Goal: Information Seeking & Learning: Learn about a topic

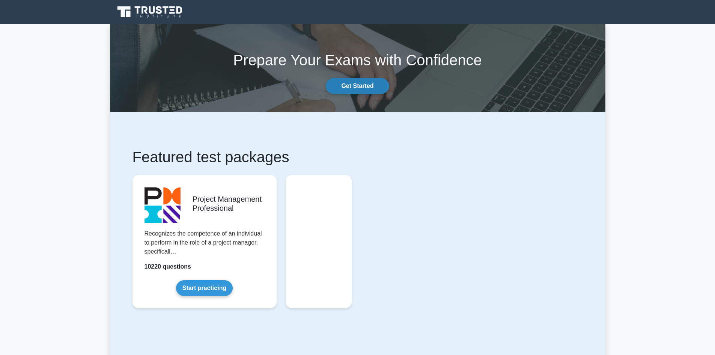
click at [357, 82] on link "Get Started" at bounding box center [357, 86] width 63 height 16
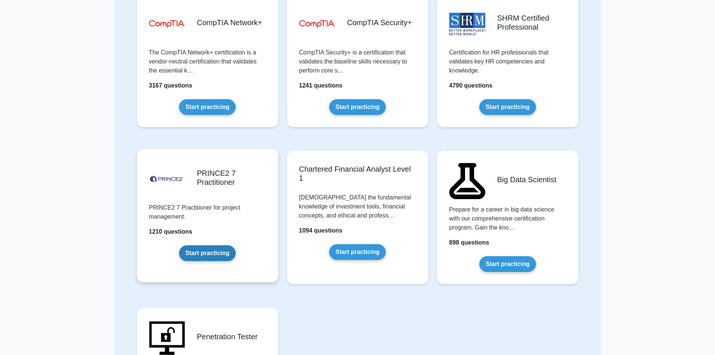
scroll to position [1314, 0]
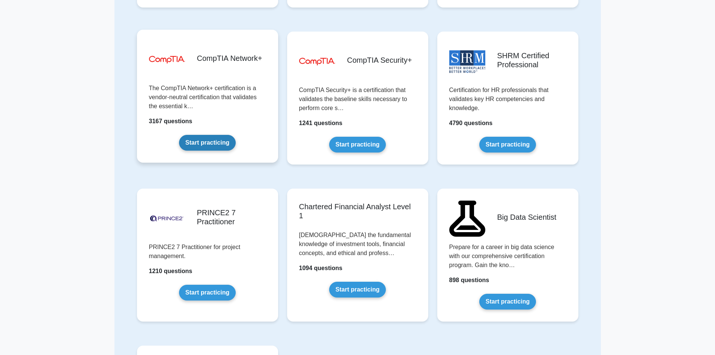
click at [179, 135] on link "Start practicing" at bounding box center [207, 143] width 57 height 16
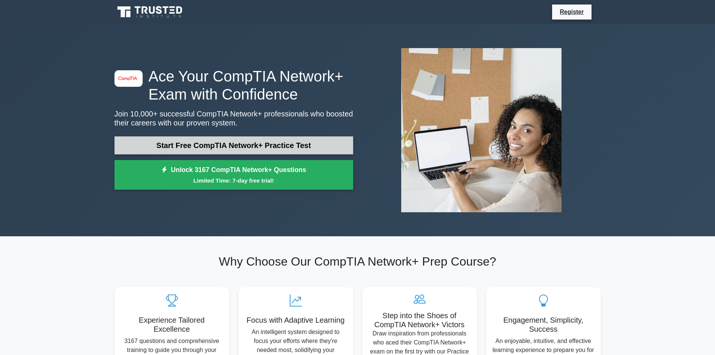
click at [264, 143] on link "Start Free CompTIA Network+ Practice Test" at bounding box center [233, 145] width 239 height 18
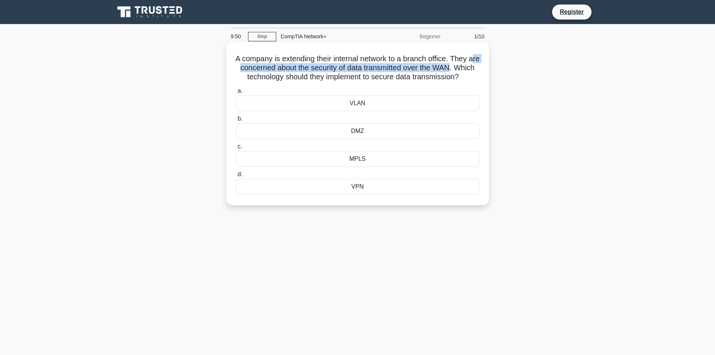
drag, startPoint x: 471, startPoint y: 69, endPoint x: 245, endPoint y: 69, distance: 225.2
click at [245, 69] on h5 "A company is extending their internal network to a branch office. They are conc…" at bounding box center [357, 68] width 245 height 28
click at [357, 194] on div "VPN" at bounding box center [357, 187] width 243 height 16
click at [236, 177] on input "d. VPN" at bounding box center [236, 174] width 0 height 5
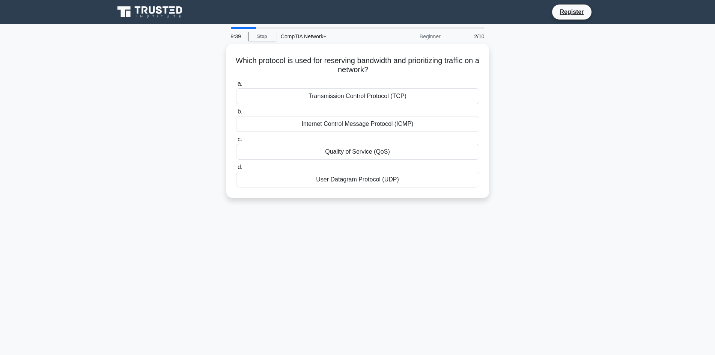
click at [151, 12] on icon at bounding box center [152, 10] width 6 height 8
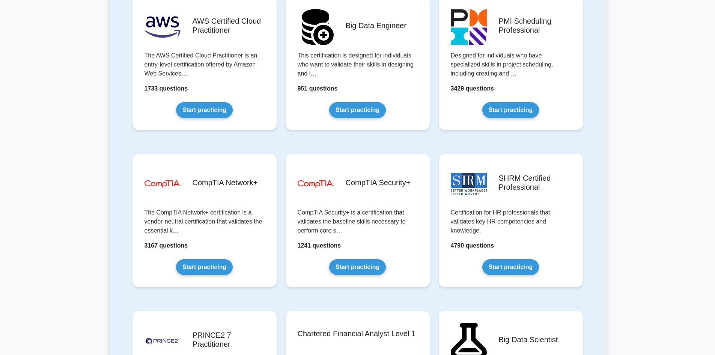
scroll to position [1389, 0]
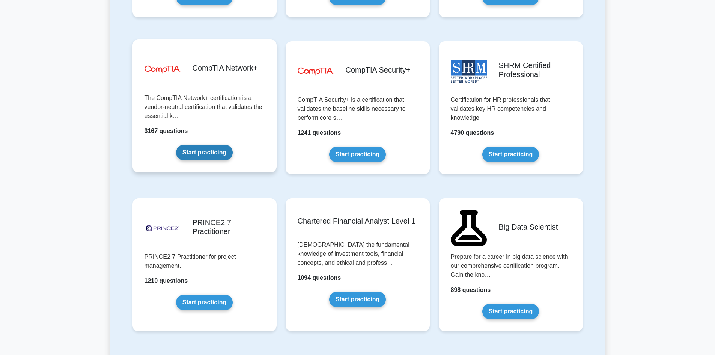
click at [197, 156] on link "Start practicing" at bounding box center [204, 152] width 57 height 16
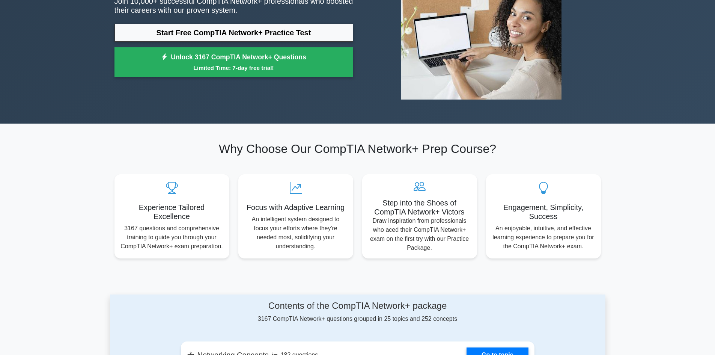
scroll to position [38, 0]
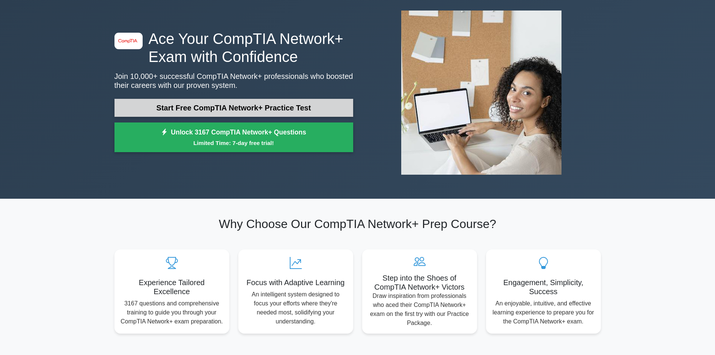
click at [233, 109] on link "Start Free CompTIA Network+ Practice Test" at bounding box center [233, 108] width 239 height 18
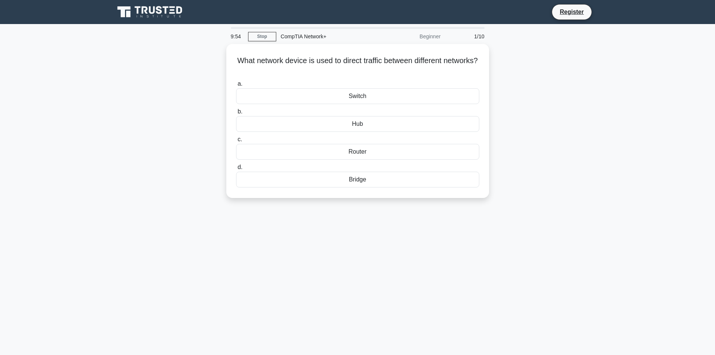
click at [153, 12] on icon at bounding box center [152, 10] width 6 height 8
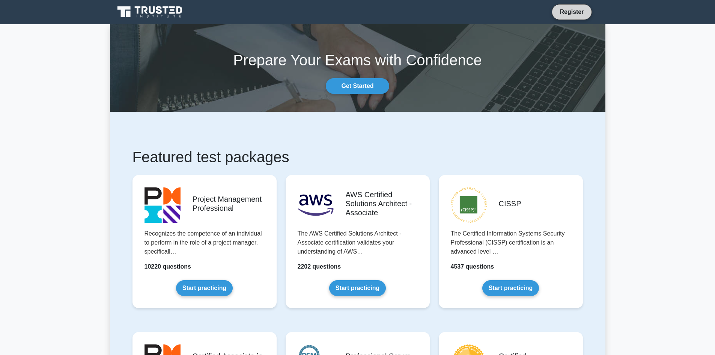
click at [563, 13] on link "Register" at bounding box center [571, 11] width 33 height 9
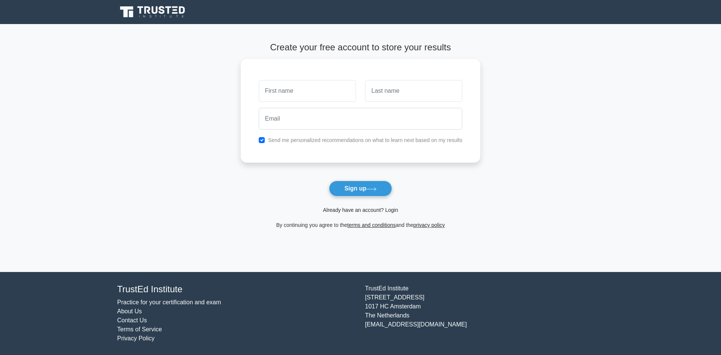
click at [391, 211] on link "Already have an account? Login" at bounding box center [360, 210] width 75 height 6
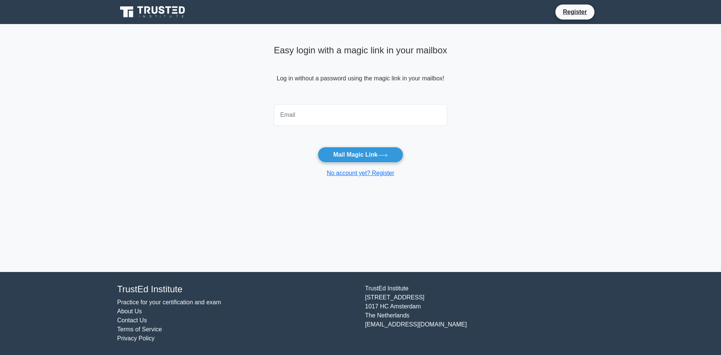
click at [312, 114] on input "email" at bounding box center [360, 115] width 173 height 22
type input "ntacz45@gmail.com"
click at [366, 155] on button "Mail Magic Link" at bounding box center [359, 155] width 85 height 16
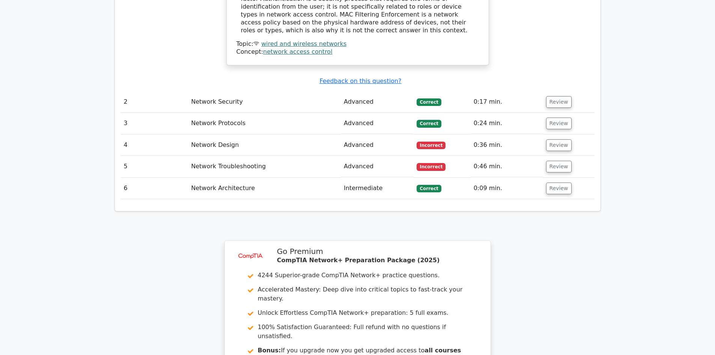
scroll to position [1010, 0]
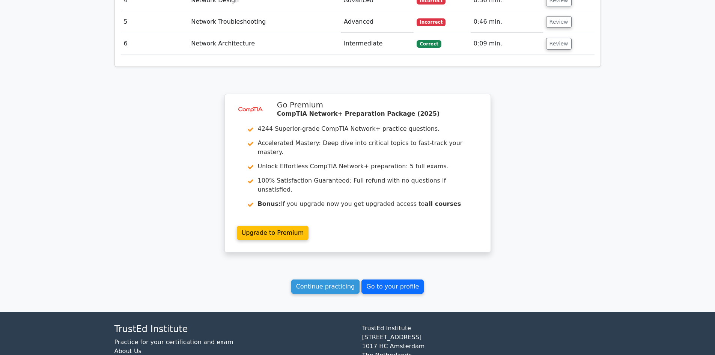
click at [388, 279] on link "Go to your profile" at bounding box center [392, 286] width 62 height 14
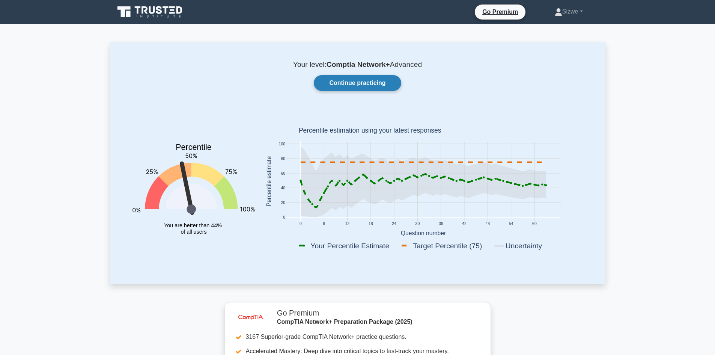
click at [360, 80] on link "Continue practicing" at bounding box center [357, 83] width 87 height 16
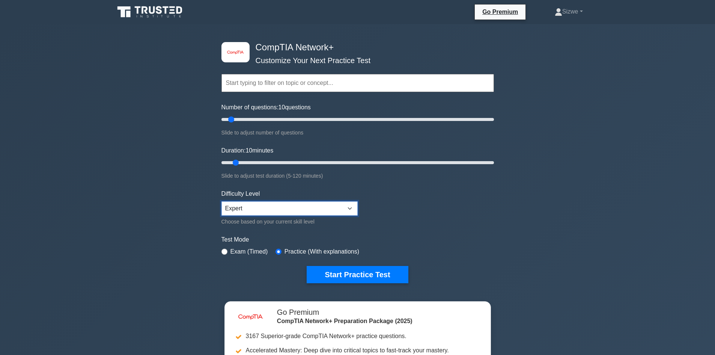
click at [265, 210] on select "Beginner Intermediate Expert" at bounding box center [289, 208] width 136 height 14
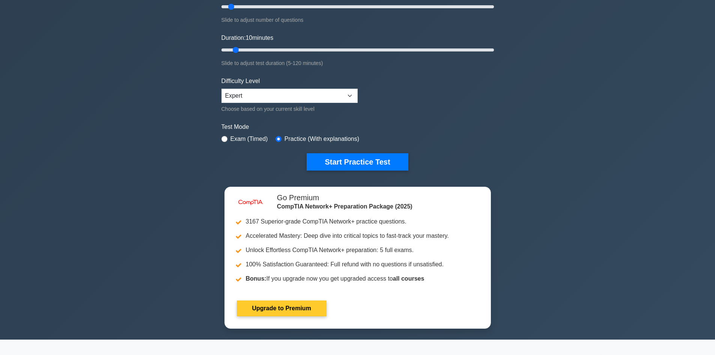
click at [327, 300] on link "Upgrade to Premium" at bounding box center [282, 308] width 90 height 16
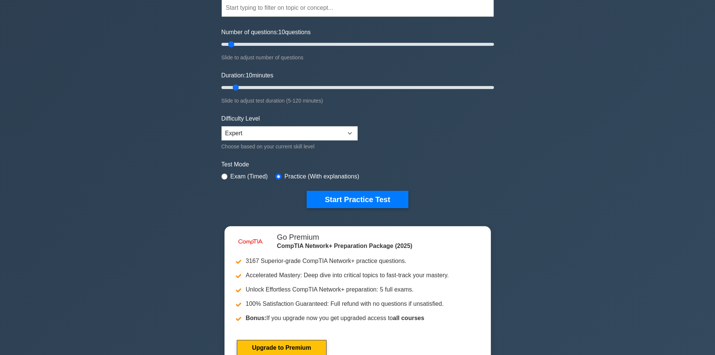
scroll to position [0, 0]
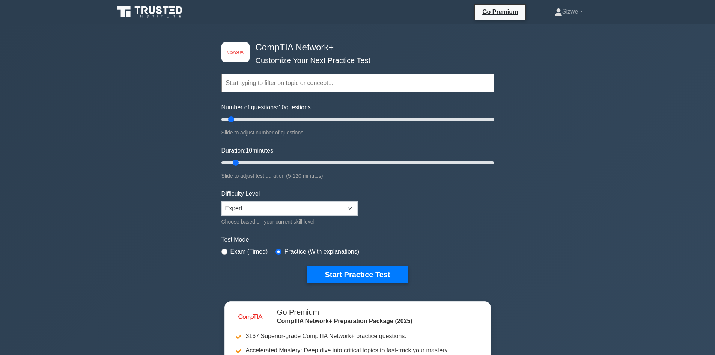
click at [364, 83] on input "text" at bounding box center [357, 83] width 272 height 18
type input "C"
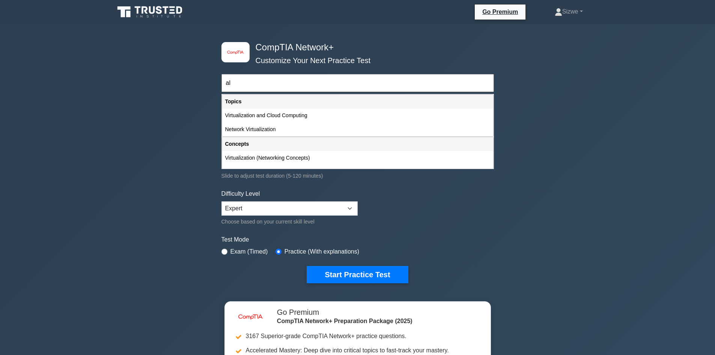
type input "a"
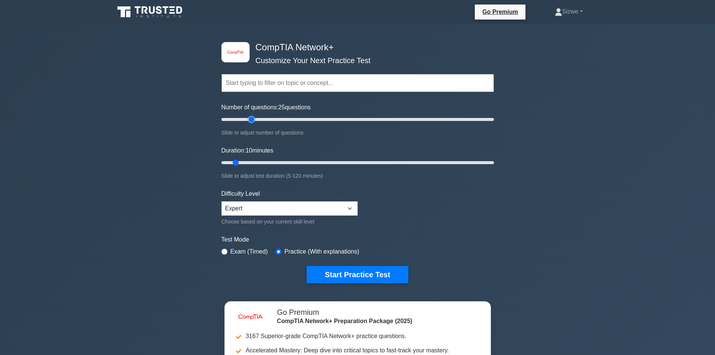
click at [254, 119] on input "Number of questions: 25 questions" at bounding box center [357, 119] width 272 height 9
type input "20"
click at [247, 119] on input "Number of questions: 20 questions" at bounding box center [357, 119] width 272 height 9
click at [241, 161] on input "Duration: 10 minutes" at bounding box center [357, 162] width 272 height 9
click at [243, 160] on input "Duration: 15 minutes" at bounding box center [357, 162] width 272 height 9
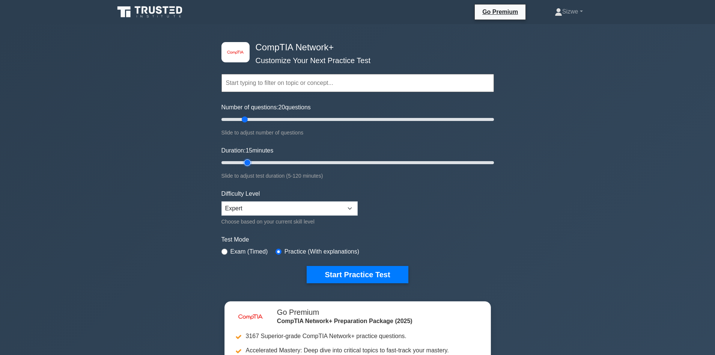
click at [251, 162] on input "Duration: 15 minutes" at bounding box center [357, 162] width 272 height 9
click at [251, 161] on input "Duration: 15 minutes" at bounding box center [357, 162] width 272 height 9
type input "20"
click at [254, 162] on input "Duration: 20 minutes" at bounding box center [357, 162] width 272 height 9
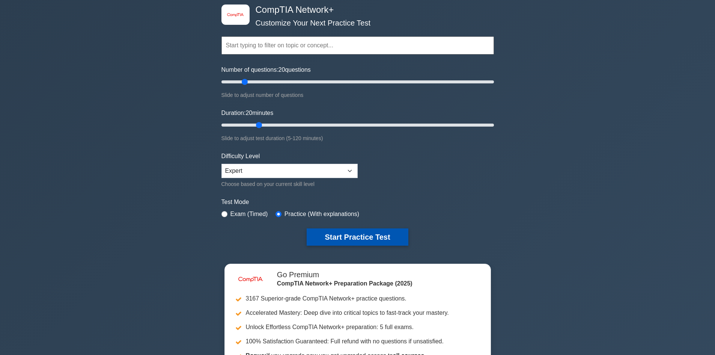
click at [344, 232] on button "Start Practice Test" at bounding box center [357, 236] width 101 height 17
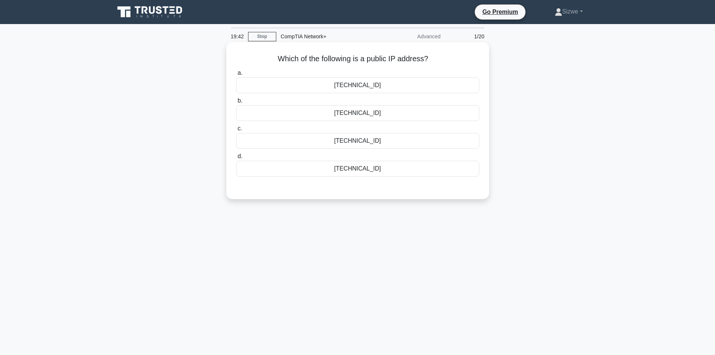
click at [349, 110] on div "[TECHNICAL_ID]" at bounding box center [357, 113] width 243 height 16
click at [236, 103] on input "b. [TECHNICAL_ID]" at bounding box center [236, 100] width 0 height 5
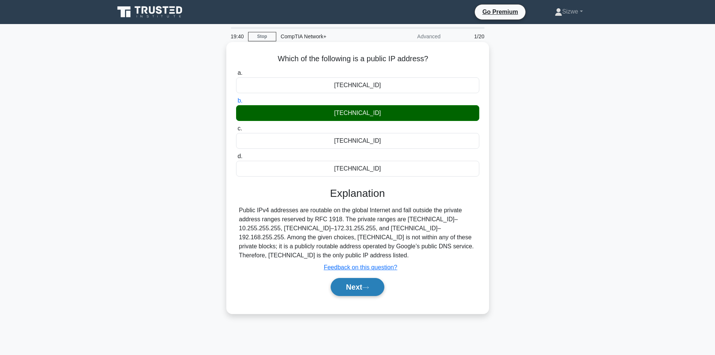
click at [360, 281] on button "Next" at bounding box center [358, 287] width 54 height 18
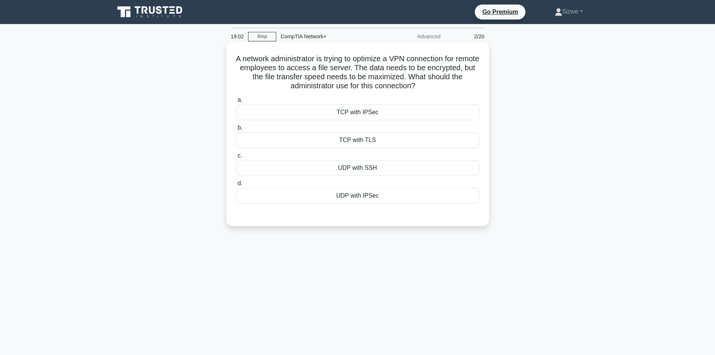
click at [346, 144] on div "TCP with TLS" at bounding box center [357, 140] width 243 height 16
click at [236, 130] on input "b. TCP with TLS" at bounding box center [236, 127] width 0 height 5
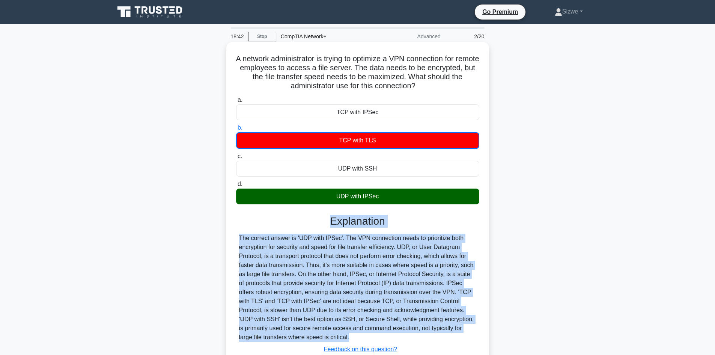
drag, startPoint x: 311, startPoint y: 343, endPoint x: 235, endPoint y: 216, distance: 147.5
click at [235, 216] on div "a. TCP with IPSec b. TCP with TLS c. d." at bounding box center [357, 240] width 245 height 293
copy div "Explanation The correct answer is 'UDP with IPSec'. The VPN connection needs to…"
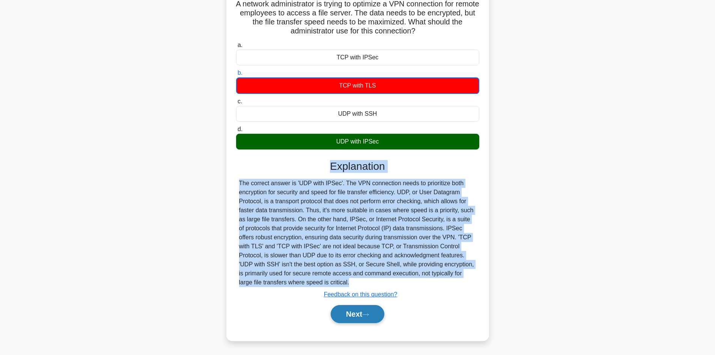
click at [354, 311] on button "Next" at bounding box center [358, 314] width 54 height 18
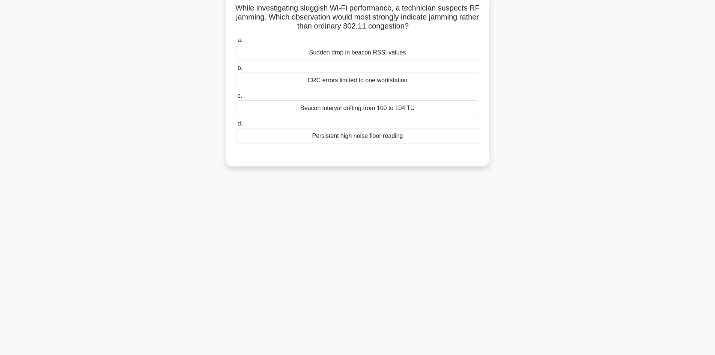
scroll to position [0, 0]
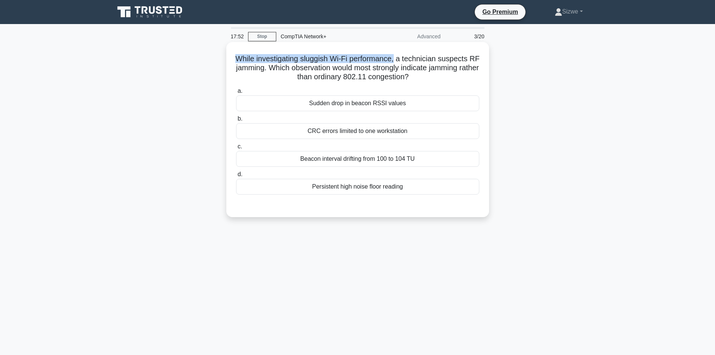
drag, startPoint x: 403, startPoint y: 58, endPoint x: 238, endPoint y: 60, distance: 164.8
click at [238, 60] on h5 "While investigating sluggish Wi-Fi performance, a technician suspects RF jammin…" at bounding box center [357, 68] width 245 height 28
drag, startPoint x: 276, startPoint y: 68, endPoint x: 228, endPoint y: 71, distance: 48.5
click at [228, 71] on div "While investigating sluggish Wi-Fi performance, a technician suspects RF jammin…" at bounding box center [357, 129] width 263 height 175
click at [336, 130] on div "CRC errors limited to one workstation" at bounding box center [357, 131] width 243 height 16
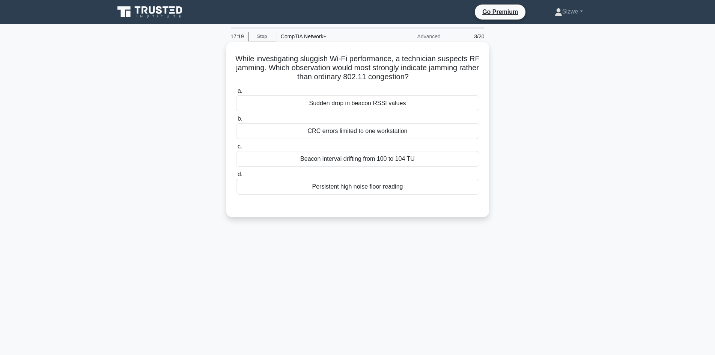
click at [236, 121] on input "b. CRC errors limited to one workstation" at bounding box center [236, 118] width 0 height 5
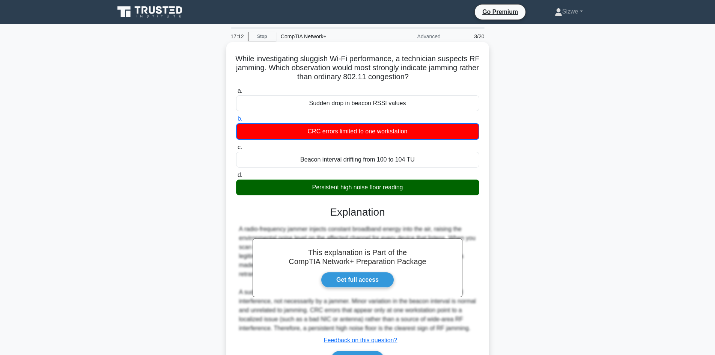
scroll to position [51, 0]
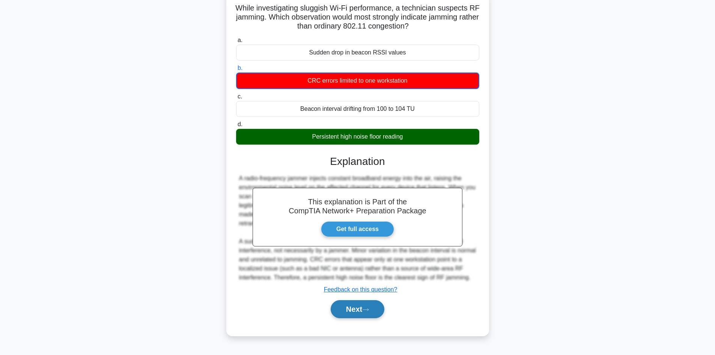
click at [350, 308] on button "Next" at bounding box center [358, 309] width 54 height 18
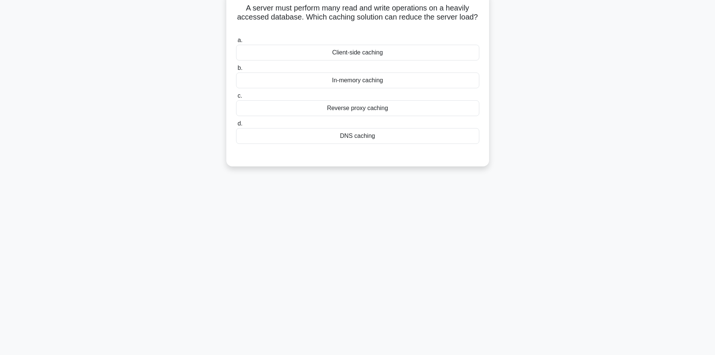
scroll to position [0, 0]
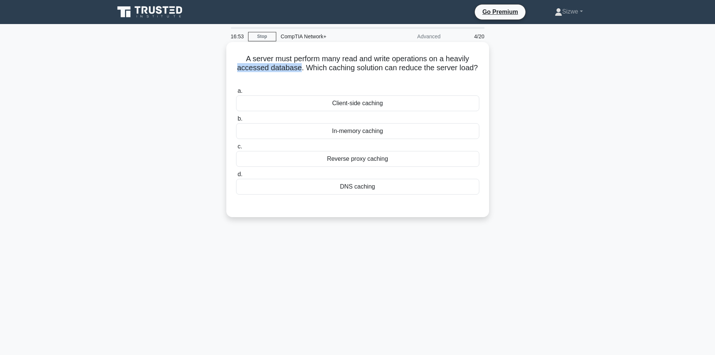
drag, startPoint x: 298, startPoint y: 68, endPoint x: 235, endPoint y: 68, distance: 63.1
click at [235, 68] on h5 "A server must perform many read and write operations on a heavily accessed data…" at bounding box center [357, 68] width 245 height 28
click at [362, 97] on div "Client-side caching" at bounding box center [357, 103] width 243 height 16
click at [236, 93] on input "a. Client-side caching" at bounding box center [236, 91] width 0 height 5
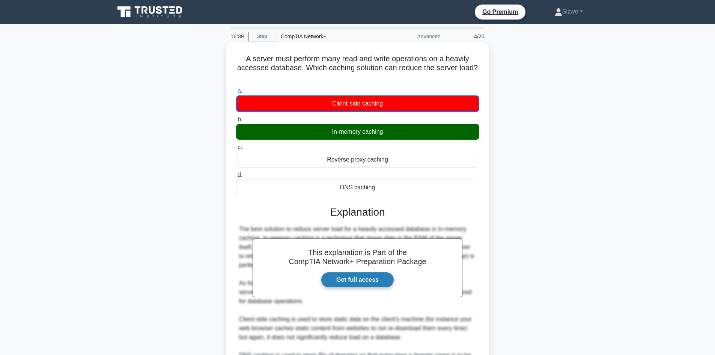
scroll to position [91, 0]
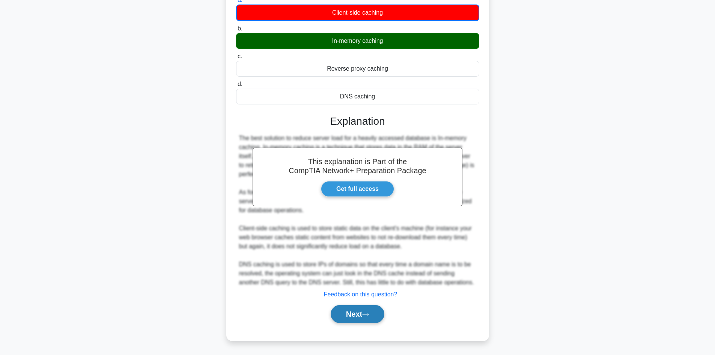
click at [346, 317] on button "Next" at bounding box center [358, 314] width 54 height 18
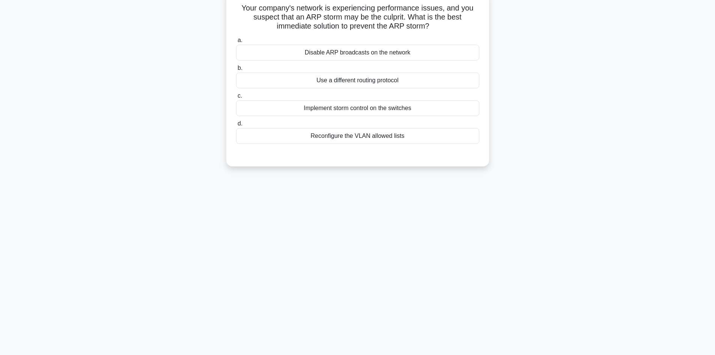
scroll to position [0, 0]
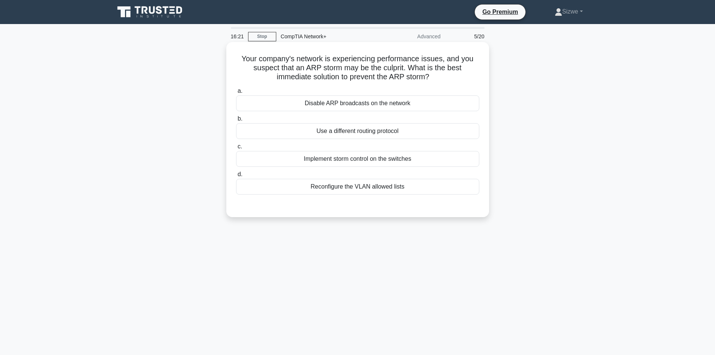
click at [346, 102] on div "Disable ARP broadcasts on the network" at bounding box center [357, 103] width 243 height 16
click at [236, 93] on input "a. Disable ARP broadcasts on the network" at bounding box center [236, 91] width 0 height 5
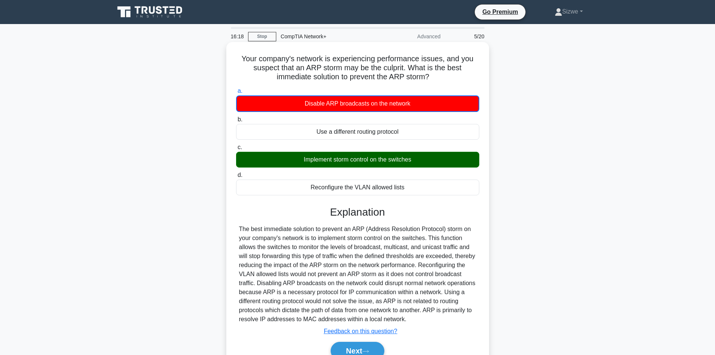
scroll to position [51, 0]
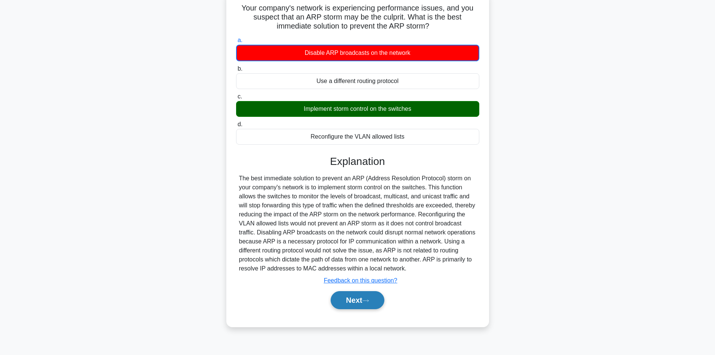
click at [359, 299] on button "Next" at bounding box center [358, 300] width 54 height 18
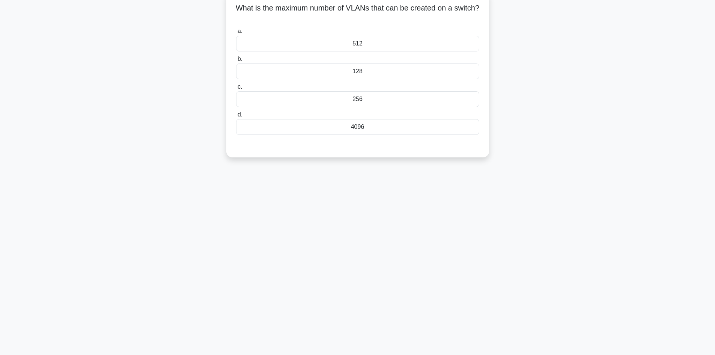
scroll to position [0, 0]
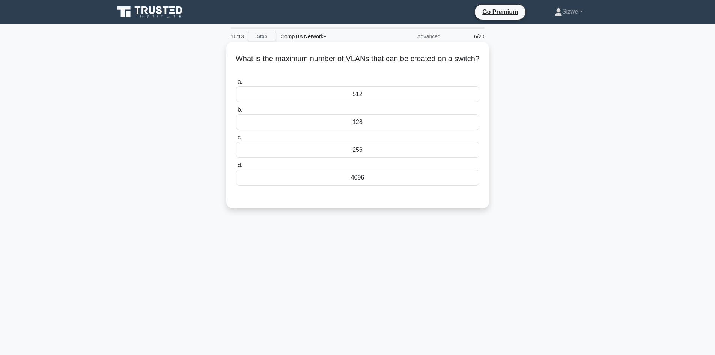
click at [364, 183] on div "4096" at bounding box center [357, 178] width 243 height 16
click at [236, 168] on input "d. 4096" at bounding box center [236, 165] width 0 height 5
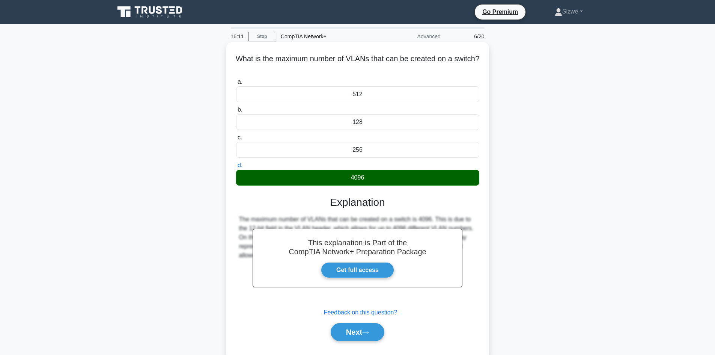
scroll to position [51, 0]
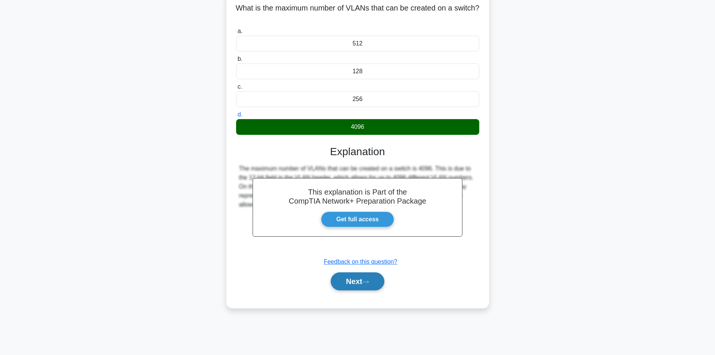
click at [353, 282] on button "Next" at bounding box center [358, 281] width 54 height 18
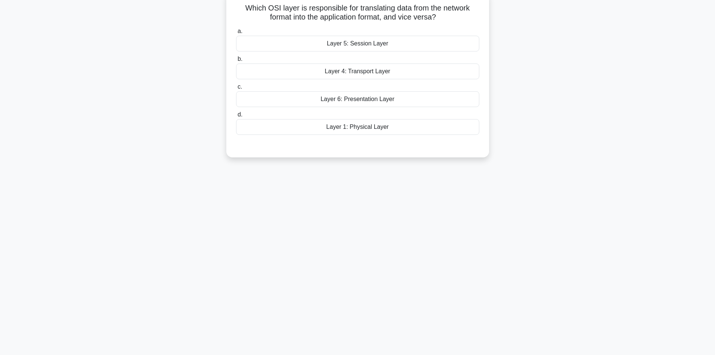
scroll to position [0, 0]
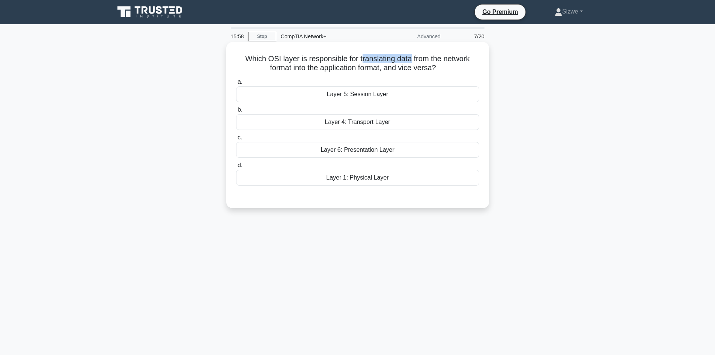
drag, startPoint x: 360, startPoint y: 57, endPoint x: 412, endPoint y: 61, distance: 51.9
click at [412, 61] on h5 "Which OSI layer is responsible for translating data from the network format int…" at bounding box center [357, 63] width 245 height 19
drag, startPoint x: 322, startPoint y: 69, endPoint x: 382, endPoint y: 69, distance: 60.4
click at [382, 69] on h5 "Which OSI layer is responsible for translating data from the network format int…" at bounding box center [357, 63] width 245 height 19
click at [369, 96] on div "Layer 5: Session Layer" at bounding box center [357, 94] width 243 height 16
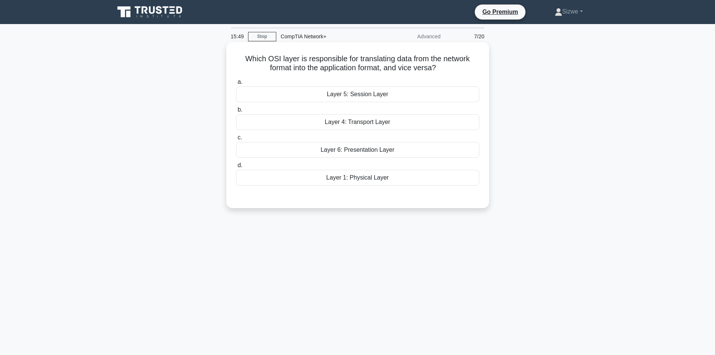
click at [236, 84] on input "a. Layer 5: Session Layer" at bounding box center [236, 82] width 0 height 5
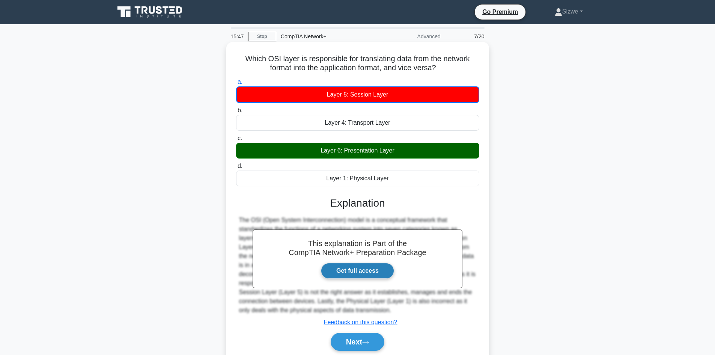
scroll to position [51, 0]
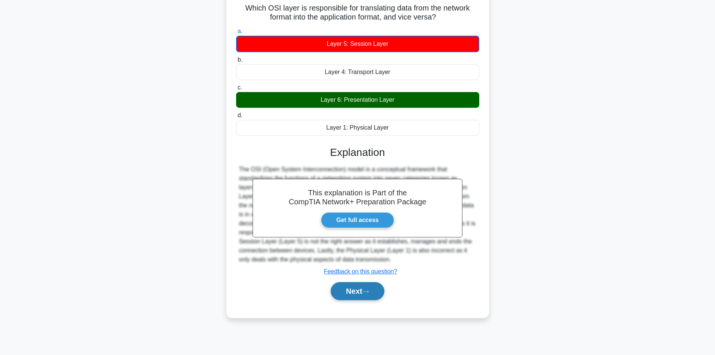
click at [362, 292] on button "Next" at bounding box center [358, 291] width 54 height 18
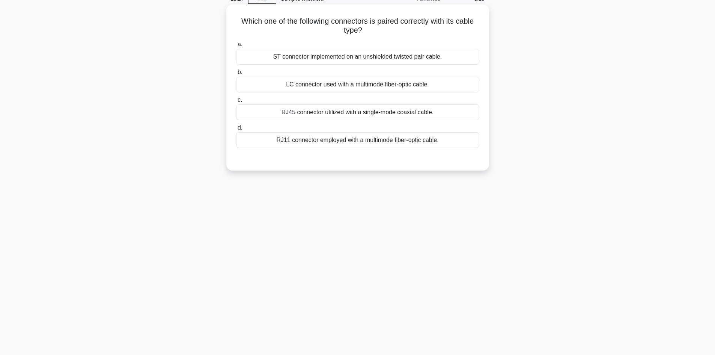
scroll to position [0, 0]
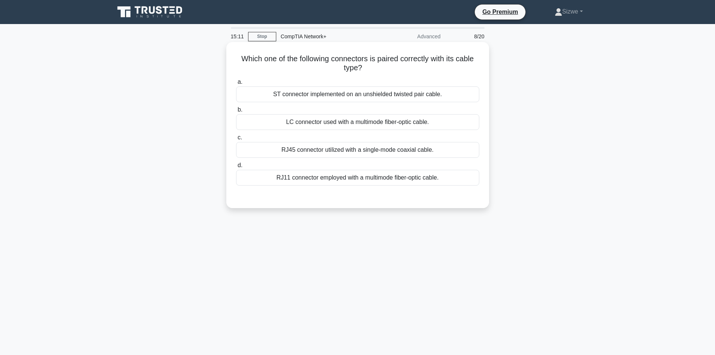
click at [423, 121] on div "LC connector used with a multimode fiber-optic cable." at bounding box center [357, 122] width 243 height 16
click at [236, 112] on input "b. LC connector used with a multimode fiber-optic cable." at bounding box center [236, 109] width 0 height 5
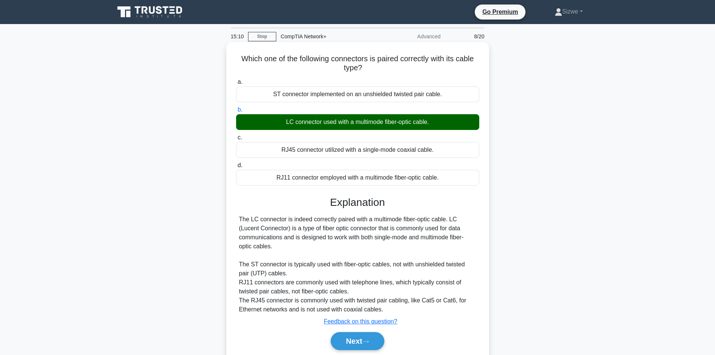
scroll to position [51, 0]
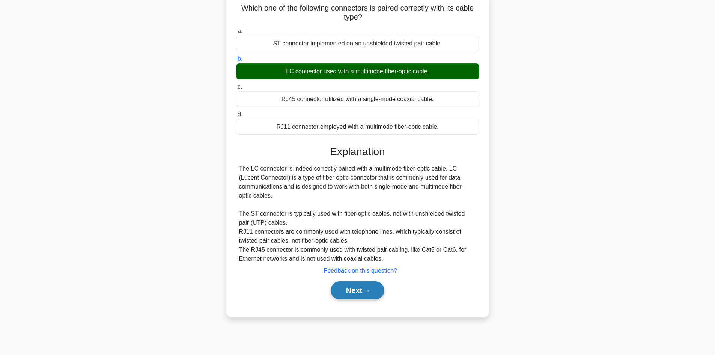
click at [358, 288] on button "Next" at bounding box center [358, 290] width 54 height 18
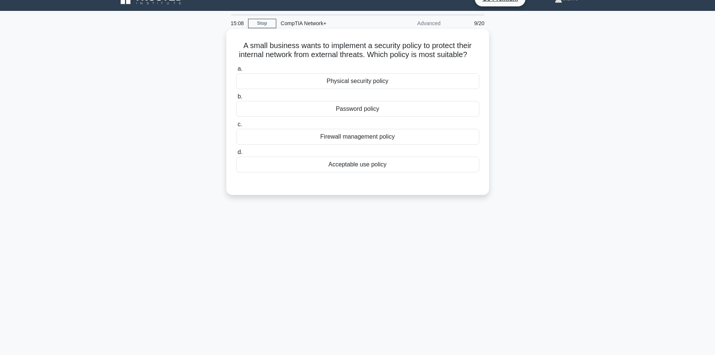
scroll to position [0, 0]
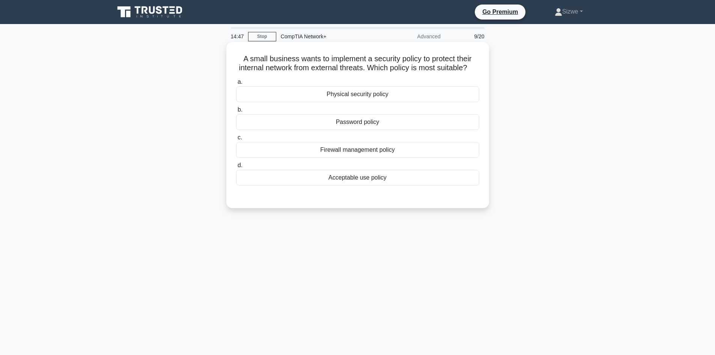
click at [378, 158] on div "Firewall management policy" at bounding box center [357, 150] width 243 height 16
click at [236, 140] on input "c. Firewall management policy" at bounding box center [236, 137] width 0 height 5
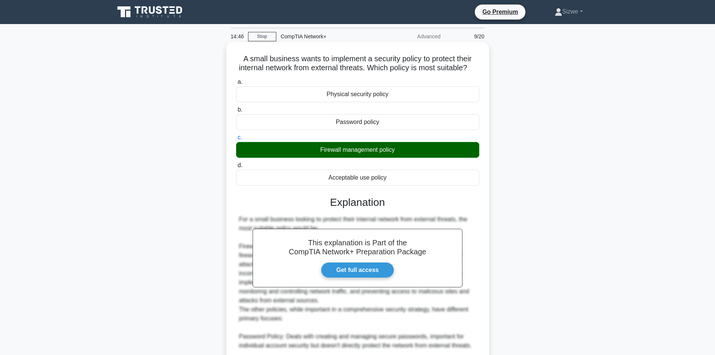
scroll to position [188, 0]
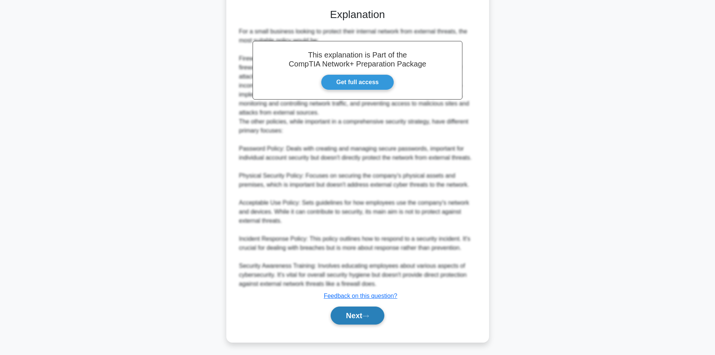
click at [362, 320] on button "Next" at bounding box center [358, 315] width 54 height 18
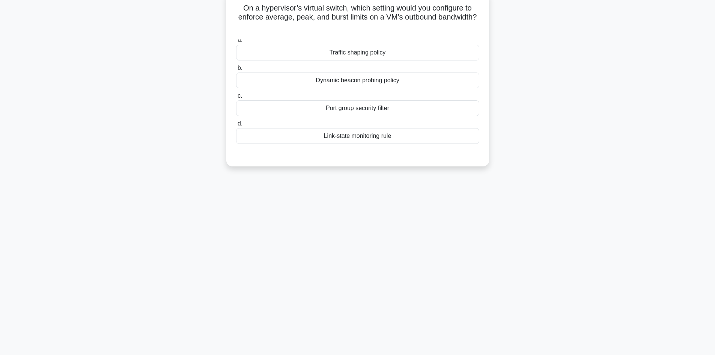
scroll to position [0, 0]
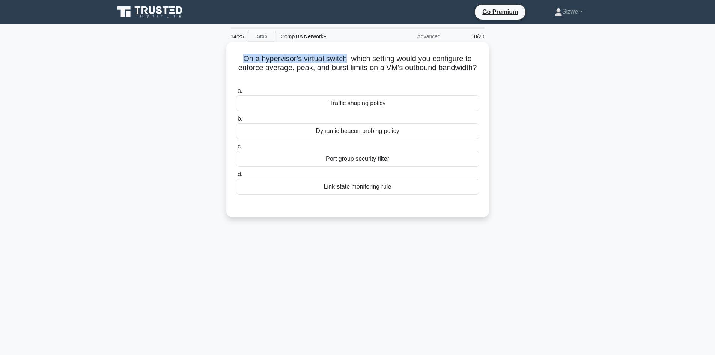
drag, startPoint x: 239, startPoint y: 60, endPoint x: 345, endPoint y: 62, distance: 105.5
click at [345, 62] on h5 "On a hypervisor’s virtual switch, which setting would you configure to enforce …" at bounding box center [357, 68] width 245 height 28
click at [367, 106] on div "Traffic shaping policy" at bounding box center [357, 103] width 243 height 16
click at [236, 93] on input "a. Traffic shaping policy" at bounding box center [236, 91] width 0 height 5
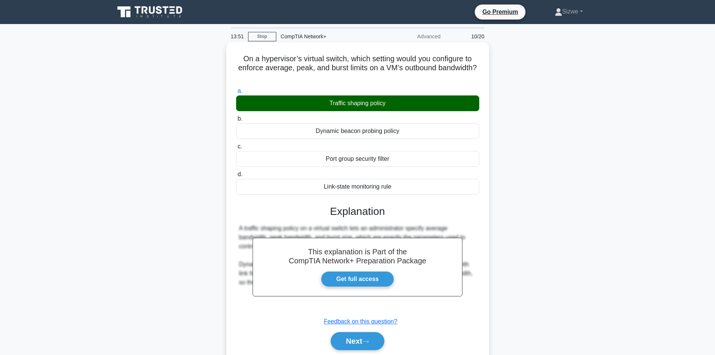
scroll to position [51, 0]
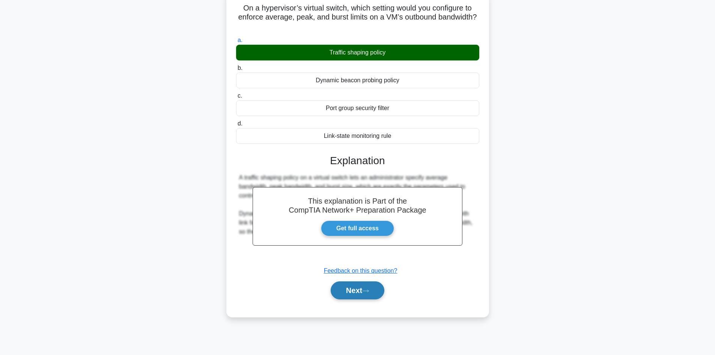
click at [361, 284] on button "Next" at bounding box center [358, 290] width 54 height 18
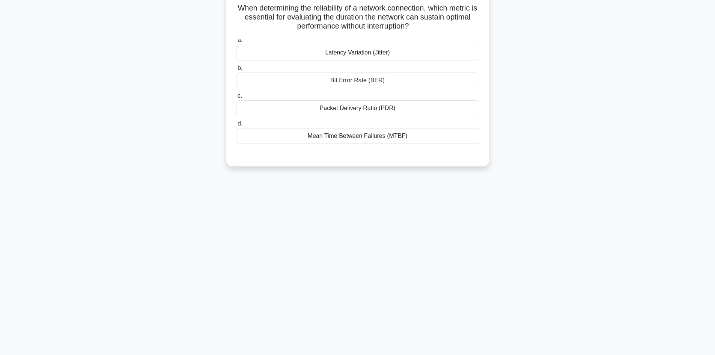
scroll to position [0, 0]
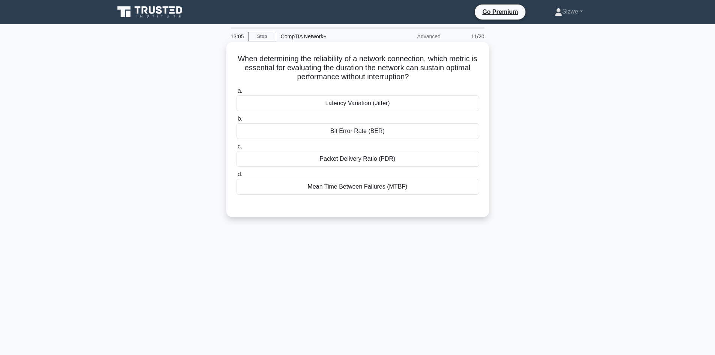
click at [348, 160] on div "Packet Delivery Ratio (PDR)" at bounding box center [357, 159] width 243 height 16
click at [236, 149] on input "c. Packet Delivery Ratio (PDR)" at bounding box center [236, 146] width 0 height 5
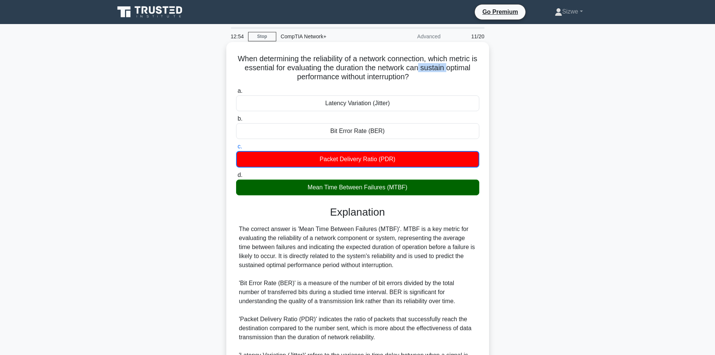
drag, startPoint x: 453, startPoint y: 69, endPoint x: 425, endPoint y: 72, distance: 27.9
click at [425, 72] on h5 "When determining the reliability of a network connection, which metric is essen…" at bounding box center [357, 68] width 245 height 28
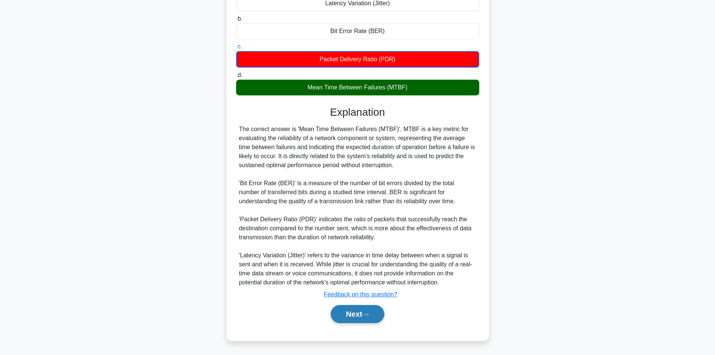
click at [355, 314] on button "Next" at bounding box center [358, 314] width 54 height 18
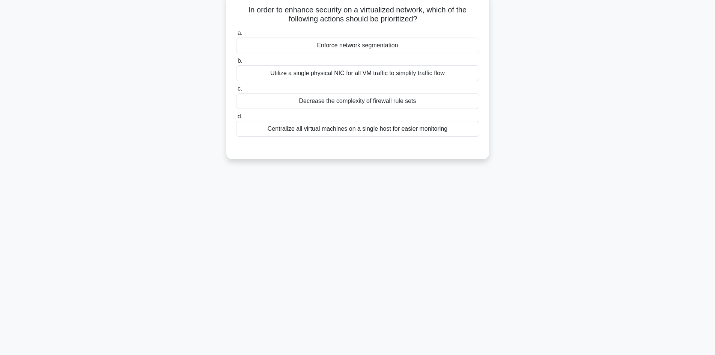
scroll to position [0, 0]
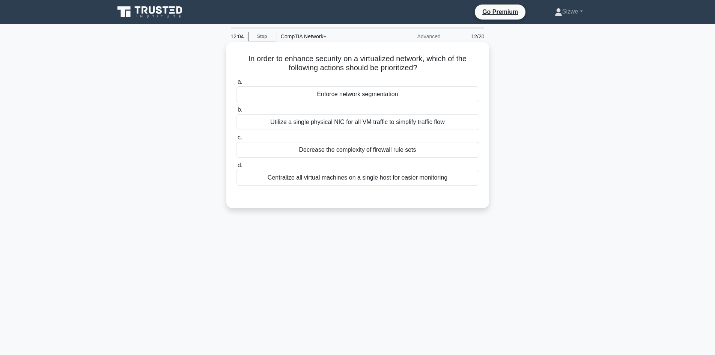
click at [348, 175] on div "Centralize all virtual machines on a single host for easier monitoring" at bounding box center [357, 178] width 243 height 16
click at [236, 168] on input "d. Centralize all virtual machines on a single host for easier monitoring" at bounding box center [236, 165] width 0 height 5
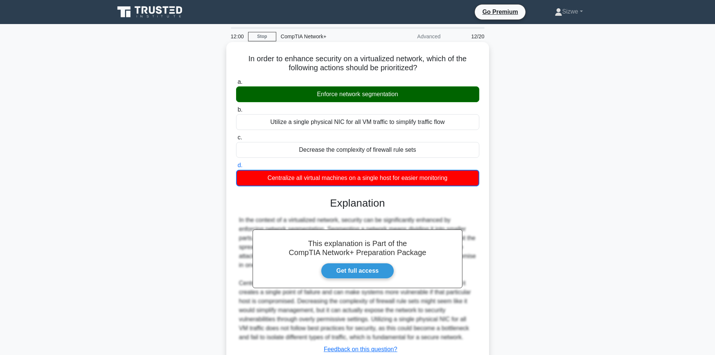
scroll to position [55, 0]
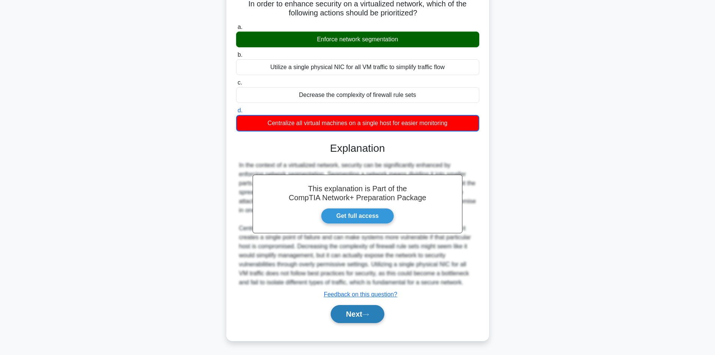
click at [364, 311] on button "Next" at bounding box center [358, 314] width 54 height 18
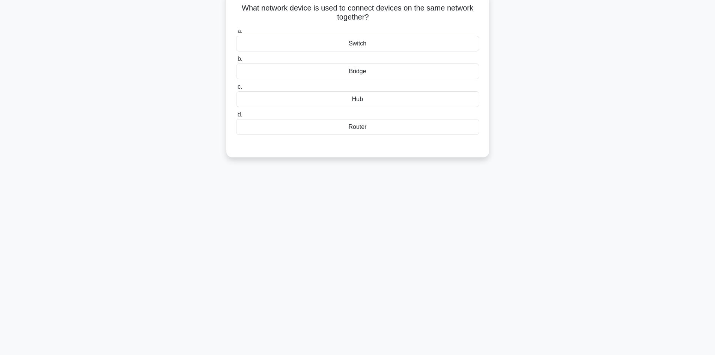
scroll to position [0, 0]
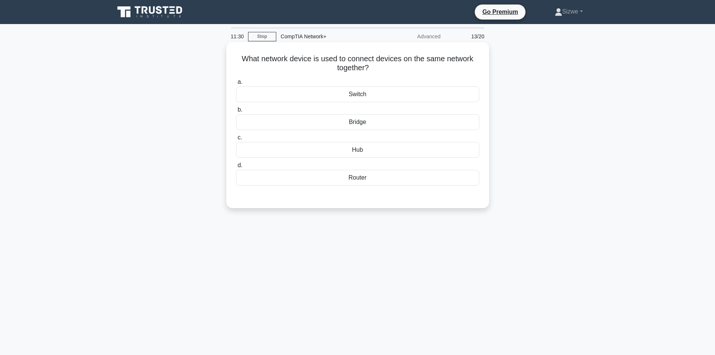
click at [358, 96] on div "Switch" at bounding box center [357, 94] width 243 height 16
click at [236, 84] on input "a. Switch" at bounding box center [236, 82] width 0 height 5
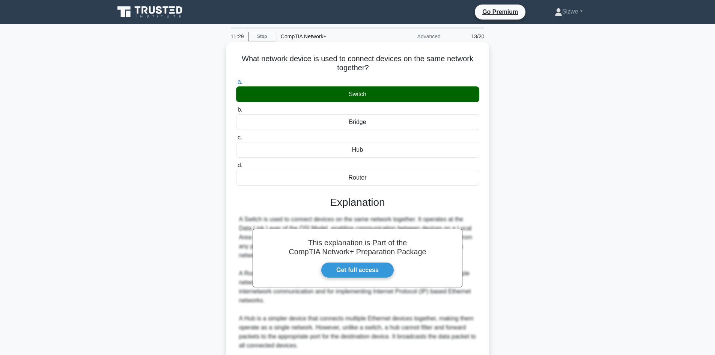
scroll to position [99, 0]
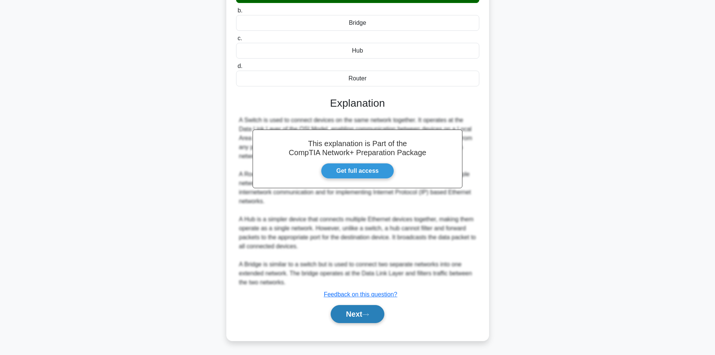
click at [358, 316] on button "Next" at bounding box center [358, 314] width 54 height 18
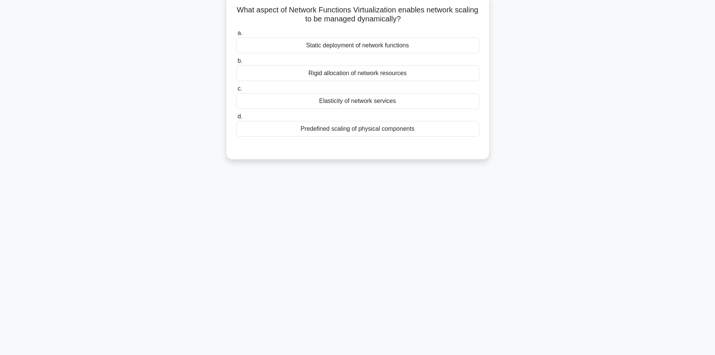
scroll to position [0, 0]
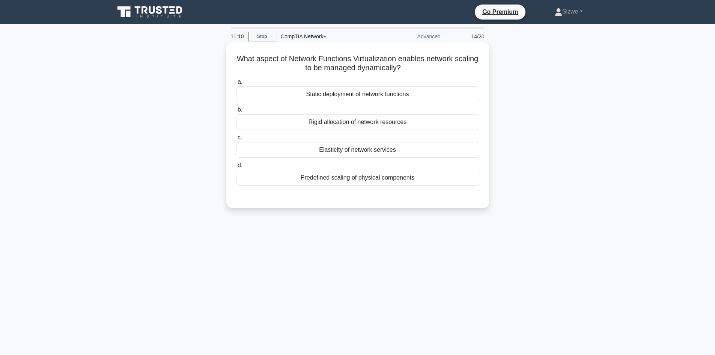
click at [363, 150] on div "Elasticity of network services" at bounding box center [357, 150] width 243 height 16
click at [236, 140] on input "c. Elasticity of network services" at bounding box center [236, 137] width 0 height 5
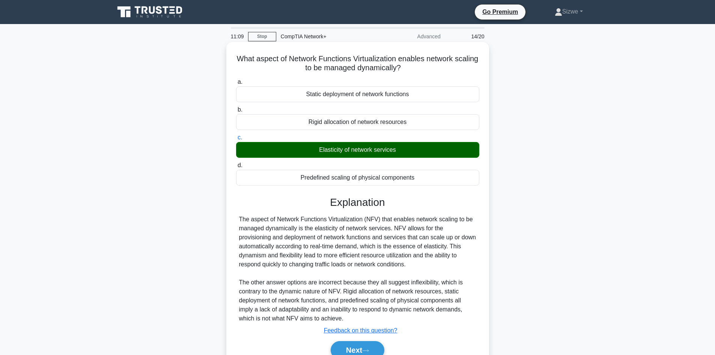
scroll to position [51, 0]
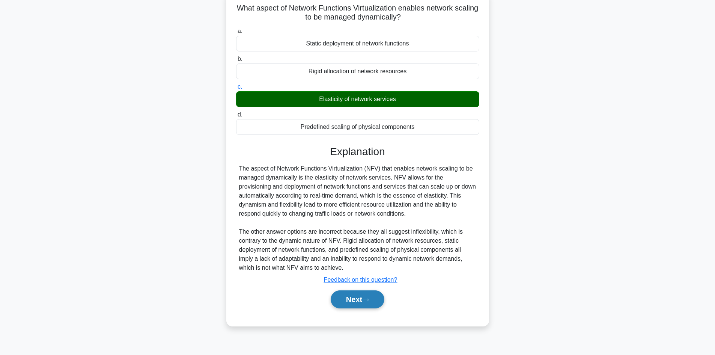
click at [343, 301] on button "Next" at bounding box center [358, 299] width 54 height 18
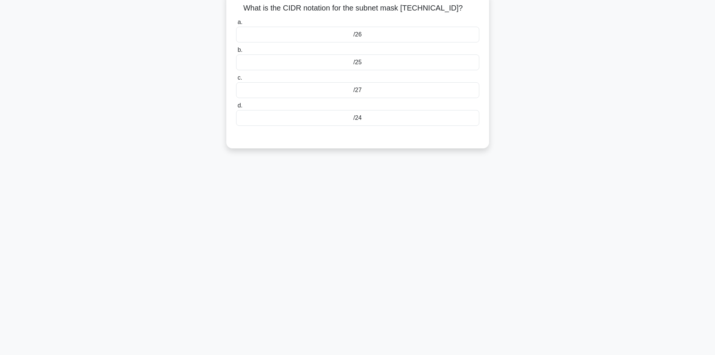
scroll to position [13, 0]
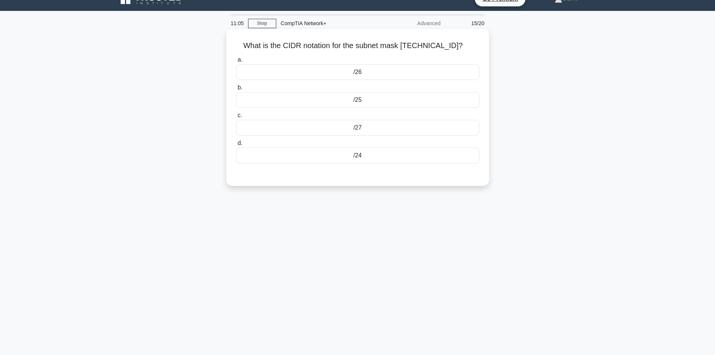
click at [352, 129] on div "/27" at bounding box center [357, 128] width 243 height 16
click at [236, 118] on input "c. /27" at bounding box center [236, 115] width 0 height 5
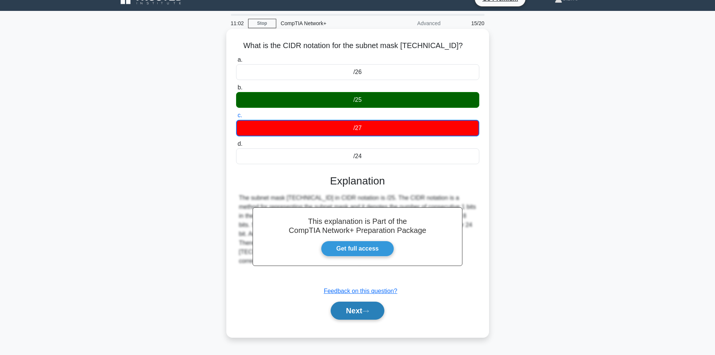
click at [358, 307] on button "Next" at bounding box center [358, 310] width 54 height 18
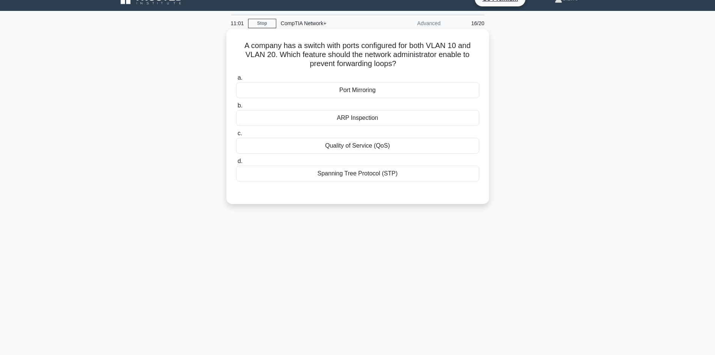
scroll to position [0, 0]
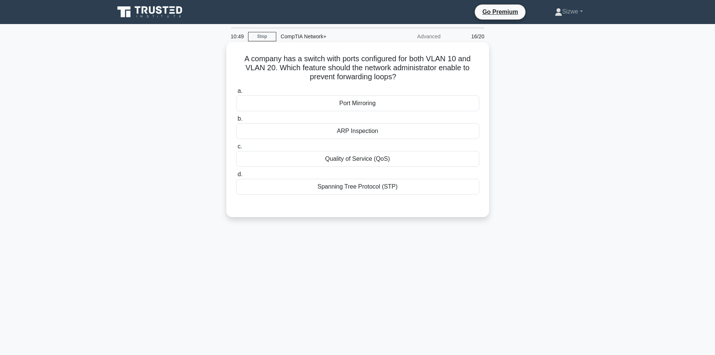
click at [375, 187] on div "Spanning Tree Protocol (STP)" at bounding box center [357, 187] width 243 height 16
click at [236, 177] on input "d. Spanning Tree Protocol (STP)" at bounding box center [236, 174] width 0 height 5
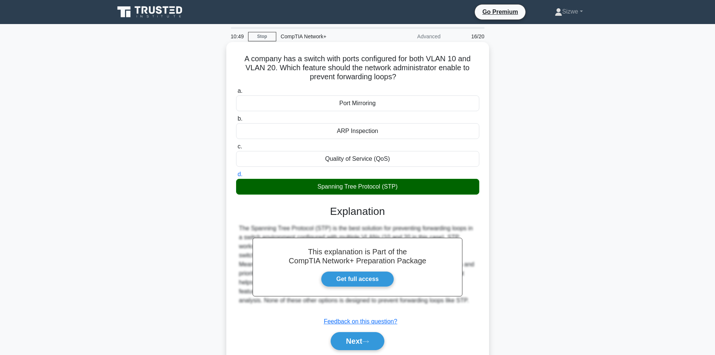
scroll to position [51, 0]
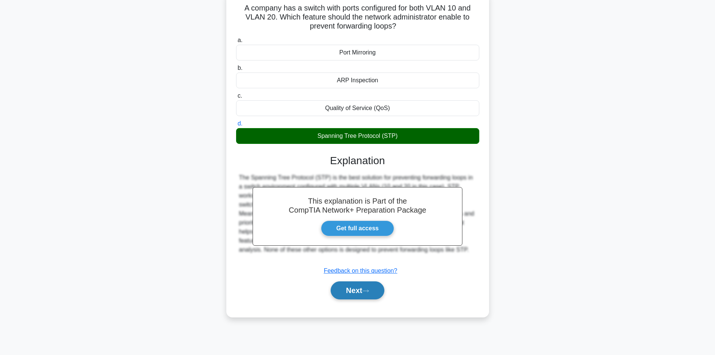
click at [350, 289] on button "Next" at bounding box center [358, 290] width 54 height 18
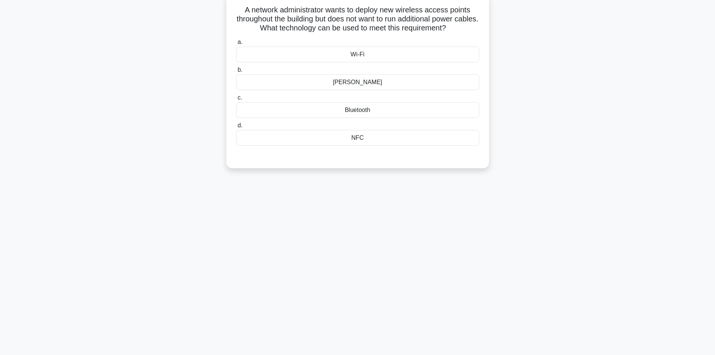
scroll to position [0, 0]
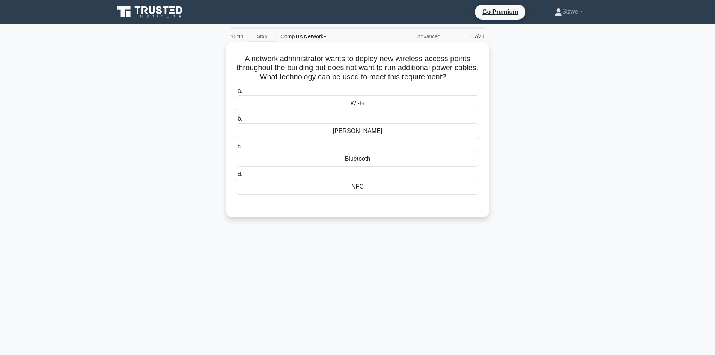
click at [379, 128] on div "PoE" at bounding box center [357, 131] width 243 height 16
click at [236, 121] on input "b. PoE" at bounding box center [236, 118] width 0 height 5
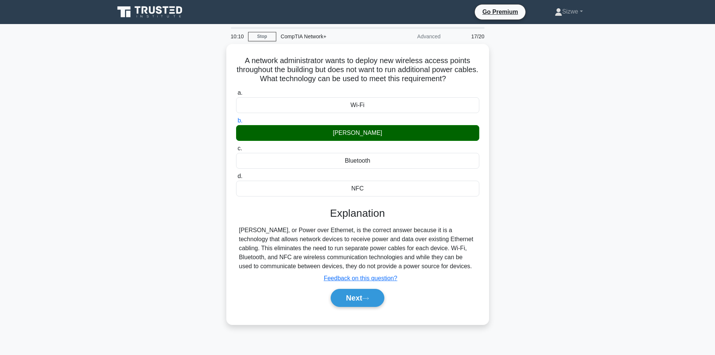
scroll to position [51, 0]
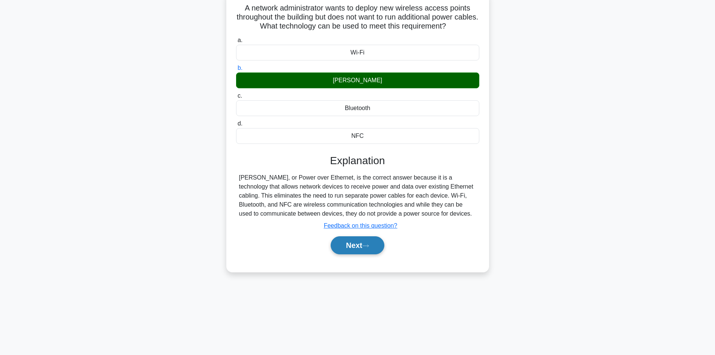
click at [362, 246] on button "Next" at bounding box center [358, 245] width 54 height 18
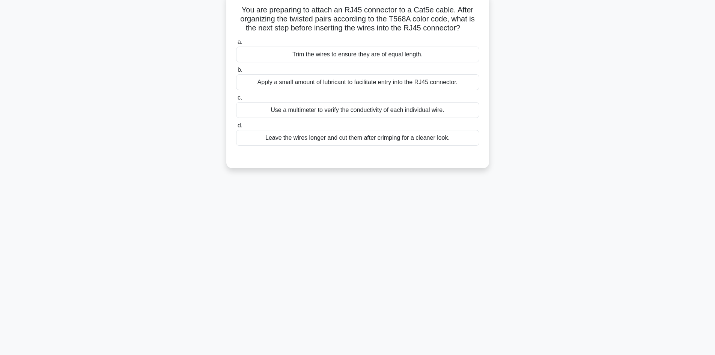
scroll to position [0, 0]
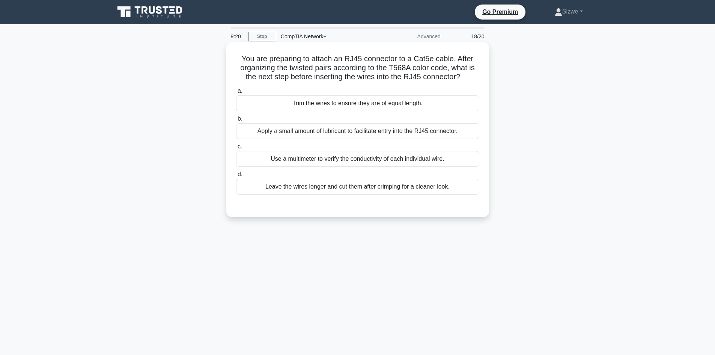
click at [354, 104] on div "Trim the wires to ensure they are of equal length." at bounding box center [357, 103] width 243 height 16
click at [236, 93] on input "a. Trim the wires to ensure they are of equal length." at bounding box center [236, 91] width 0 height 5
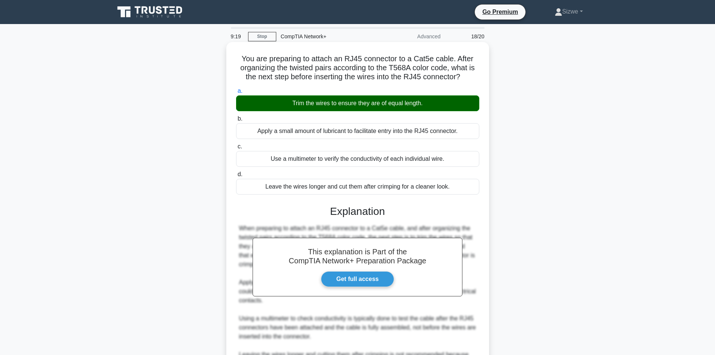
scroll to position [99, 0]
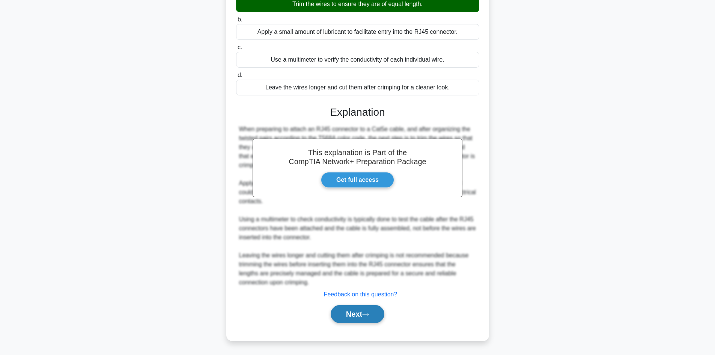
click at [363, 312] on button "Next" at bounding box center [358, 314] width 54 height 18
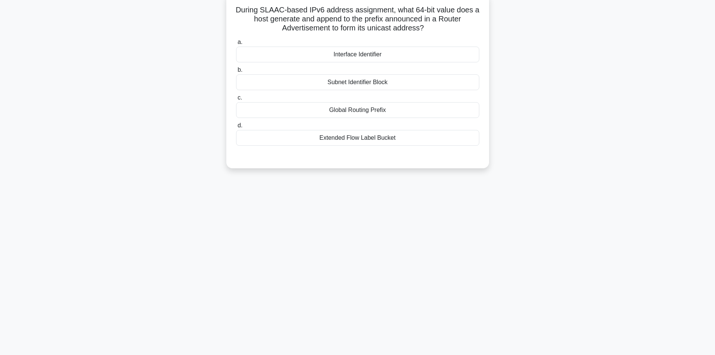
scroll to position [0, 0]
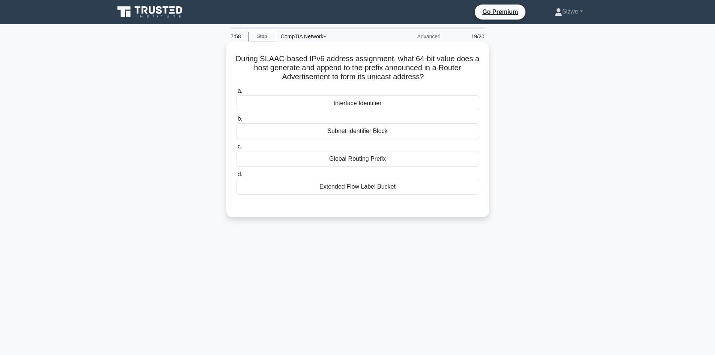
click at [372, 109] on div "Interface Identifier" at bounding box center [357, 103] width 243 height 16
click at [236, 93] on input "a. Interface Identifier" at bounding box center [236, 91] width 0 height 5
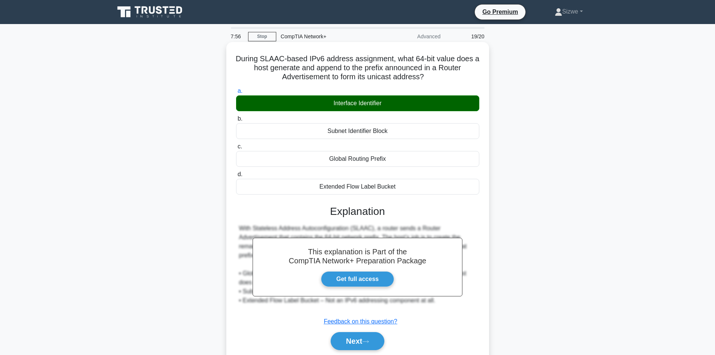
scroll to position [51, 0]
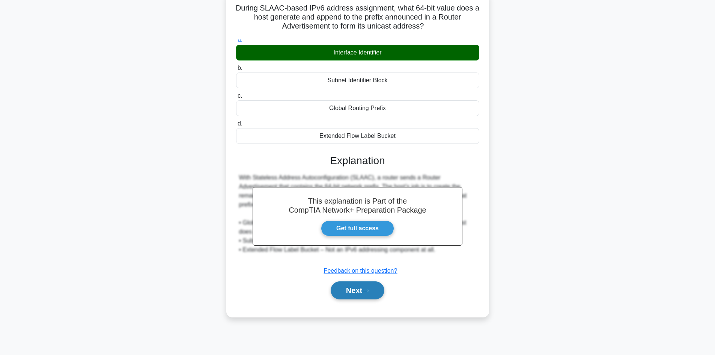
click at [353, 291] on button "Next" at bounding box center [358, 290] width 54 height 18
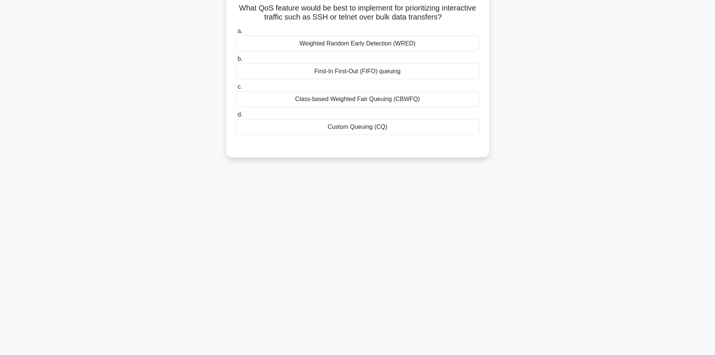
scroll to position [0, 0]
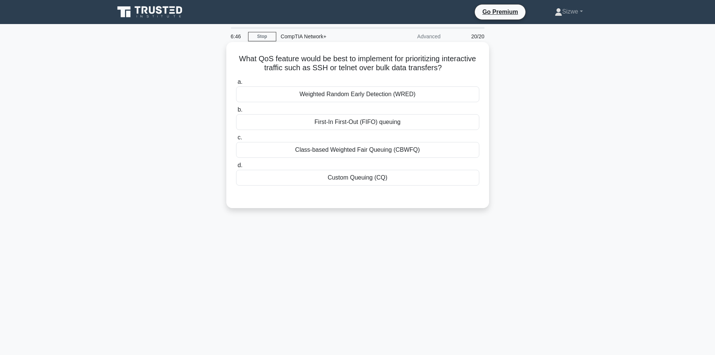
click at [392, 94] on div "Weighted Random Early Detection (WRED)" at bounding box center [357, 94] width 243 height 16
click at [236, 84] on input "a. Weighted Random Early Detection (WRED)" at bounding box center [236, 82] width 0 height 5
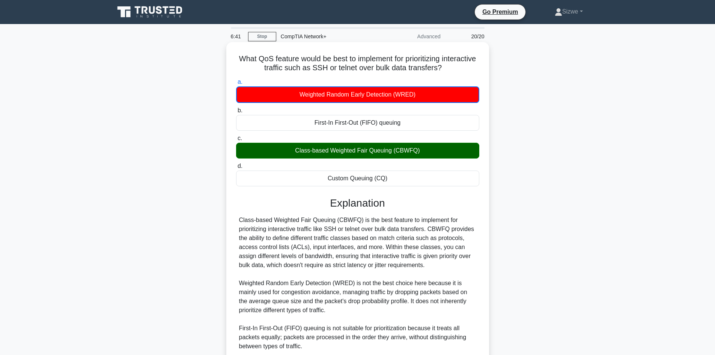
scroll to position [109, 0]
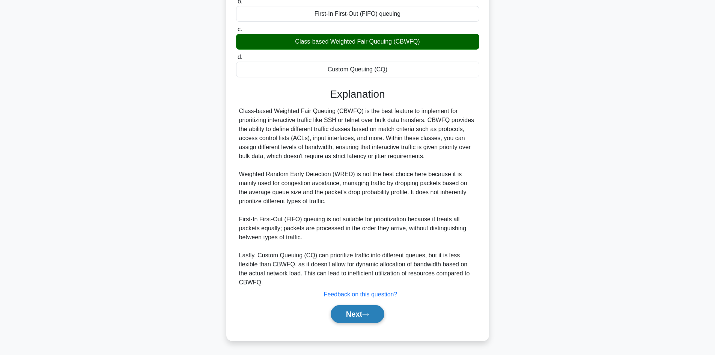
click at [353, 310] on button "Next" at bounding box center [358, 314] width 54 height 18
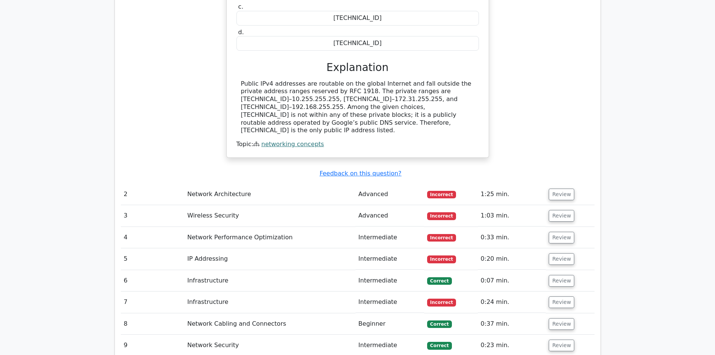
scroll to position [901, 0]
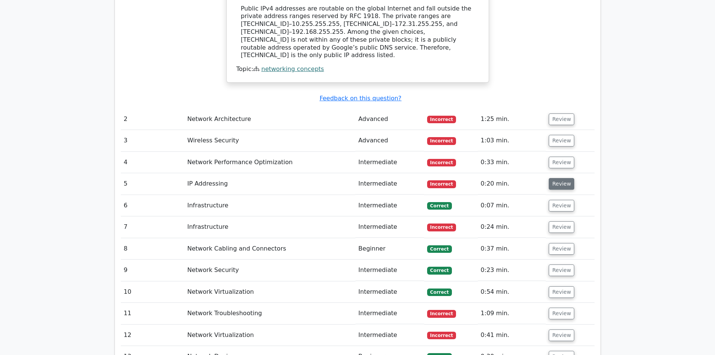
click at [557, 178] on button "Review" at bounding box center [562, 184] width 26 height 12
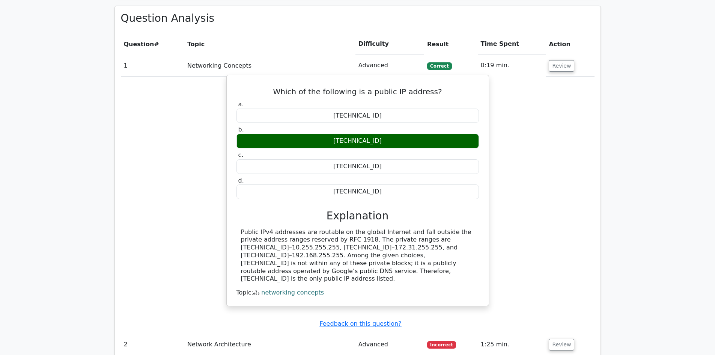
scroll to position [863, 0]
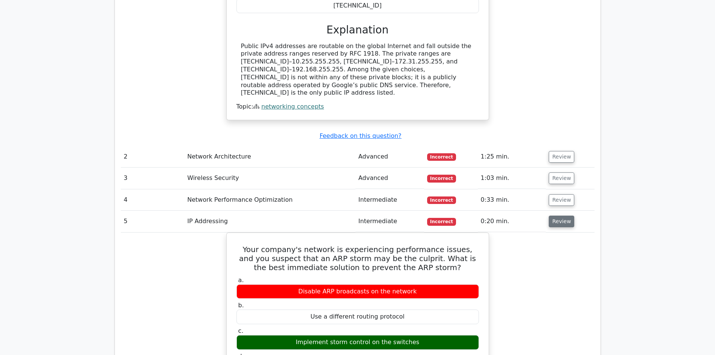
click at [557, 215] on button "Review" at bounding box center [562, 221] width 26 height 12
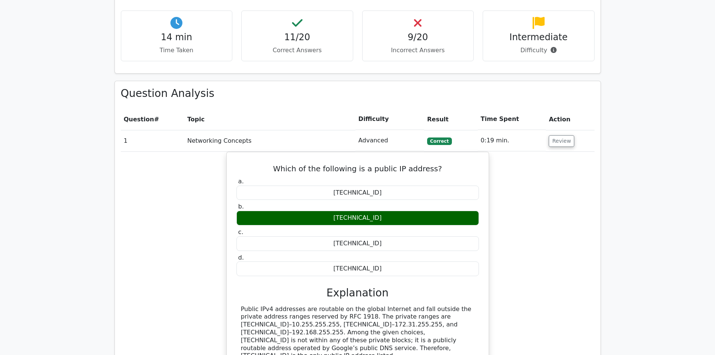
scroll to position [826, 0]
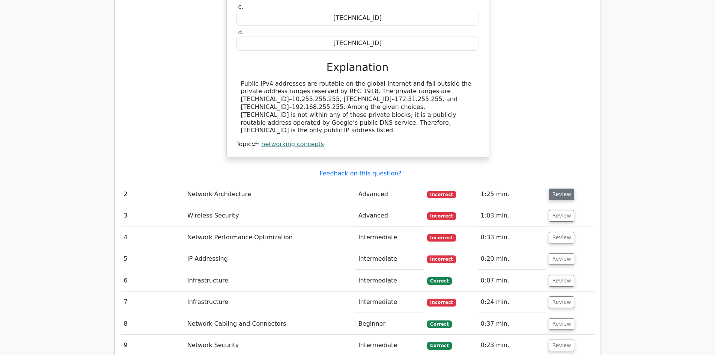
click at [558, 188] on button "Review" at bounding box center [562, 194] width 26 height 12
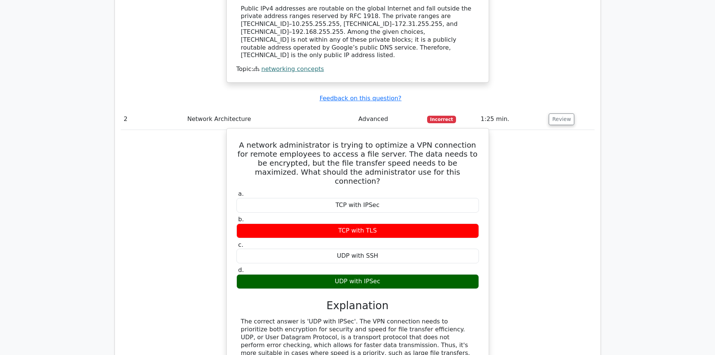
scroll to position [863, 0]
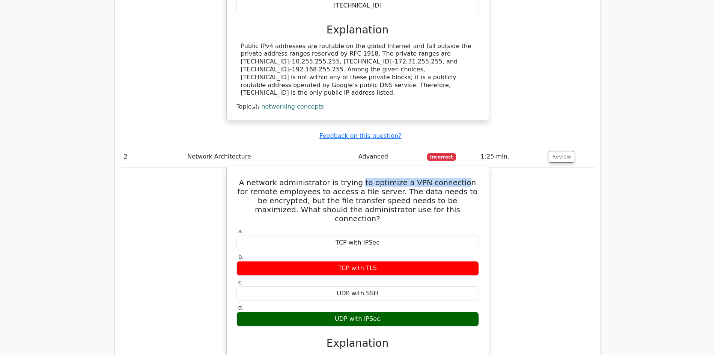
drag, startPoint x: 359, startPoint y: 157, endPoint x: 457, endPoint y: 158, distance: 98.3
click at [457, 178] on h5 "A network administrator is trying to optimize a VPN connection for remote emplo…" at bounding box center [358, 200] width 244 height 45
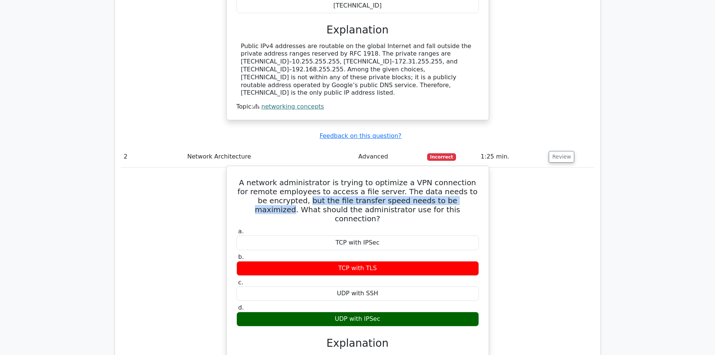
drag, startPoint x: 449, startPoint y: 176, endPoint x: 282, endPoint y: 176, distance: 167.0
click at [282, 178] on h5 "A network administrator is trying to optimize a VPN connection for remote emplo…" at bounding box center [358, 200] width 244 height 45
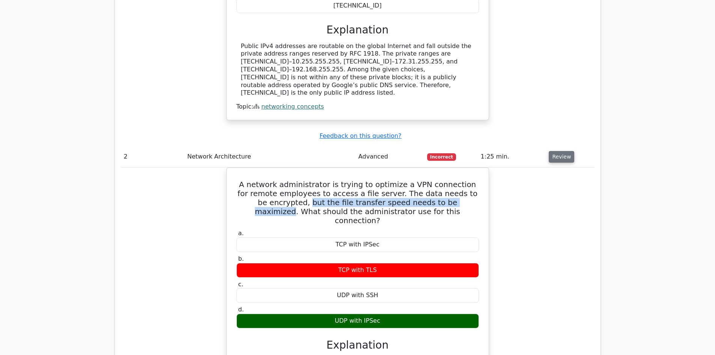
click at [560, 151] on button "Review" at bounding box center [562, 157] width 26 height 12
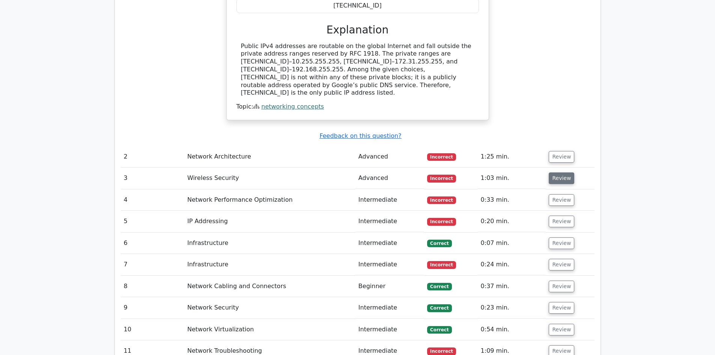
click at [566, 172] on button "Review" at bounding box center [562, 178] width 26 height 12
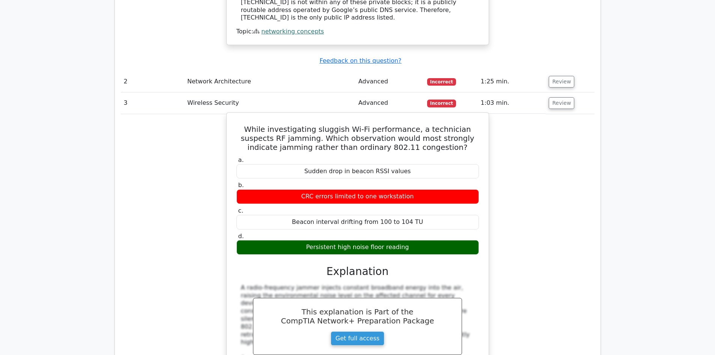
scroll to position [976, 0]
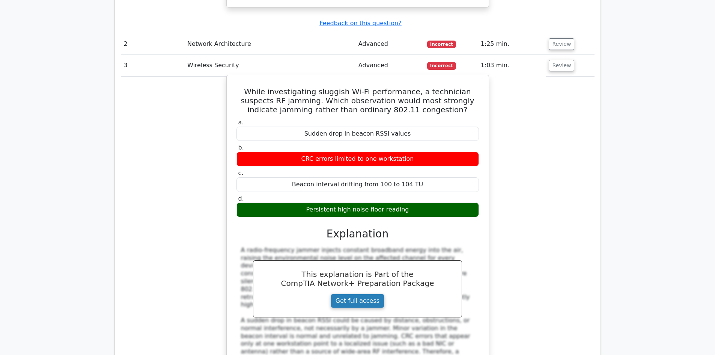
click at [365, 293] on link "Get full access" at bounding box center [358, 300] width 54 height 14
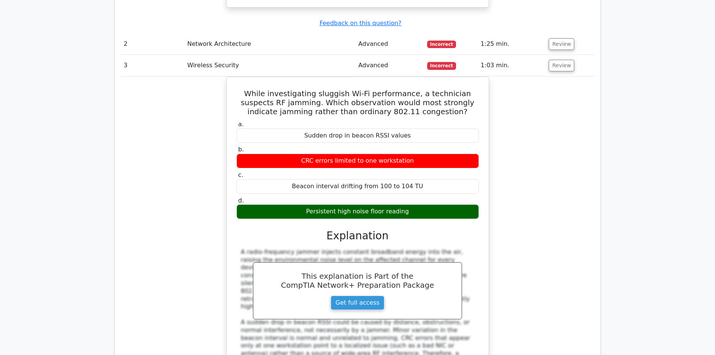
scroll to position [863, 0]
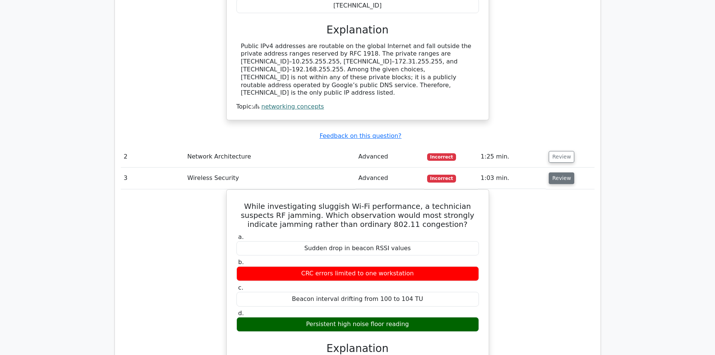
click at [556, 172] on button "Review" at bounding box center [562, 178] width 26 height 12
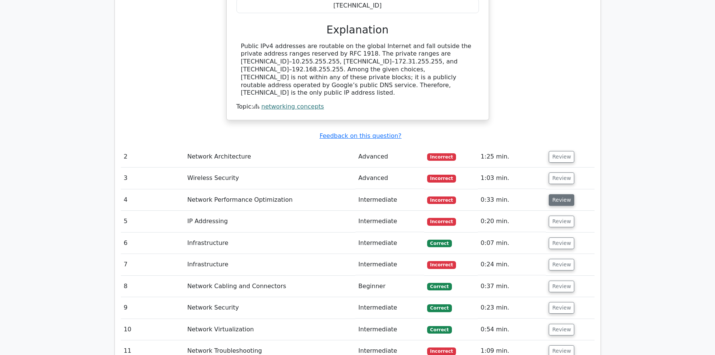
click at [556, 194] on button "Review" at bounding box center [562, 200] width 26 height 12
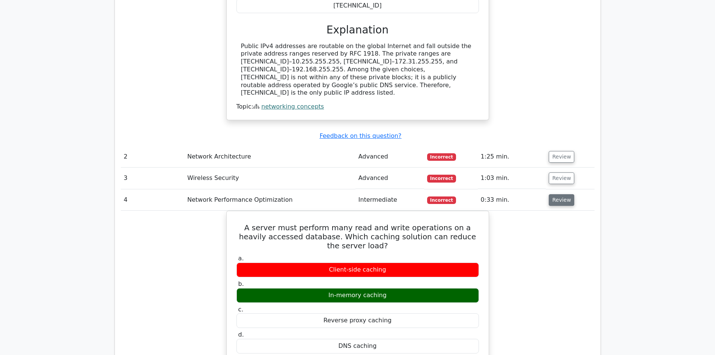
click at [555, 194] on button "Review" at bounding box center [562, 200] width 26 height 12
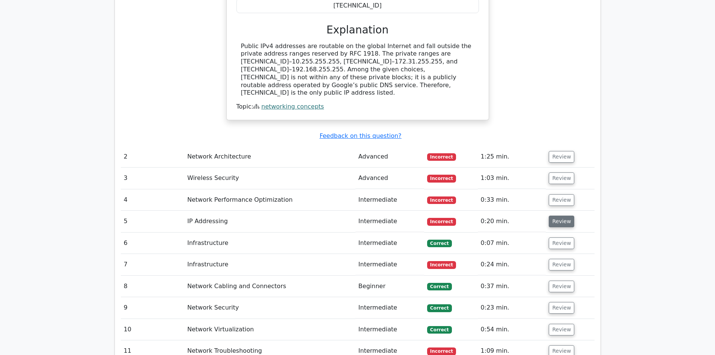
click at [555, 215] on button "Review" at bounding box center [562, 221] width 26 height 12
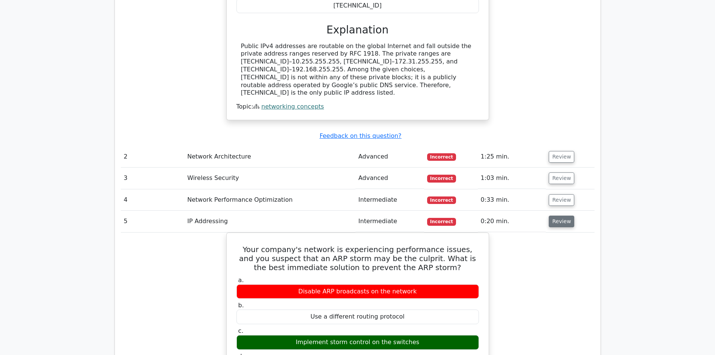
click at [557, 215] on button "Review" at bounding box center [562, 221] width 26 height 12
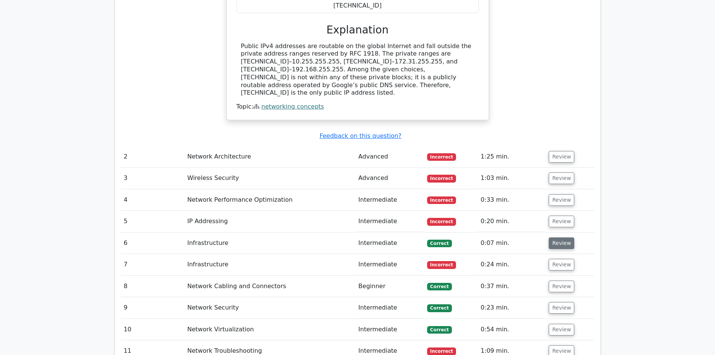
click at [552, 237] on button "Review" at bounding box center [562, 243] width 26 height 12
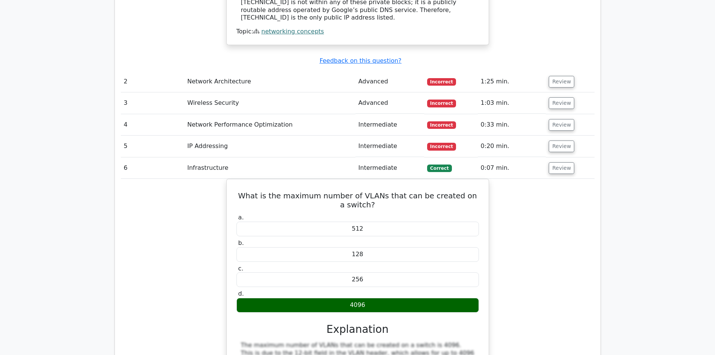
scroll to position [901, 0]
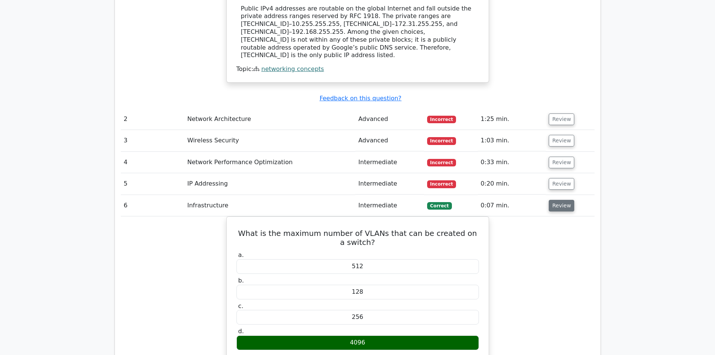
click at [563, 200] on button "Review" at bounding box center [562, 206] width 26 height 12
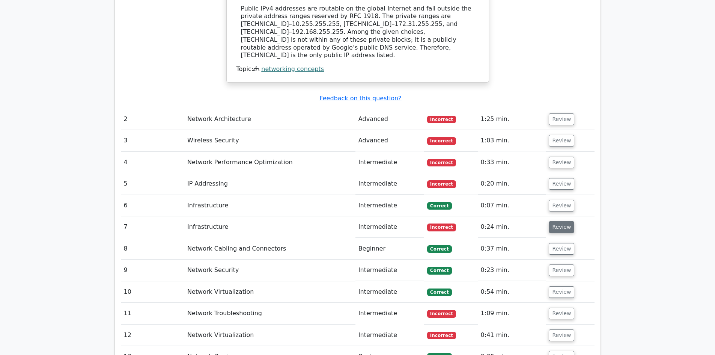
click at [558, 221] on button "Review" at bounding box center [562, 227] width 26 height 12
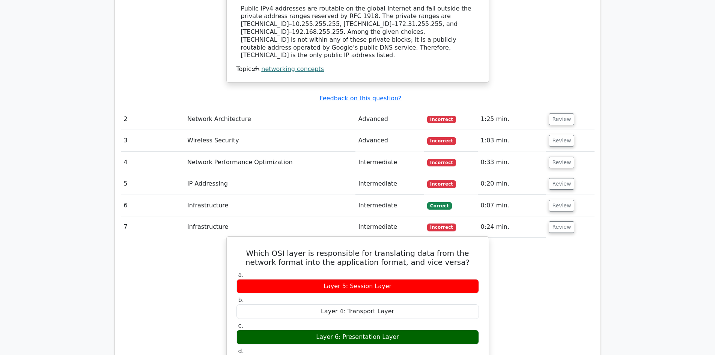
scroll to position [976, 0]
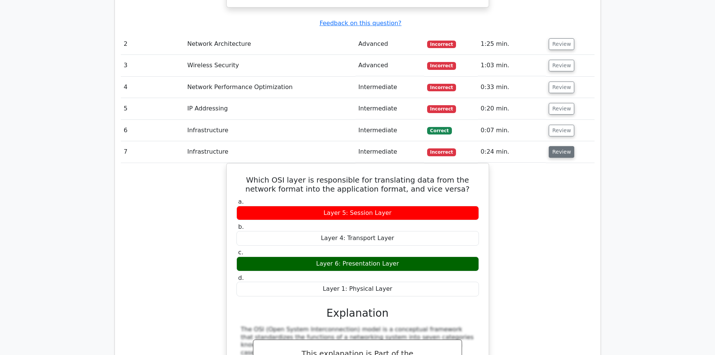
click at [556, 146] on button "Review" at bounding box center [562, 152] width 26 height 12
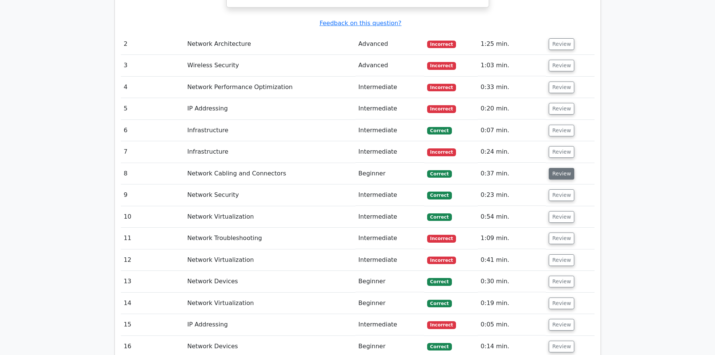
click at [555, 168] on button "Review" at bounding box center [562, 174] width 26 height 12
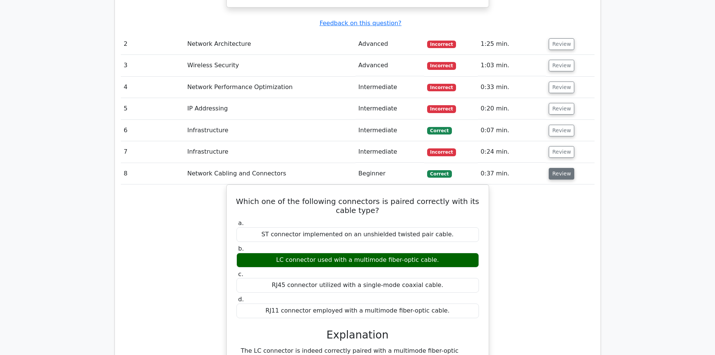
click at [561, 168] on button "Review" at bounding box center [562, 174] width 26 height 12
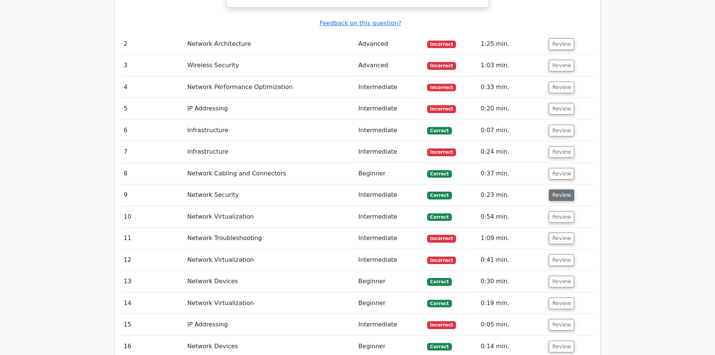
click at [554, 189] on button "Review" at bounding box center [562, 195] width 26 height 12
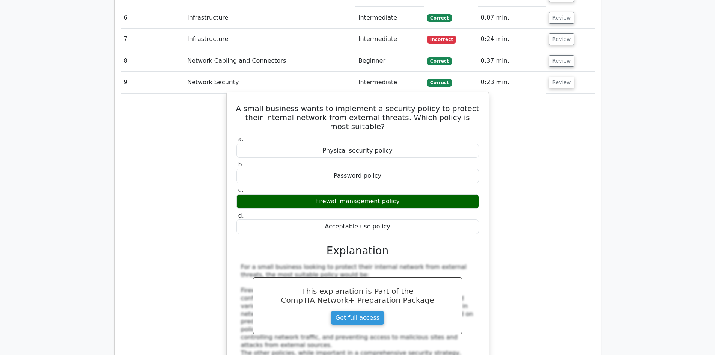
scroll to position [938, 0]
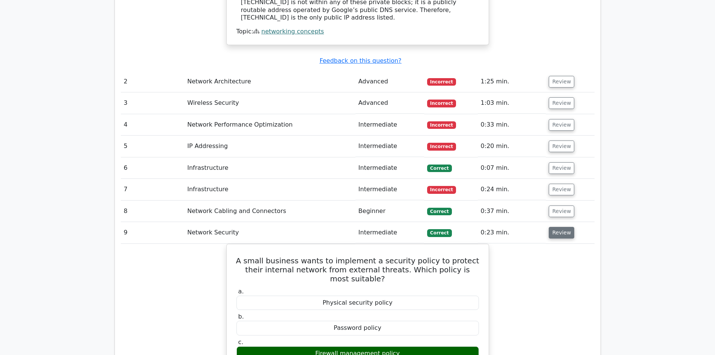
click at [552, 227] on button "Review" at bounding box center [562, 233] width 26 height 12
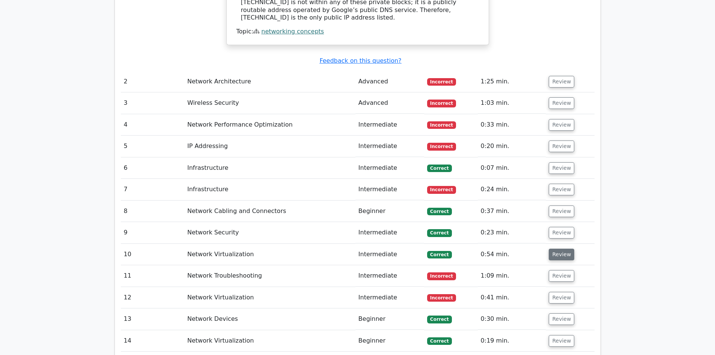
click at [566, 248] on button "Review" at bounding box center [562, 254] width 26 height 12
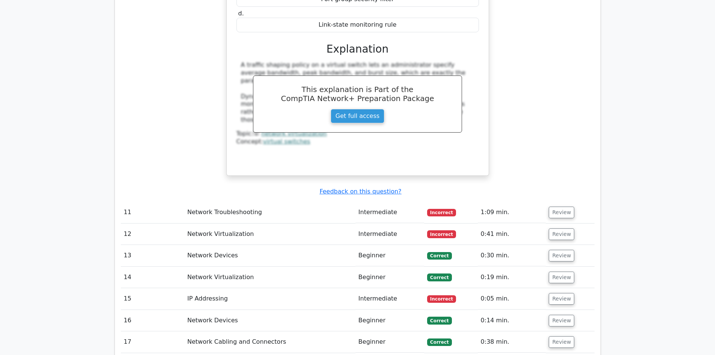
scroll to position [1351, 0]
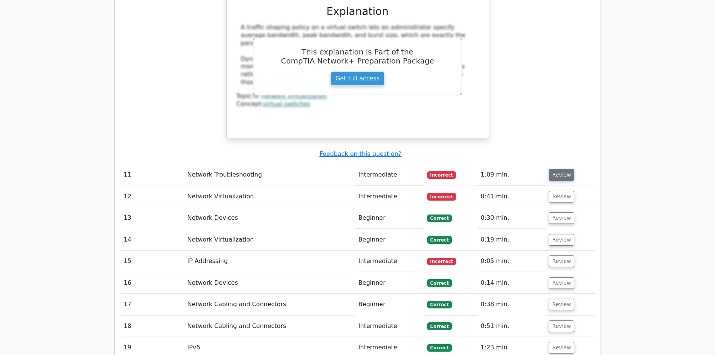
click at [557, 169] on button "Review" at bounding box center [562, 175] width 26 height 12
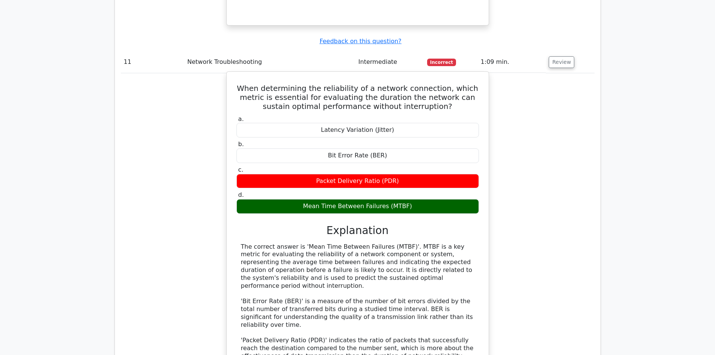
scroll to position [1314, 0]
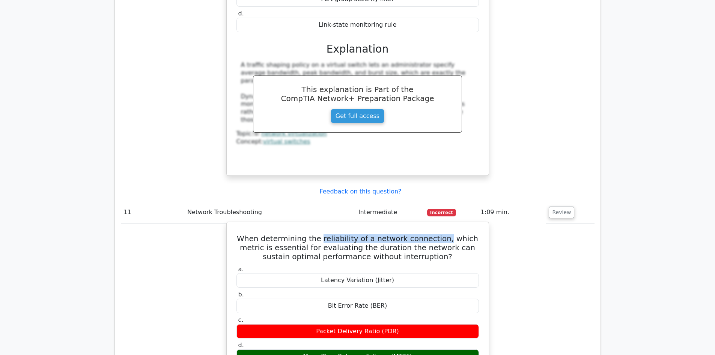
drag, startPoint x: 315, startPoint y: 212, endPoint x: 432, endPoint y: 215, distance: 117.1
click at [432, 234] on h5 "When determining the reliability of a network connection, which metric is essen…" at bounding box center [358, 247] width 244 height 27
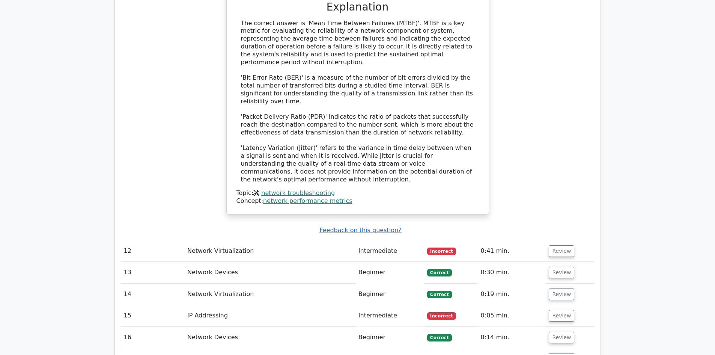
scroll to position [1726, 0]
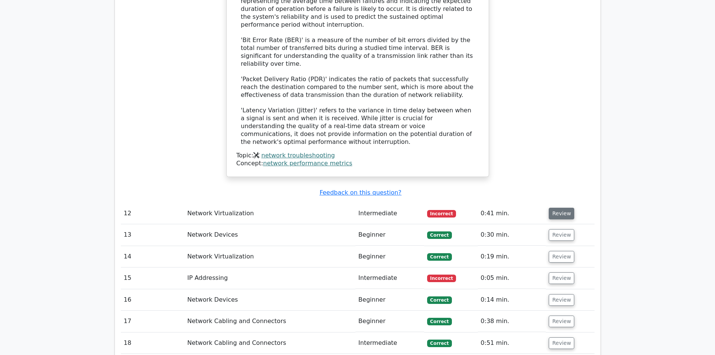
click at [563, 208] on button "Review" at bounding box center [562, 214] width 26 height 12
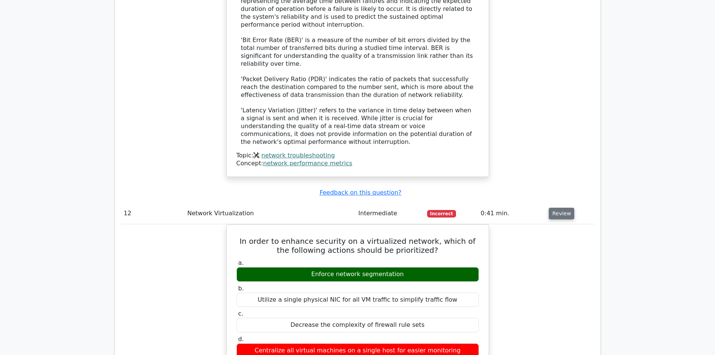
click at [553, 208] on button "Review" at bounding box center [562, 214] width 26 height 12
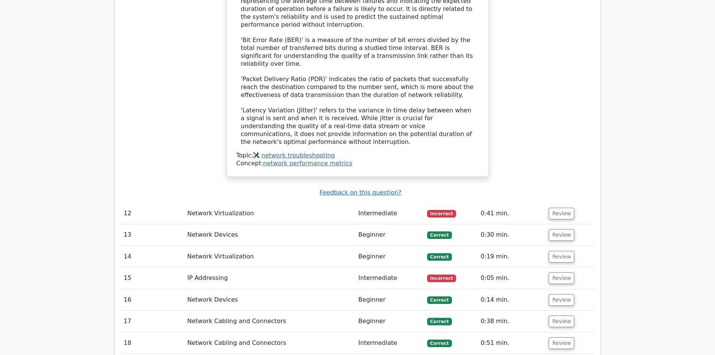
scroll to position [1764, 0]
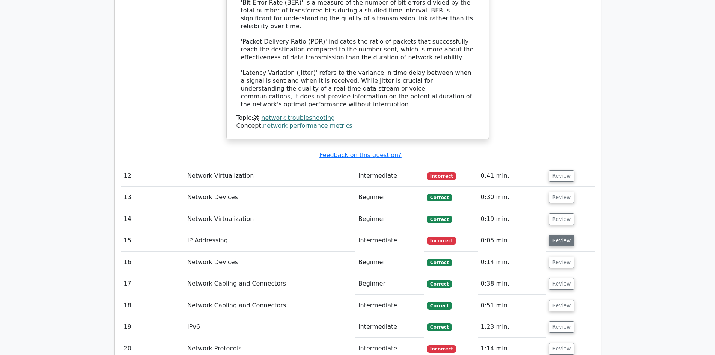
click at [559, 235] on button "Review" at bounding box center [562, 241] width 26 height 12
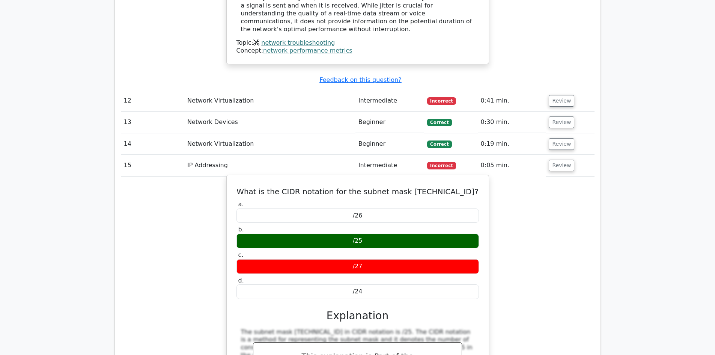
scroll to position [1876, 0]
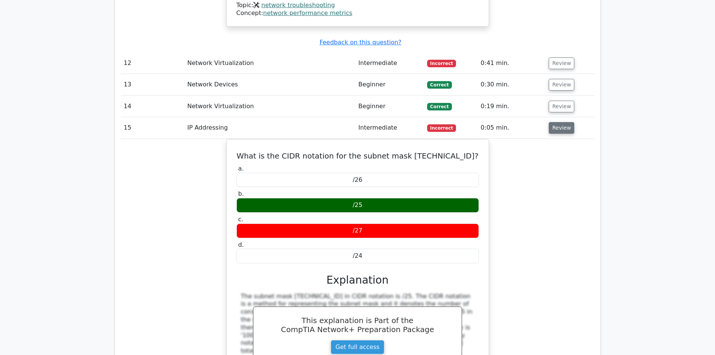
click at [558, 122] on button "Review" at bounding box center [562, 128] width 26 height 12
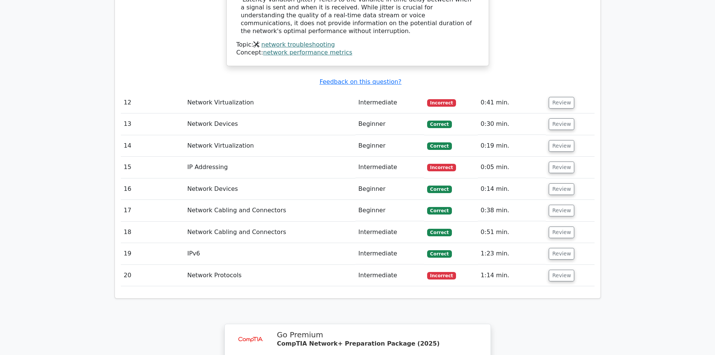
scroll to position [1952, 0]
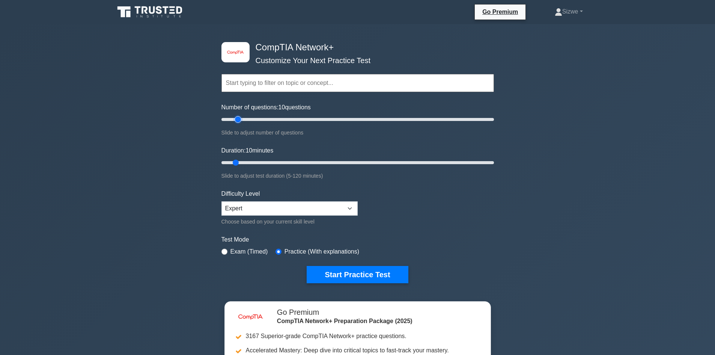
click at [239, 118] on input "Number of questions: 10 questions" at bounding box center [357, 119] width 272 height 9
type input "20"
click at [243, 118] on input "Number of questions: 20 questions" at bounding box center [357, 119] width 272 height 9
click at [246, 161] on input "Duration: 15 minutes" at bounding box center [357, 162] width 272 height 9
click at [250, 161] on input "Duration: 15 minutes" at bounding box center [357, 162] width 272 height 9
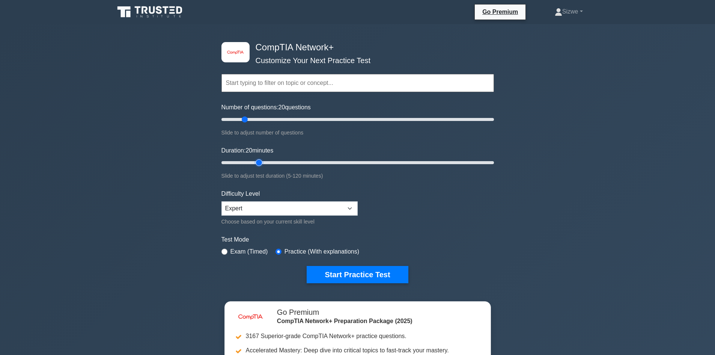
type input "20"
click at [255, 161] on input "Duration: 20 minutes" at bounding box center [357, 162] width 272 height 9
click at [346, 269] on button "Start Practice Test" at bounding box center [357, 274] width 101 height 17
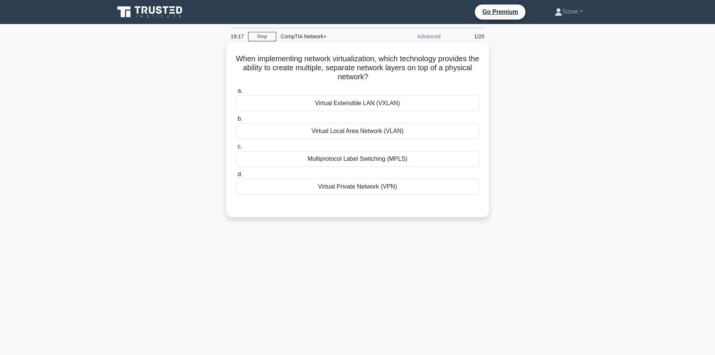
click at [354, 158] on div "Multiprotocol Label Switching (MPLS)" at bounding box center [357, 159] width 243 height 16
click at [236, 149] on input "c. Multiprotocol Label Switching (MPLS)" at bounding box center [236, 146] width 0 height 5
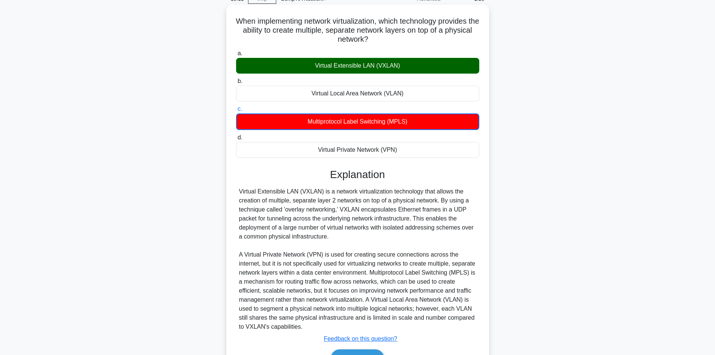
scroll to position [82, 0]
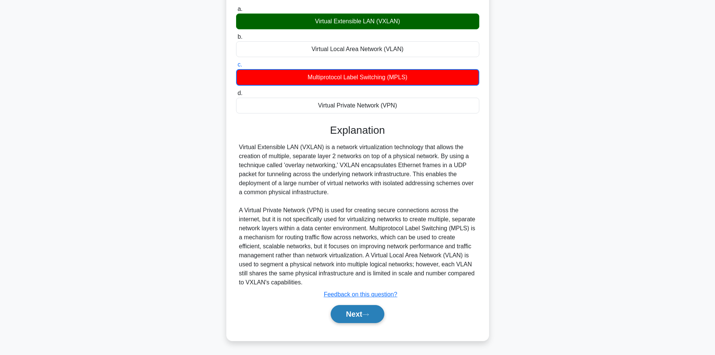
click at [355, 317] on button "Next" at bounding box center [358, 314] width 54 height 18
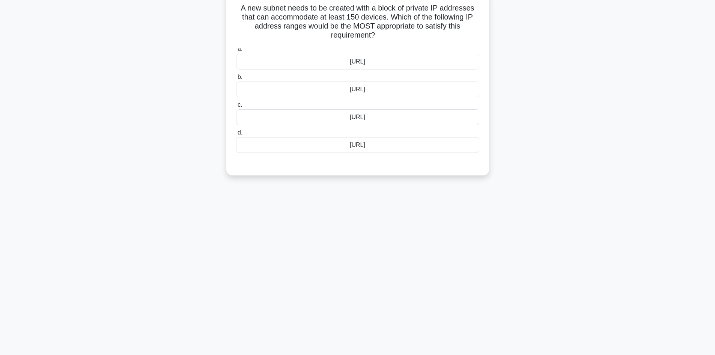
scroll to position [0, 0]
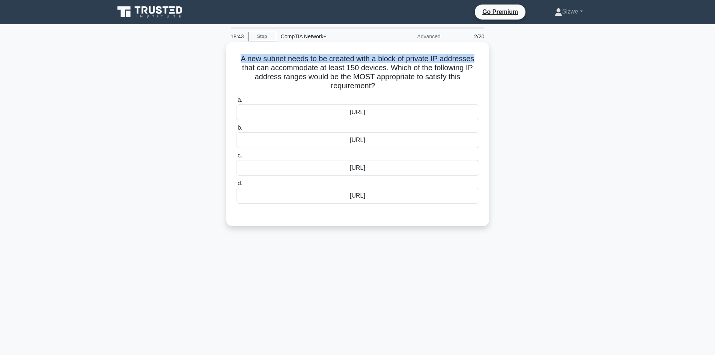
drag, startPoint x: 476, startPoint y: 59, endPoint x: 240, endPoint y: 60, distance: 236.1
click at [240, 60] on h5 "A new subnet needs to be created with a block of private IP addresses that can …" at bounding box center [357, 72] width 245 height 37
click at [374, 142] on div "10.230.100.0/26" at bounding box center [357, 140] width 243 height 16
click at [236, 130] on input "b. 10.230.100.0/26" at bounding box center [236, 127] width 0 height 5
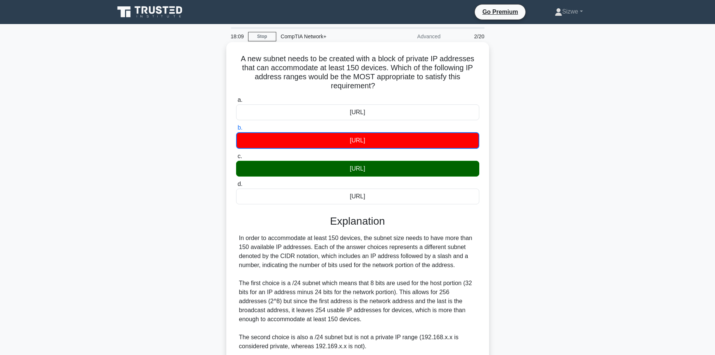
scroll to position [145, 0]
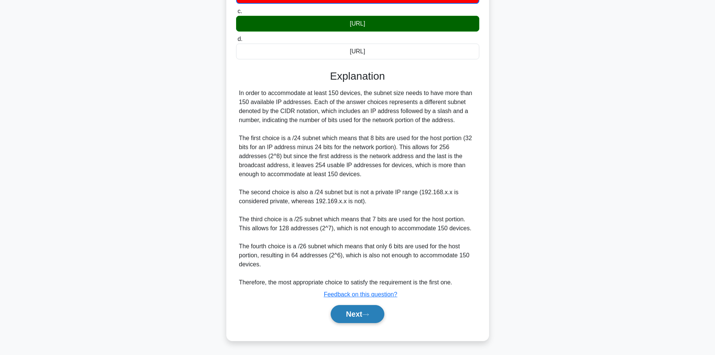
click at [358, 313] on button "Next" at bounding box center [358, 314] width 54 height 18
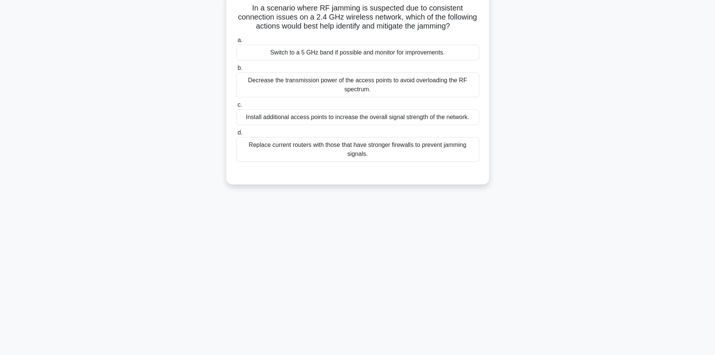
scroll to position [0, 0]
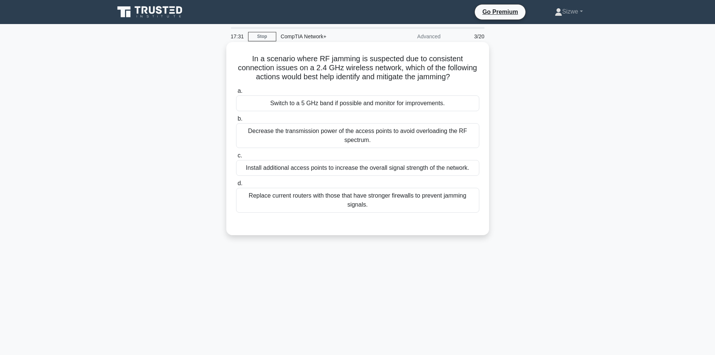
click at [355, 134] on div "Decrease the transmission power of the access points to avoid overloading the R…" at bounding box center [357, 135] width 243 height 25
click at [236, 121] on input "b. Decrease the transmission power of the access points to avoid overloading th…" at bounding box center [236, 118] width 0 height 5
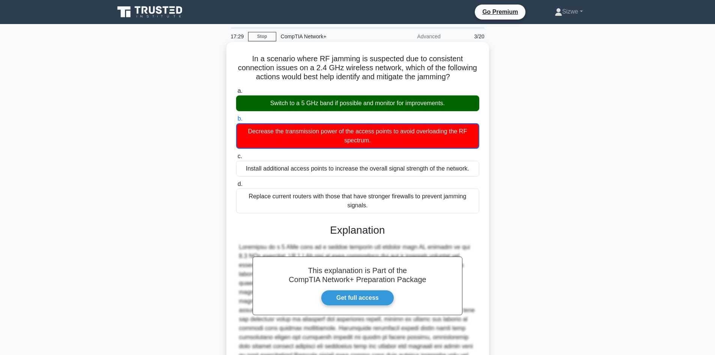
scroll to position [100, 0]
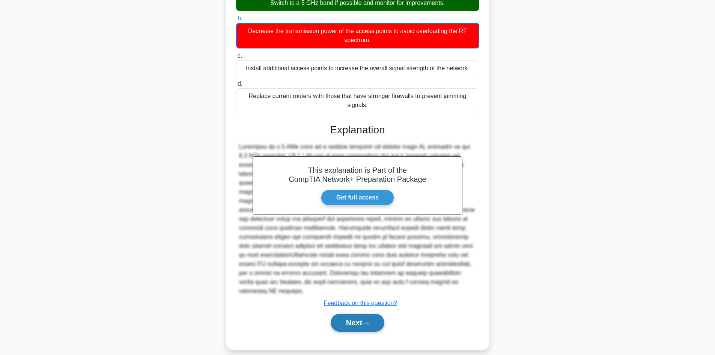
click at [348, 313] on button "Next" at bounding box center [358, 322] width 54 height 18
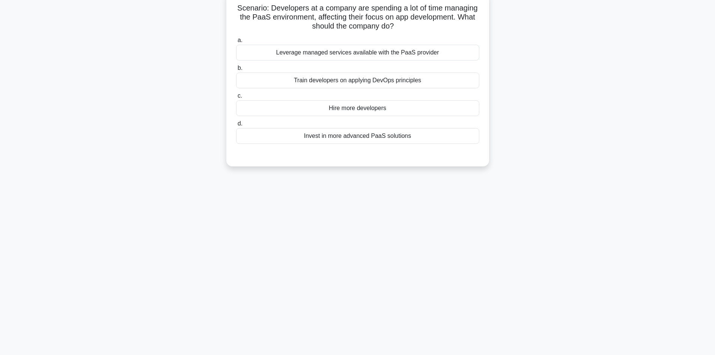
scroll to position [0, 0]
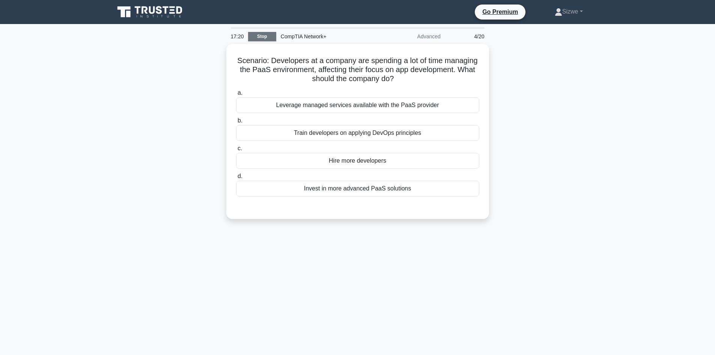
click at [257, 36] on link "Stop" at bounding box center [262, 36] width 28 height 9
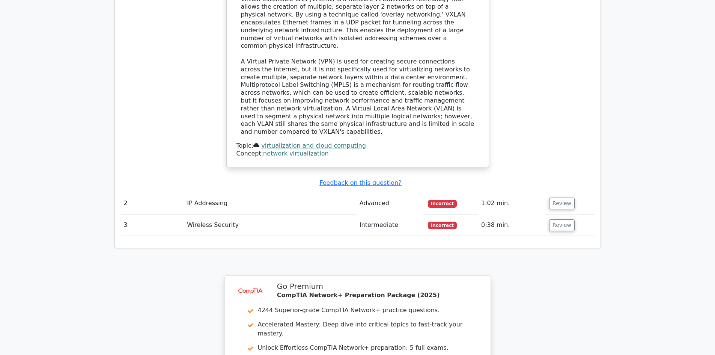
scroll to position [932, 0]
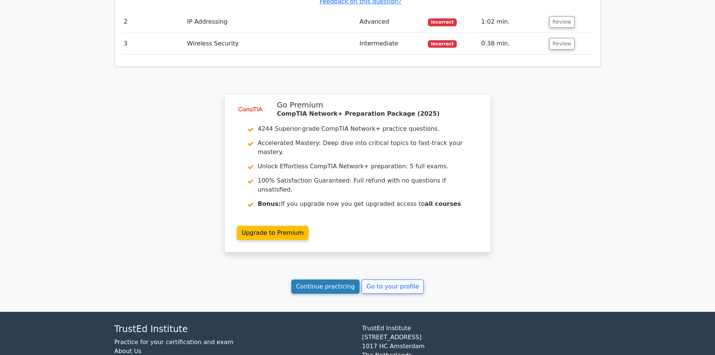
click at [330, 279] on link "Continue practicing" at bounding box center [325, 286] width 69 height 14
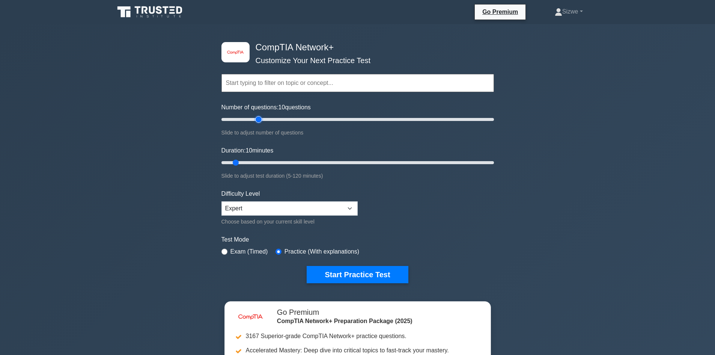
type input "30"
click at [260, 117] on input "Number of questions: 10 questions" at bounding box center [357, 119] width 272 height 9
click at [251, 160] on input "Duration: 15 minutes" at bounding box center [357, 162] width 272 height 9
click at [254, 160] on input "Duration: 20 minutes" at bounding box center [357, 162] width 272 height 9
click at [264, 160] on input "Duration: 20 minutes" at bounding box center [357, 162] width 272 height 9
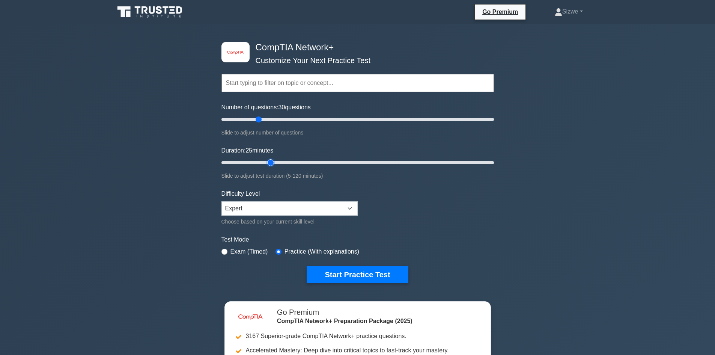
click at [268, 161] on input "Duration: 25 minutes" at bounding box center [357, 162] width 272 height 9
click at [274, 162] on input "Duration: 25 minutes" at bounding box center [357, 162] width 272 height 9
type input "30"
click at [277, 162] on input "Duration: 30 minutes" at bounding box center [357, 162] width 272 height 9
click at [350, 209] on select "Beginner Intermediate Expert" at bounding box center [289, 208] width 136 height 14
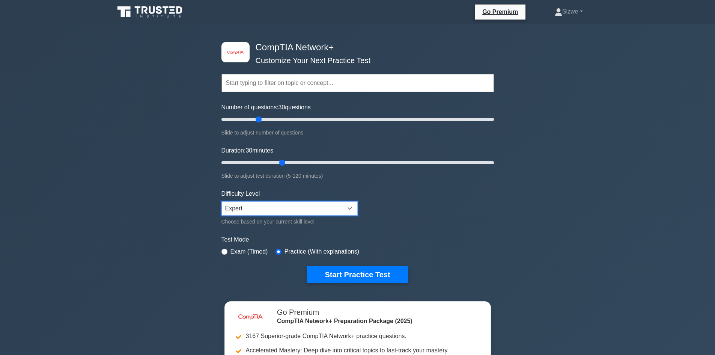
click at [350, 209] on select "Beginner Intermediate Expert" at bounding box center [289, 208] width 136 height 14
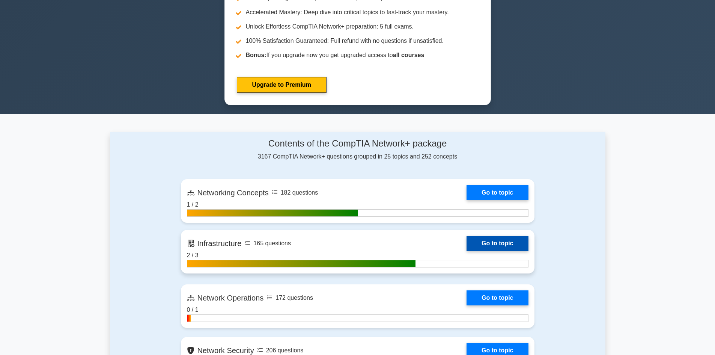
scroll to position [113, 0]
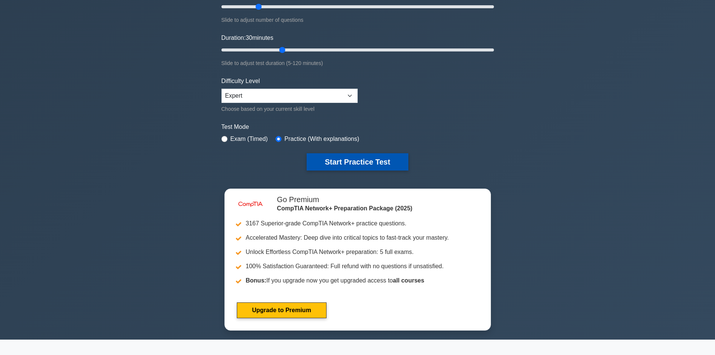
click at [349, 163] on button "Start Practice Test" at bounding box center [357, 161] width 101 height 17
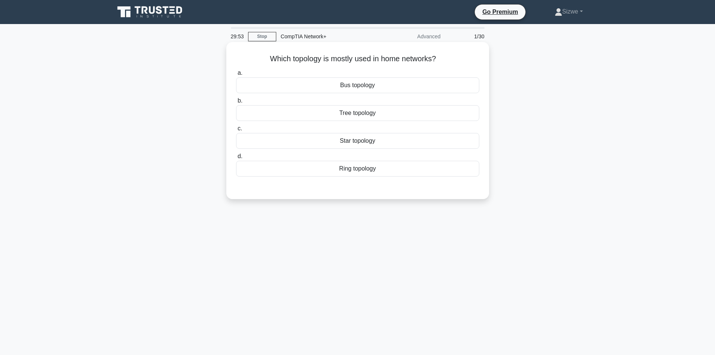
click at [361, 143] on div "Star topology" at bounding box center [357, 141] width 243 height 16
click at [236, 131] on input "c. Star topology" at bounding box center [236, 128] width 0 height 5
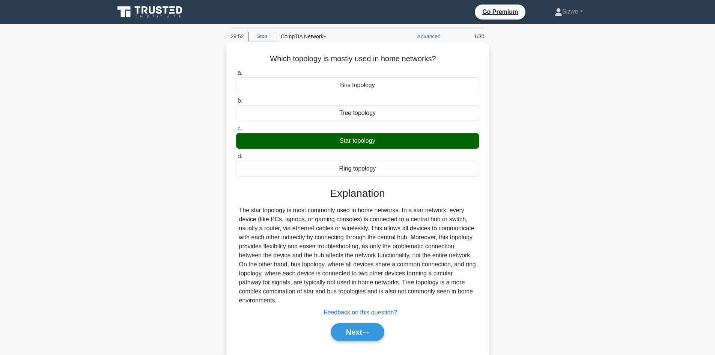
scroll to position [51, 0]
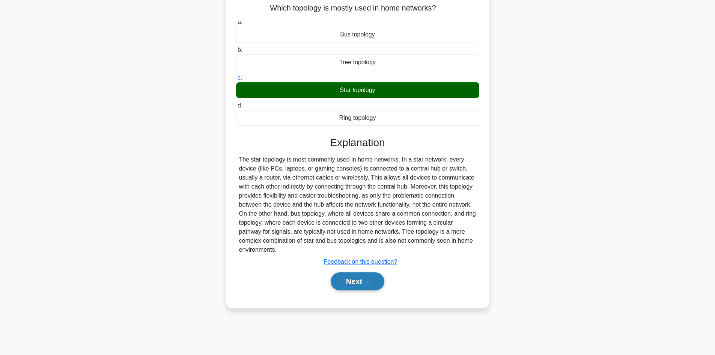
click at [364, 283] on button "Next" at bounding box center [358, 281] width 54 height 18
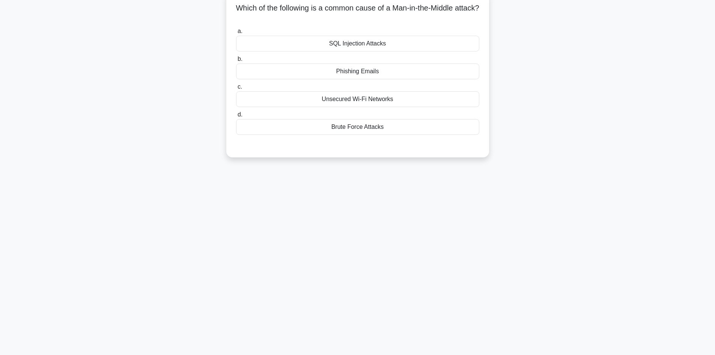
scroll to position [0, 0]
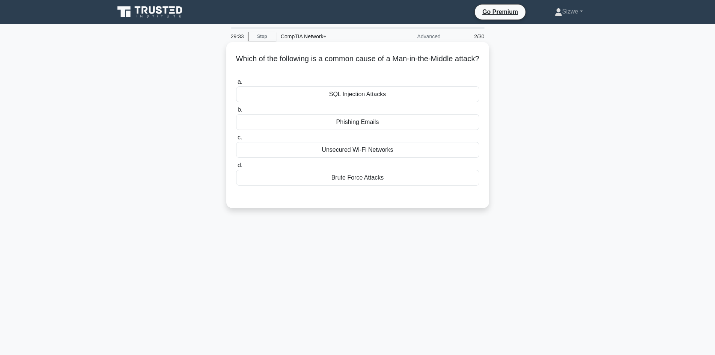
click at [362, 149] on div "Unsecured Wi-Fi Networks" at bounding box center [357, 150] width 243 height 16
click at [236, 140] on input "c. Unsecured Wi-Fi Networks" at bounding box center [236, 137] width 0 height 5
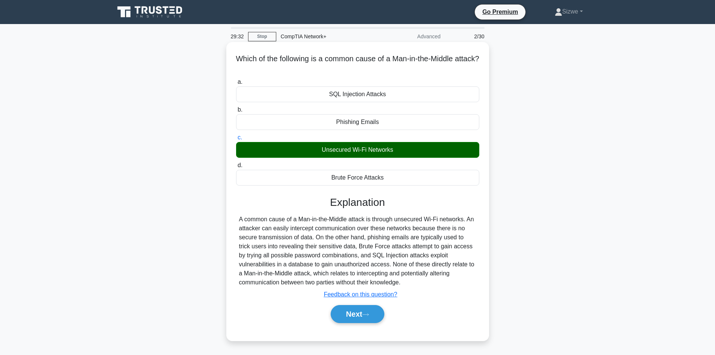
scroll to position [51, 0]
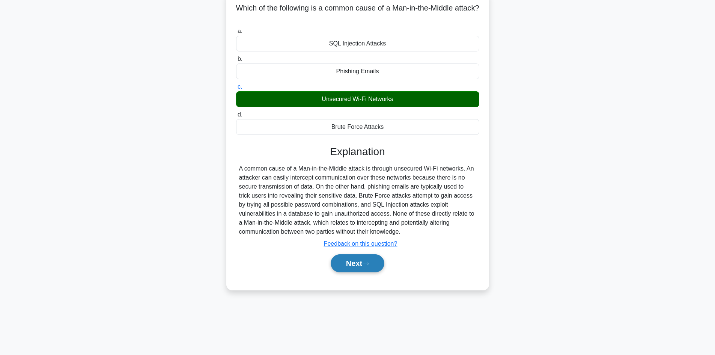
click at [351, 262] on button "Next" at bounding box center [358, 263] width 54 height 18
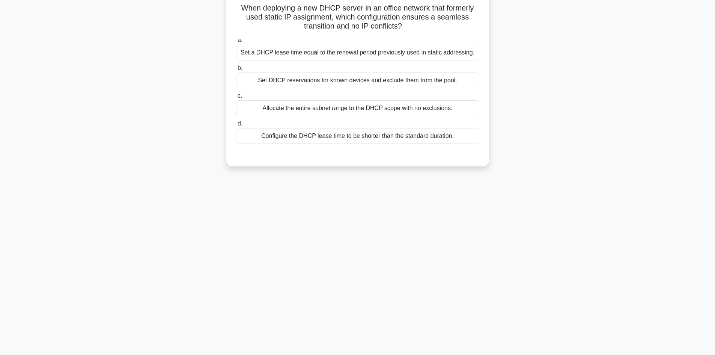
scroll to position [0, 0]
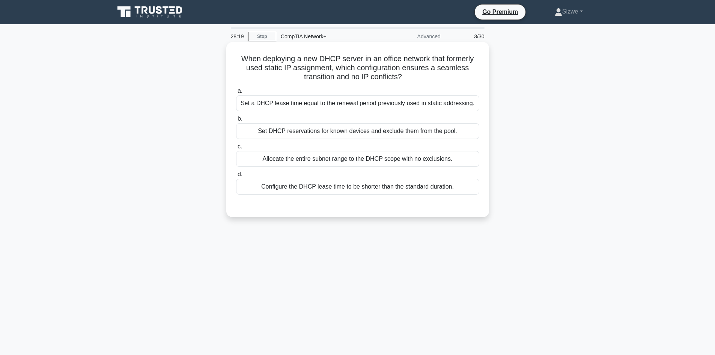
click at [338, 100] on div "Set a DHCP lease time equal to the renewal period previously used in static add…" at bounding box center [357, 103] width 243 height 16
click at [236, 93] on input "a. Set a DHCP lease time equal to the renewal period previously used in static …" at bounding box center [236, 91] width 0 height 5
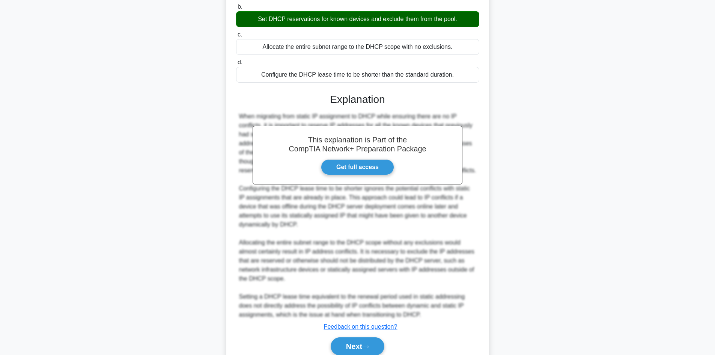
scroll to position [154, 0]
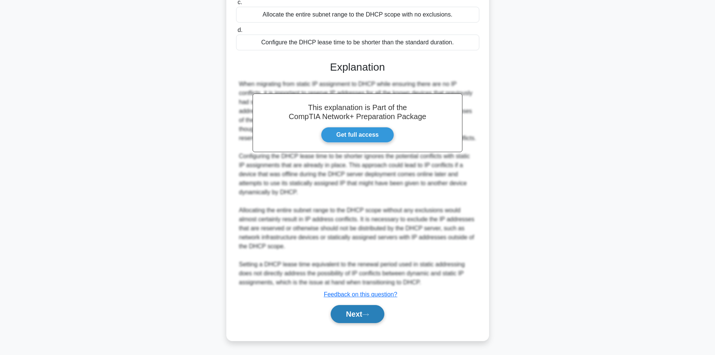
click at [361, 312] on button "Next" at bounding box center [358, 314] width 54 height 18
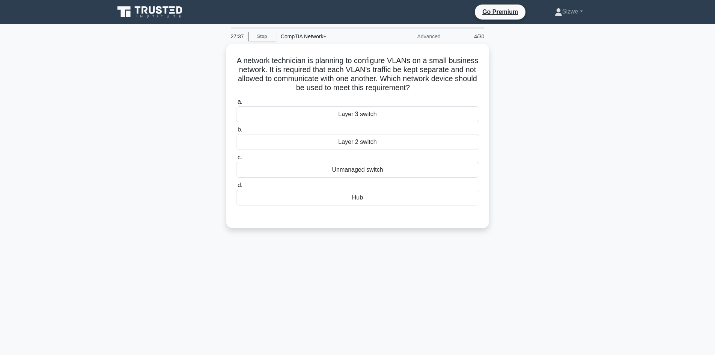
scroll to position [38, 0]
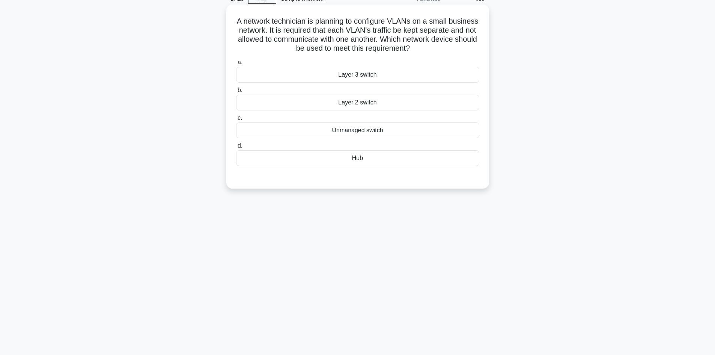
click at [375, 98] on div "Layer 2 switch" at bounding box center [357, 103] width 243 height 16
click at [236, 93] on input "b. Layer 2 switch" at bounding box center [236, 90] width 0 height 5
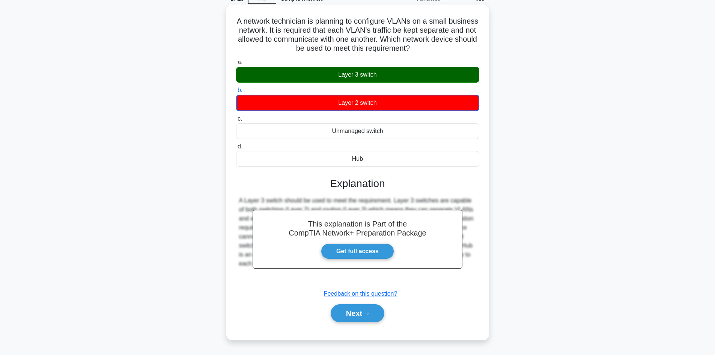
scroll to position [51, 0]
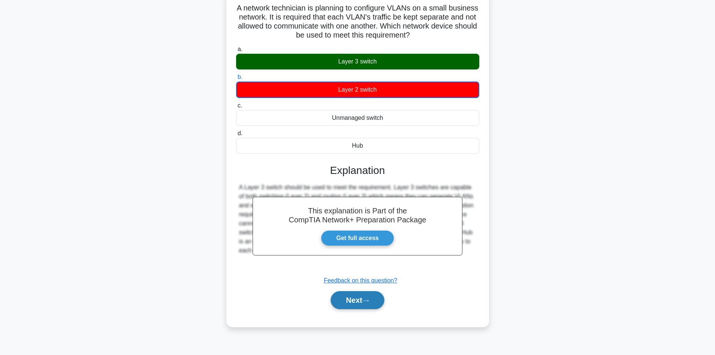
click at [349, 294] on button "Next" at bounding box center [358, 300] width 54 height 18
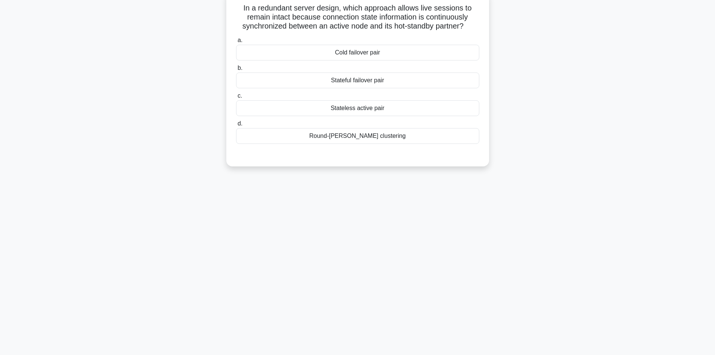
scroll to position [0, 0]
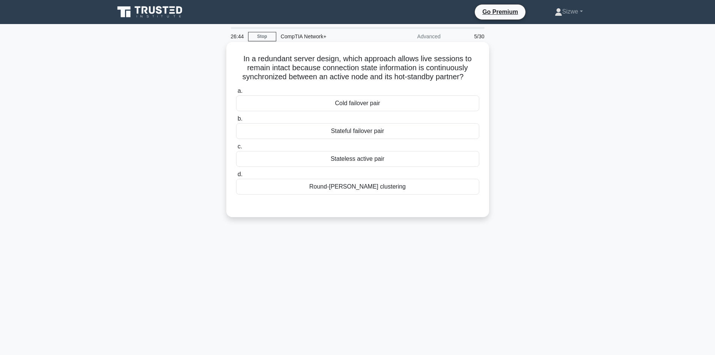
click at [366, 187] on div "Round-robin clustering" at bounding box center [357, 187] width 243 height 16
click at [236, 177] on input "d. Round-robin clustering" at bounding box center [236, 174] width 0 height 5
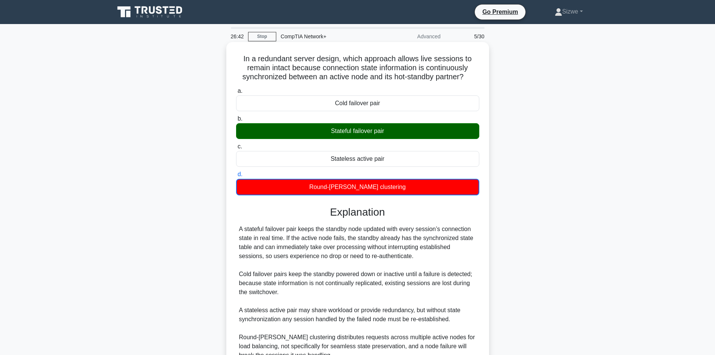
scroll to position [73, 0]
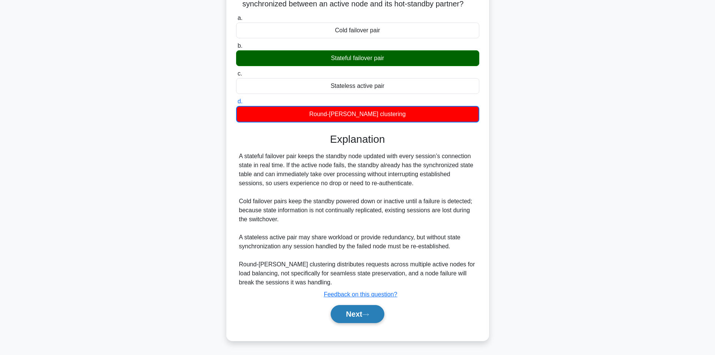
click at [360, 308] on button "Next" at bounding box center [358, 314] width 54 height 18
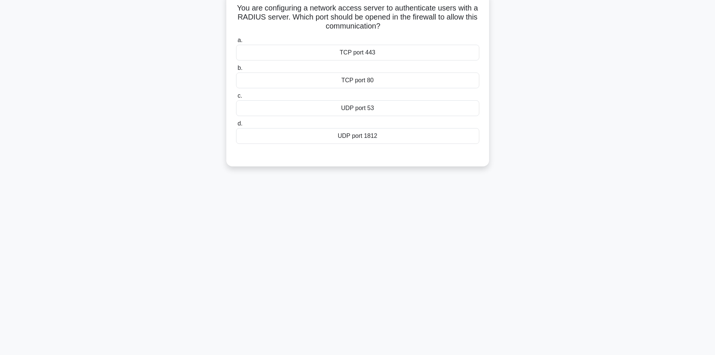
scroll to position [0, 0]
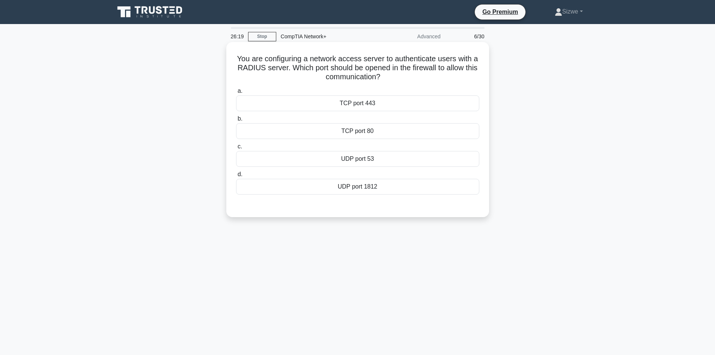
click at [363, 101] on div "TCP port 443" at bounding box center [357, 103] width 243 height 16
click at [236, 93] on input "a. TCP port 443" at bounding box center [236, 91] width 0 height 5
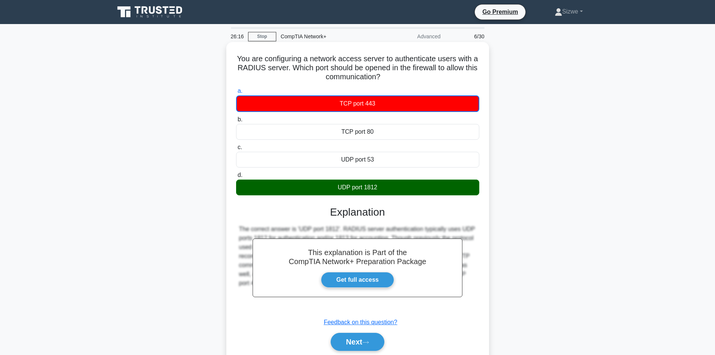
scroll to position [51, 0]
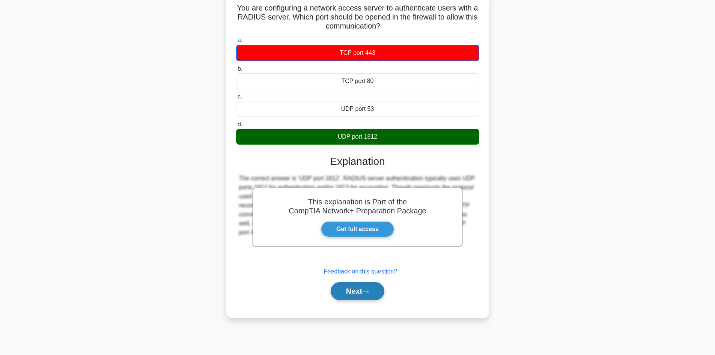
click at [363, 287] on button "Next" at bounding box center [358, 291] width 54 height 18
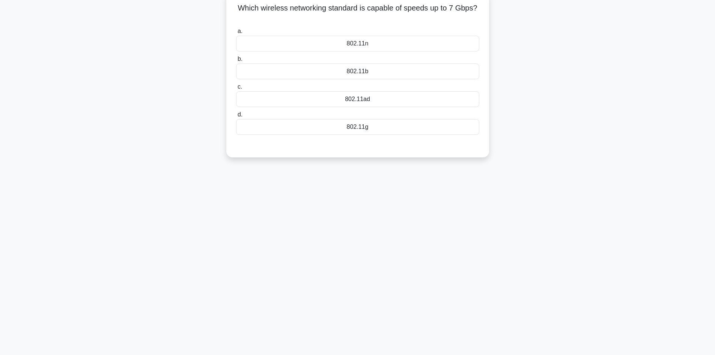
scroll to position [0, 0]
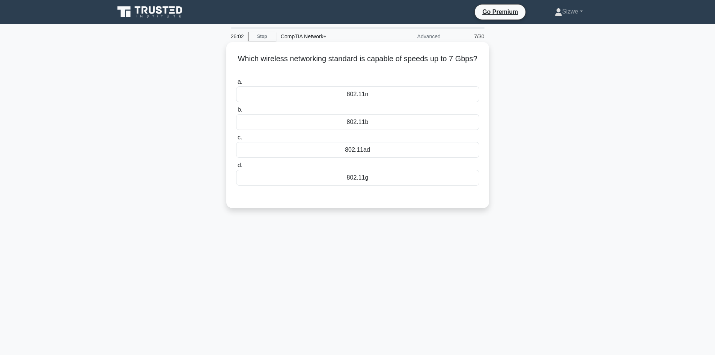
click at [357, 96] on div "802.11n" at bounding box center [357, 94] width 243 height 16
click at [236, 84] on input "a. 802.11n" at bounding box center [236, 82] width 0 height 5
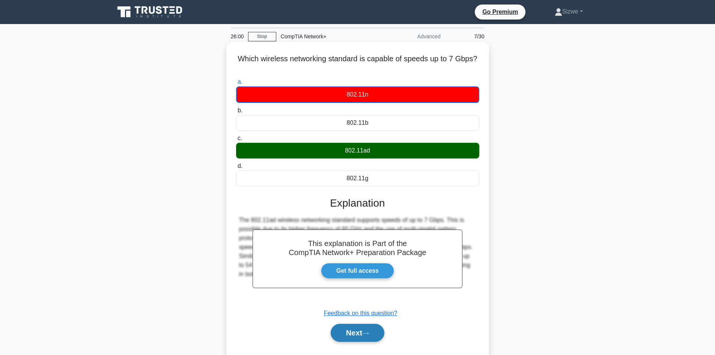
click at [358, 334] on button "Next" at bounding box center [358, 333] width 54 height 18
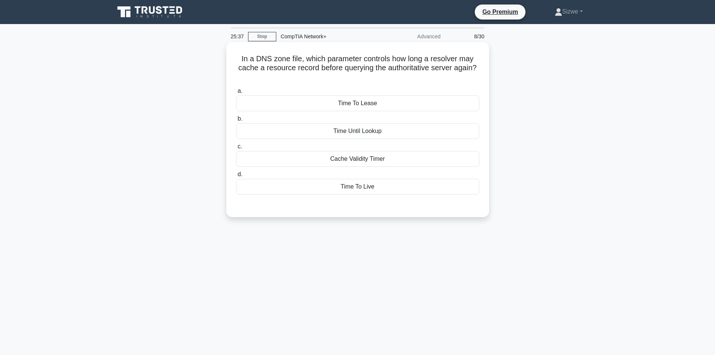
click at [371, 188] on div "Time To Live" at bounding box center [357, 187] width 243 height 16
click at [236, 177] on input "d. Time To Live" at bounding box center [236, 174] width 0 height 5
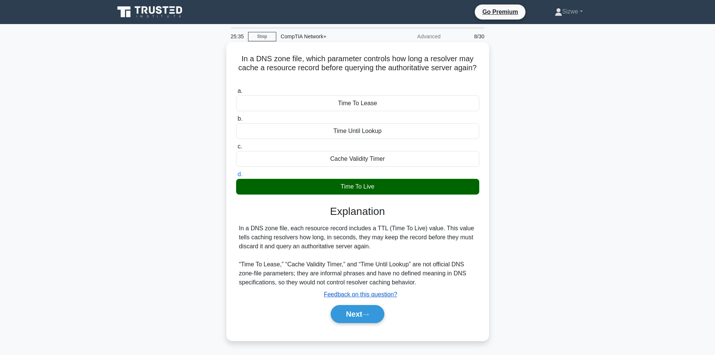
scroll to position [51, 0]
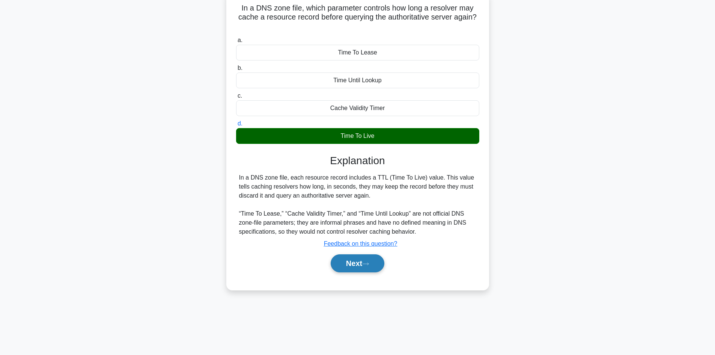
click at [362, 268] on button "Next" at bounding box center [358, 263] width 54 height 18
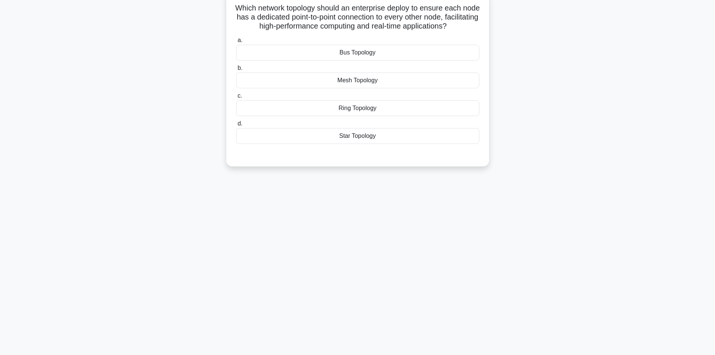
scroll to position [0, 0]
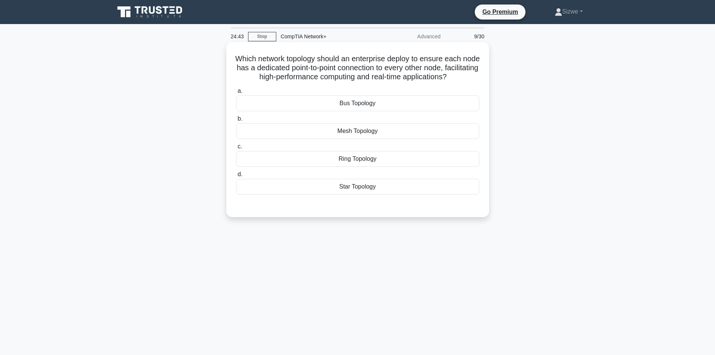
click at [426, 111] on div "Bus Topology" at bounding box center [357, 103] width 243 height 16
click at [236, 93] on input "a. Bus Topology" at bounding box center [236, 91] width 0 height 5
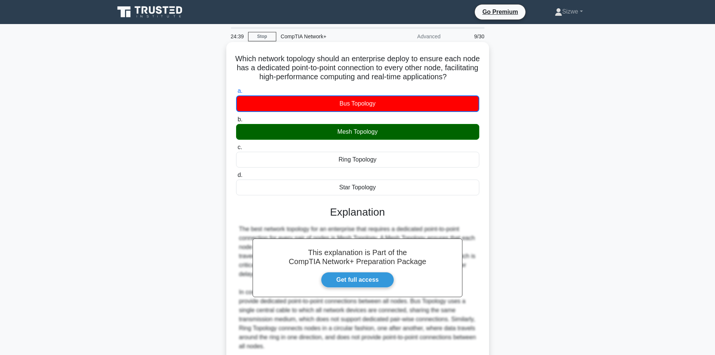
scroll to position [73, 0]
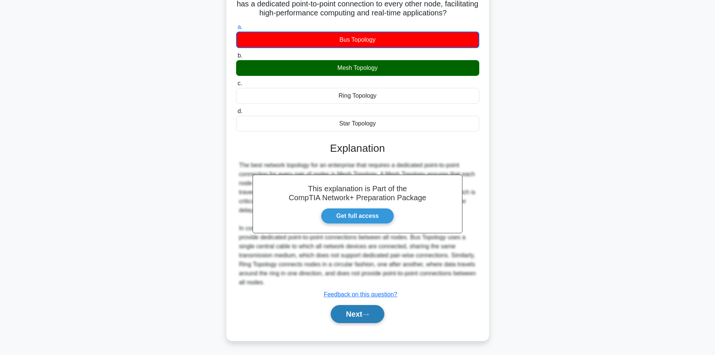
click at [352, 312] on button "Next" at bounding box center [358, 314] width 54 height 18
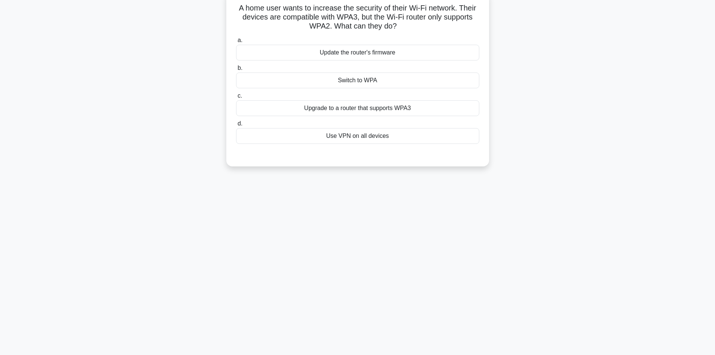
scroll to position [0, 0]
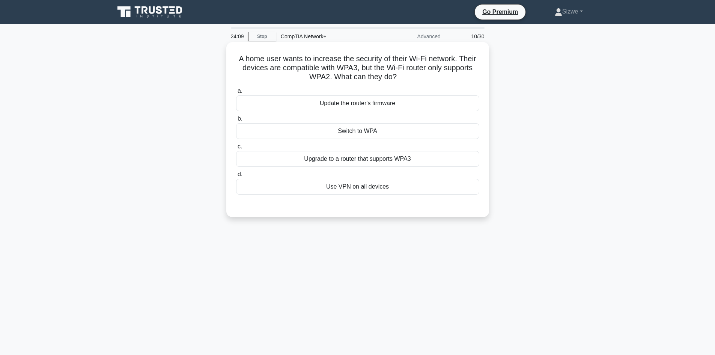
click at [370, 166] on div "Upgrade to a router that supports WPA3" at bounding box center [357, 159] width 243 height 16
click at [236, 149] on input "c. Upgrade to a router that supports WPA3" at bounding box center [236, 146] width 0 height 5
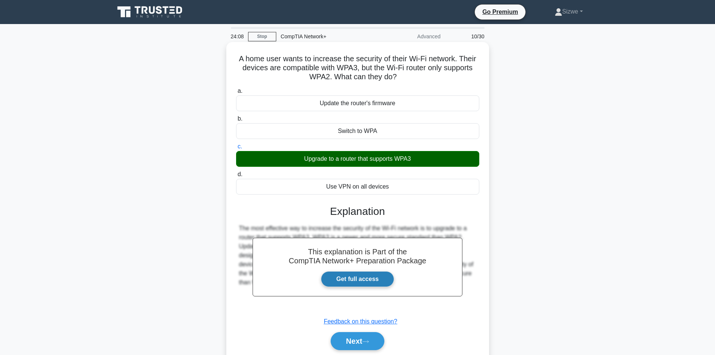
scroll to position [51, 0]
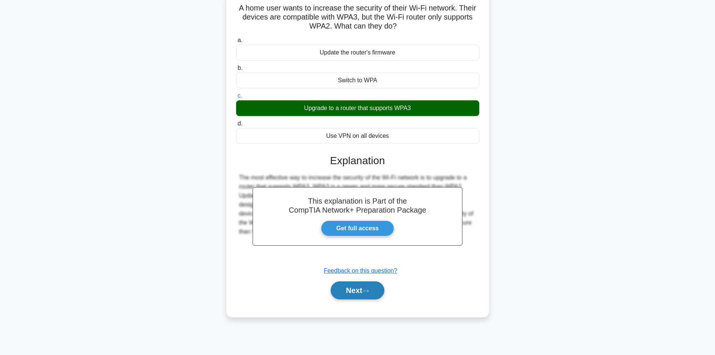
click at [351, 290] on button "Next" at bounding box center [358, 290] width 54 height 18
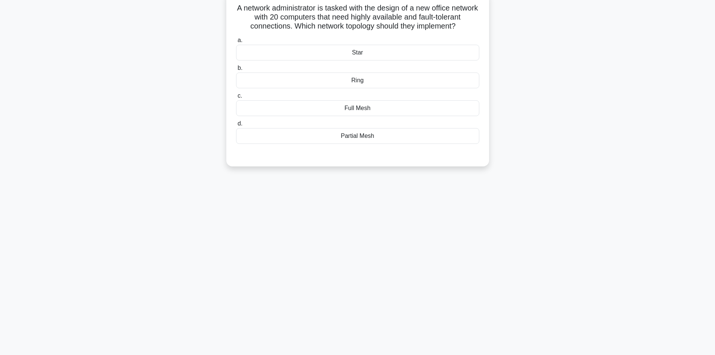
scroll to position [0, 0]
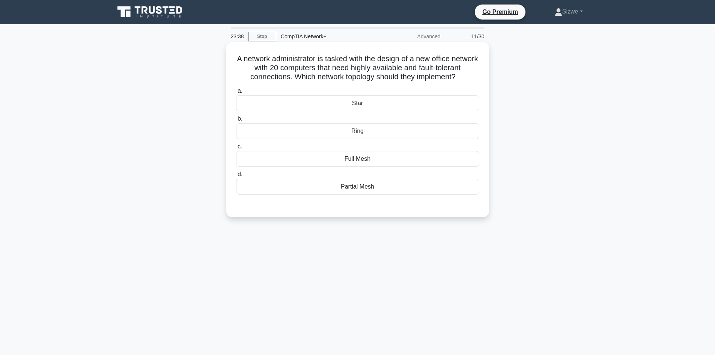
click at [354, 194] on div "Partial Mesh" at bounding box center [357, 187] width 243 height 16
click at [236, 177] on input "d. Partial Mesh" at bounding box center [236, 174] width 0 height 5
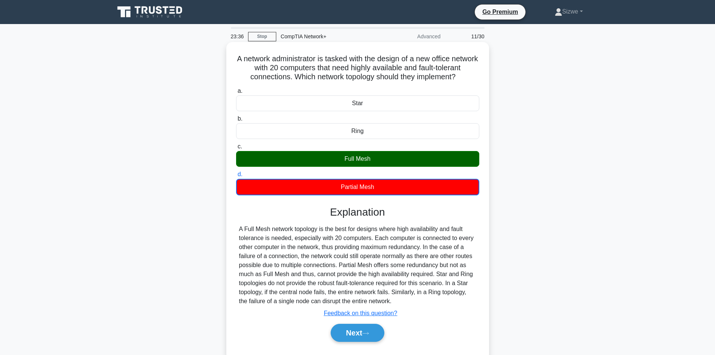
scroll to position [51, 0]
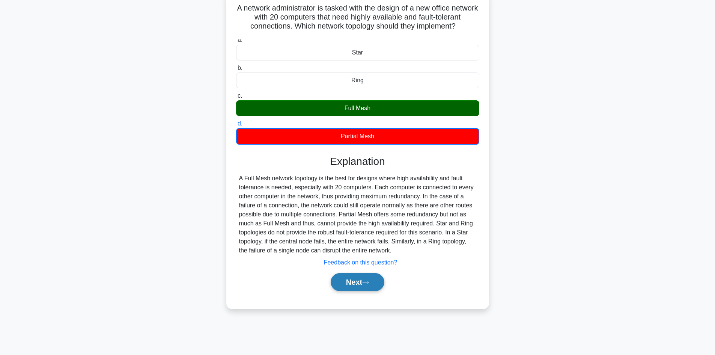
click at [363, 291] on button "Next" at bounding box center [358, 282] width 54 height 18
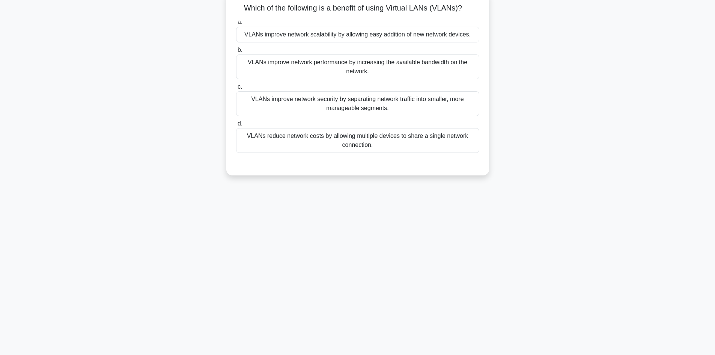
scroll to position [0, 0]
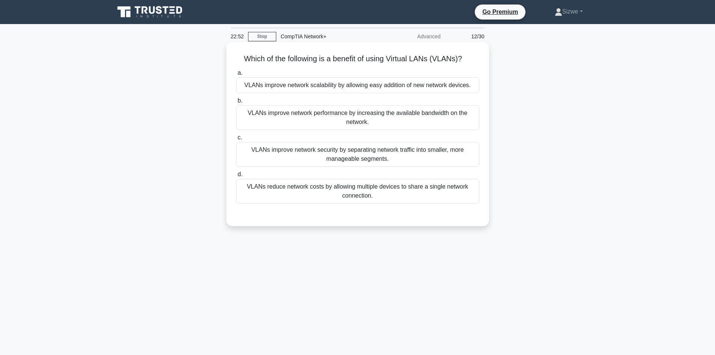
click at [368, 154] on div "VLANs improve network security by separating network traffic into smaller, more…" at bounding box center [357, 154] width 243 height 25
click at [236, 140] on input "c. VLANs improve network security by separating network traffic into smaller, m…" at bounding box center [236, 137] width 0 height 5
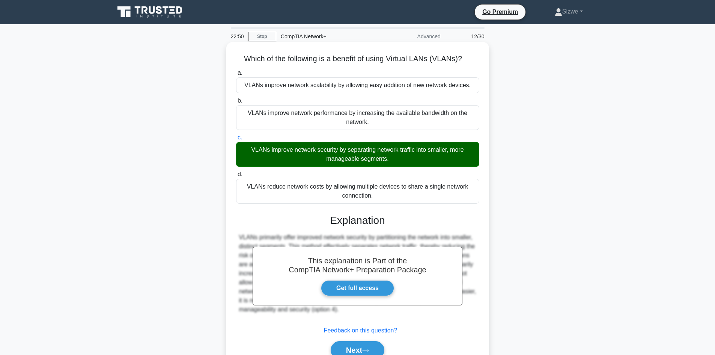
scroll to position [51, 0]
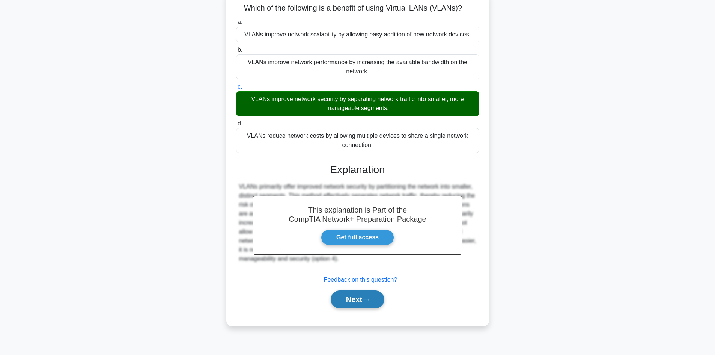
click at [354, 295] on button "Next" at bounding box center [358, 299] width 54 height 18
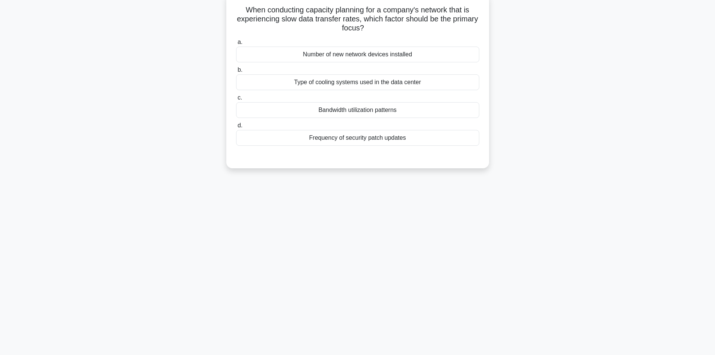
scroll to position [0, 0]
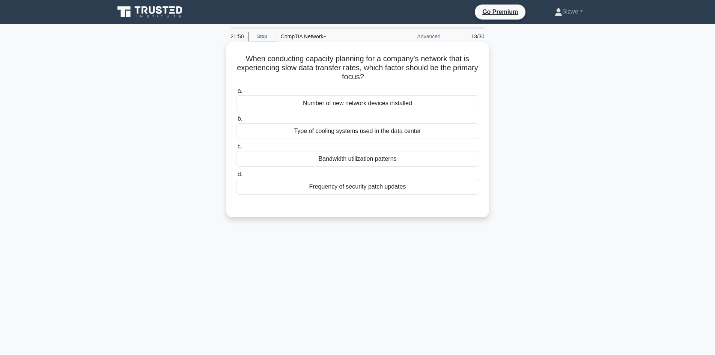
click at [354, 155] on div "Bandwidth utilization patterns" at bounding box center [357, 159] width 243 height 16
click at [236, 149] on input "c. Bandwidth utilization patterns" at bounding box center [236, 146] width 0 height 5
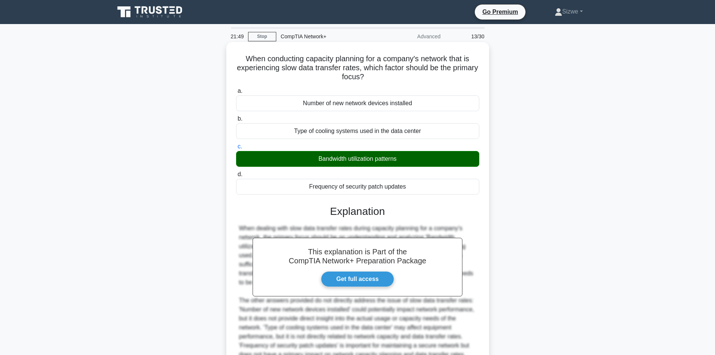
scroll to position [90, 0]
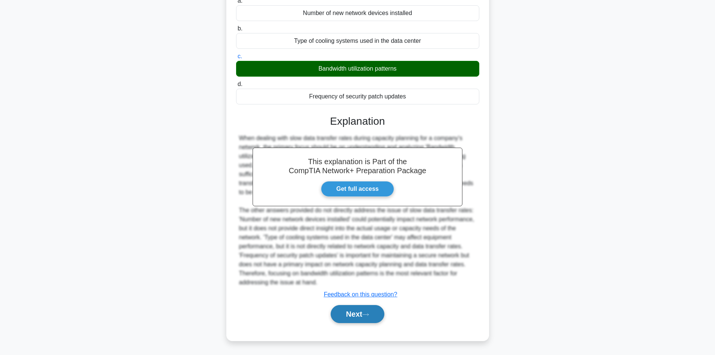
click at [361, 313] on button "Next" at bounding box center [358, 314] width 54 height 18
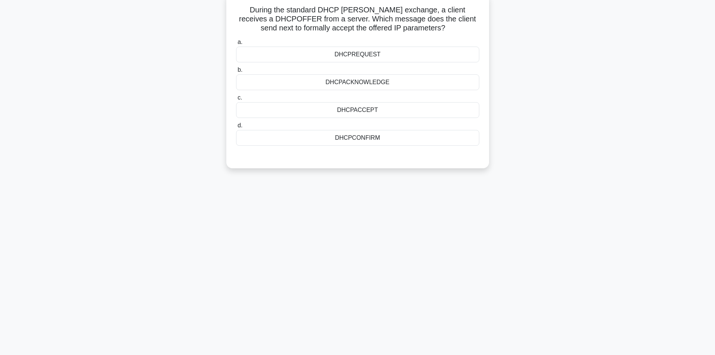
scroll to position [0, 0]
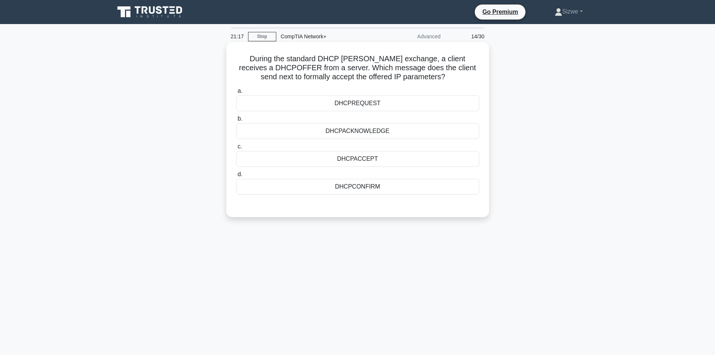
click at [365, 130] on div "DHCPACKNOWLEDGE" at bounding box center [357, 131] width 243 height 16
click at [236, 121] on input "b. DHCPACKNOWLEDGE" at bounding box center [236, 118] width 0 height 5
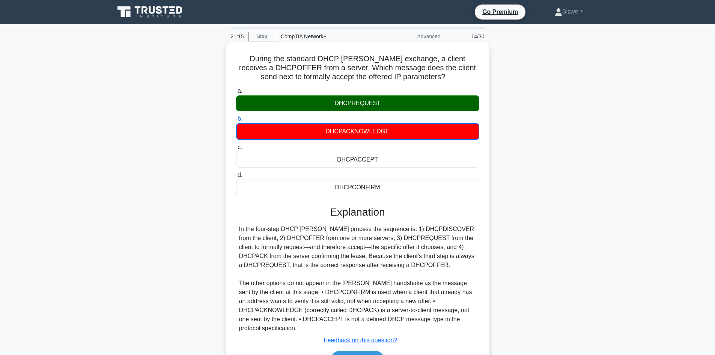
scroll to position [51, 0]
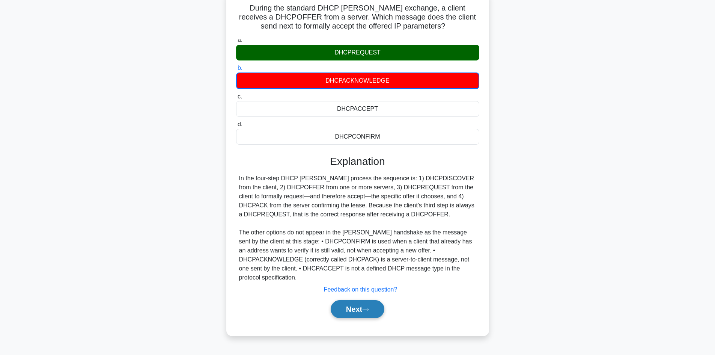
click at [357, 300] on button "Next" at bounding box center [358, 309] width 54 height 18
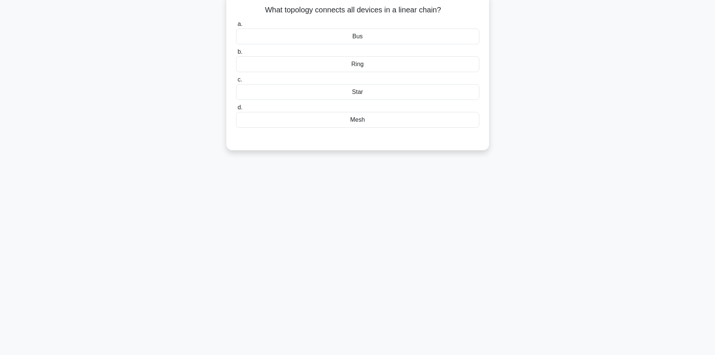
scroll to position [0, 0]
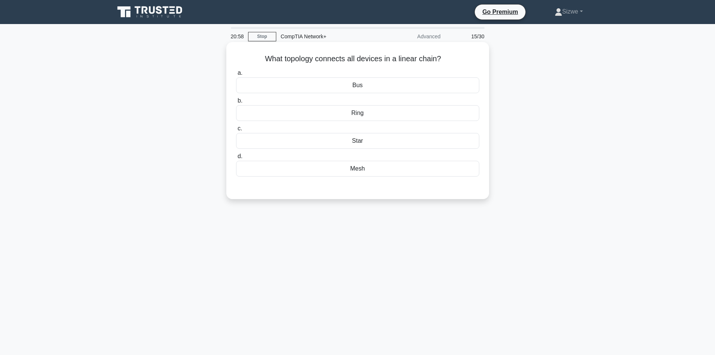
click at [381, 116] on div "Ring" at bounding box center [357, 113] width 243 height 16
click at [236, 103] on input "b. Ring" at bounding box center [236, 100] width 0 height 5
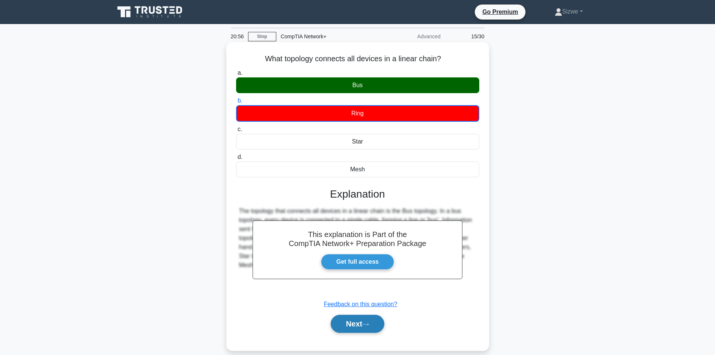
click at [364, 327] on button "Next" at bounding box center [358, 323] width 54 height 18
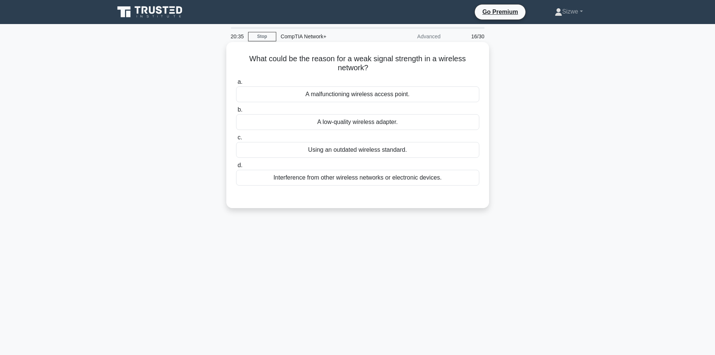
click at [398, 179] on div "Interference from other wireless networks or electronic devices." at bounding box center [357, 178] width 243 height 16
click at [236, 168] on input "d. Interference from other wireless networks or electronic devices." at bounding box center [236, 165] width 0 height 5
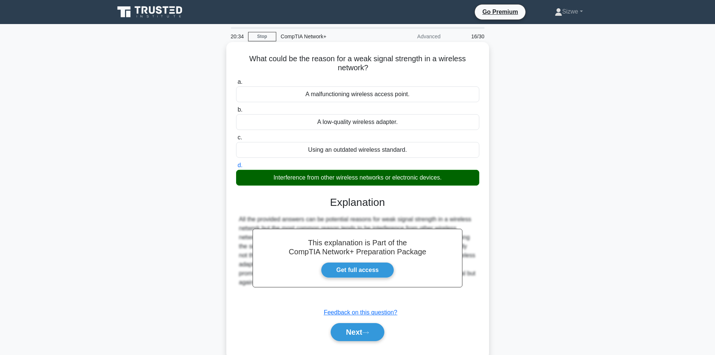
scroll to position [51, 0]
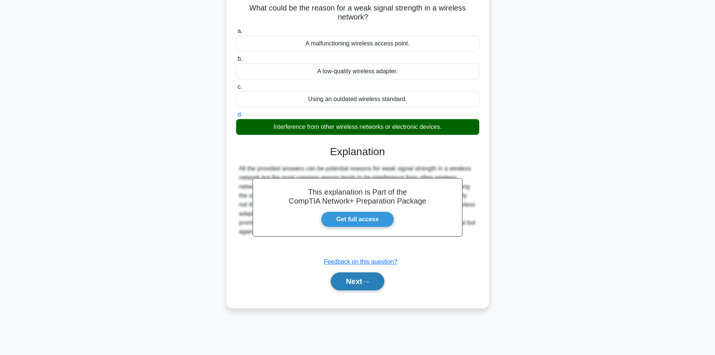
click at [349, 283] on button "Next" at bounding box center [358, 281] width 54 height 18
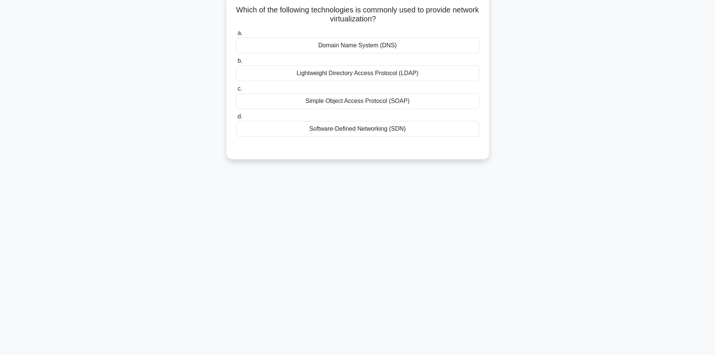
scroll to position [0, 0]
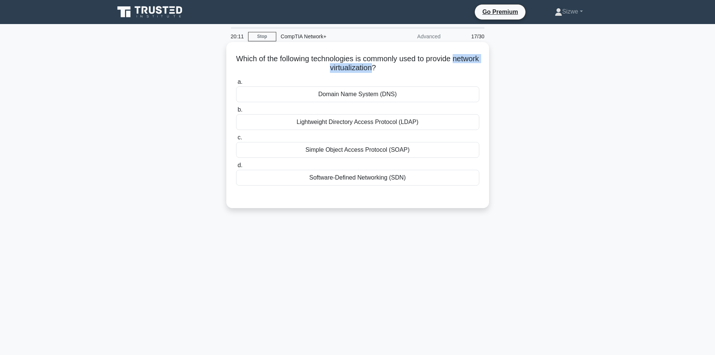
drag, startPoint x: 388, startPoint y: 70, endPoint x: 298, endPoint y: 72, distance: 90.1
click at [298, 72] on h5 "Which of the following technologies is commonly used to provide network virtual…" at bounding box center [357, 63] width 245 height 19
click at [327, 176] on div "Software-Defined Networking (SDN)" at bounding box center [357, 178] width 243 height 16
click at [236, 168] on input "d. Software-Defined Networking (SDN)" at bounding box center [236, 165] width 0 height 5
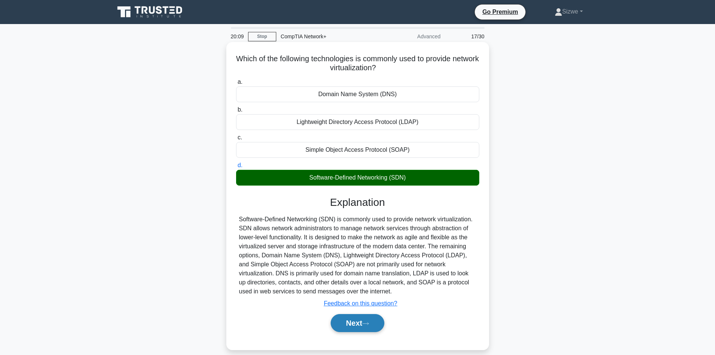
click at [368, 322] on icon at bounding box center [365, 323] width 7 height 4
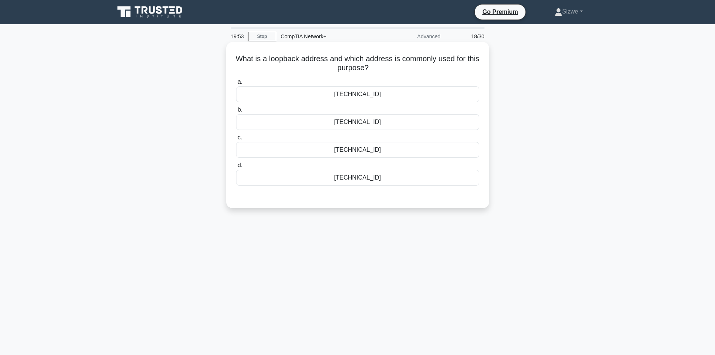
click at [367, 180] on div "127.0.0.1" at bounding box center [357, 178] width 243 height 16
click at [236, 168] on input "d. 127.0.0.1" at bounding box center [236, 165] width 0 height 5
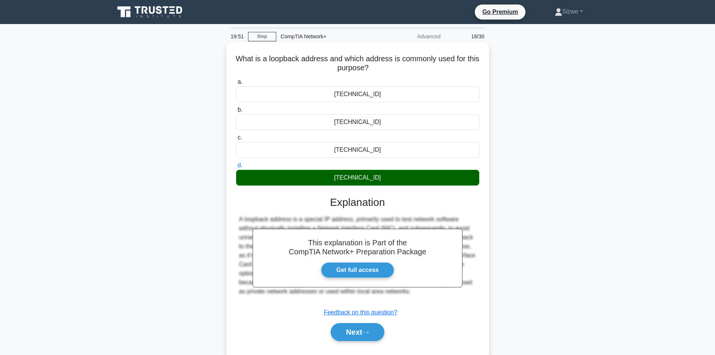
scroll to position [51, 0]
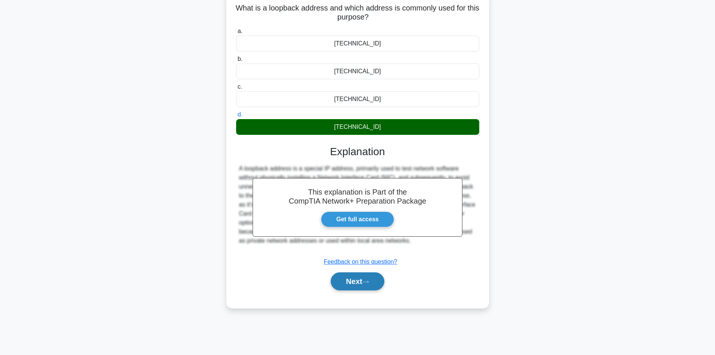
click at [358, 287] on button "Next" at bounding box center [358, 281] width 54 height 18
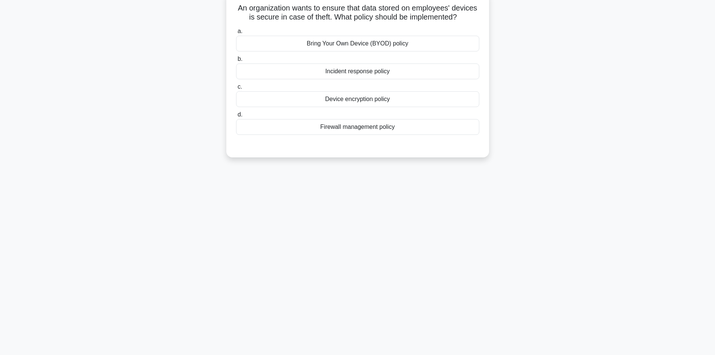
scroll to position [0, 0]
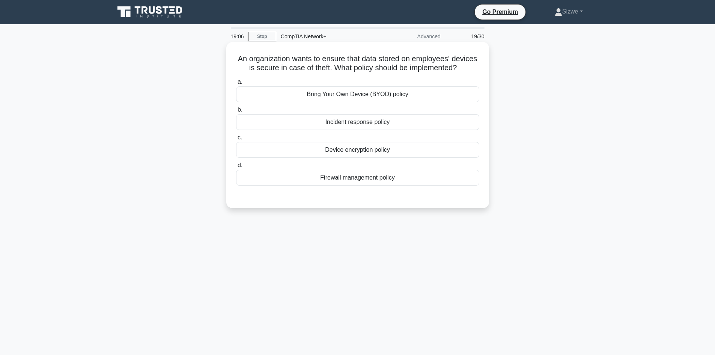
click at [355, 157] on div "Device encryption policy" at bounding box center [357, 150] width 243 height 16
click at [236, 140] on input "c. Device encryption policy" at bounding box center [236, 137] width 0 height 5
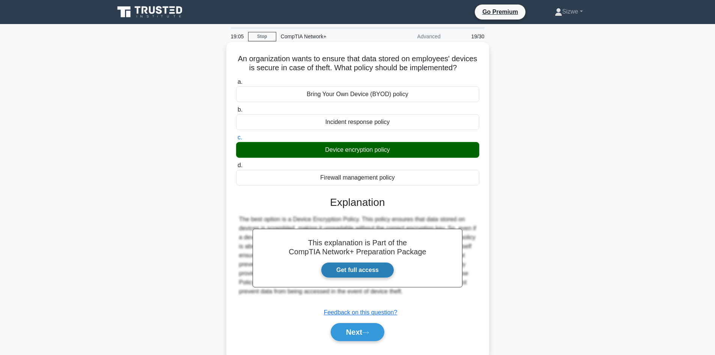
scroll to position [51, 0]
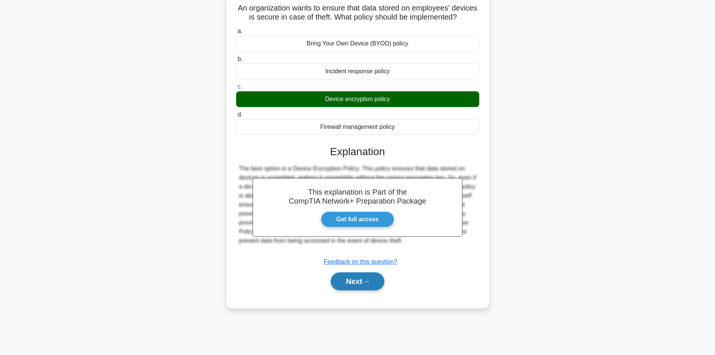
click at [363, 290] on button "Next" at bounding box center [358, 281] width 54 height 18
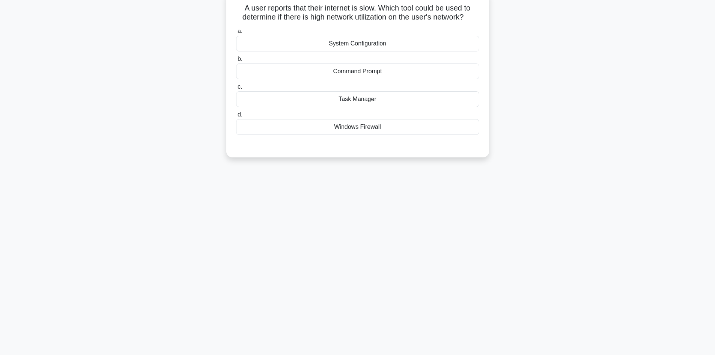
scroll to position [0, 0]
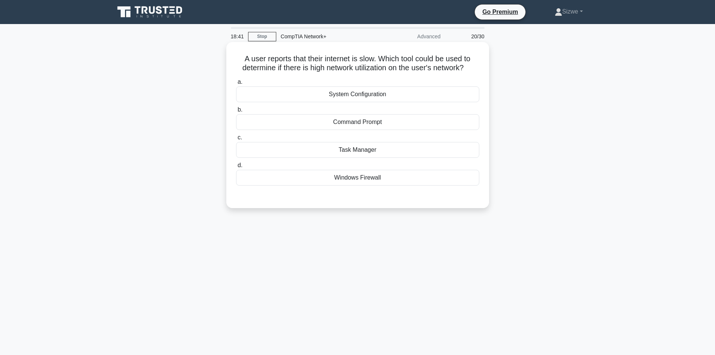
click at [357, 146] on div "Task Manager" at bounding box center [357, 150] width 243 height 16
click at [236, 140] on input "c. Task Manager" at bounding box center [236, 137] width 0 height 5
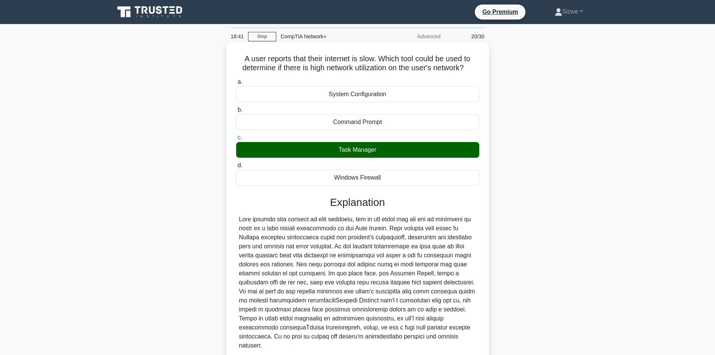
scroll to position [54, 0]
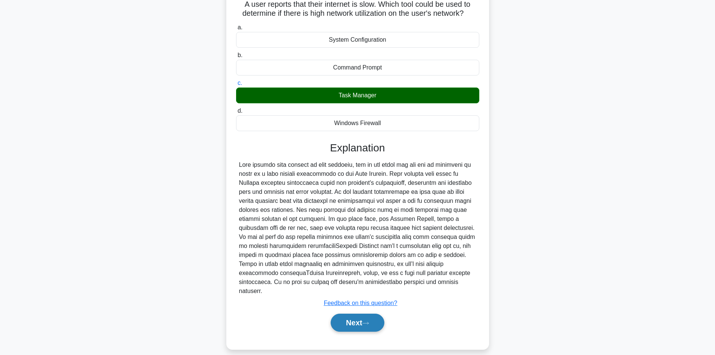
click at [356, 316] on button "Next" at bounding box center [358, 322] width 54 height 18
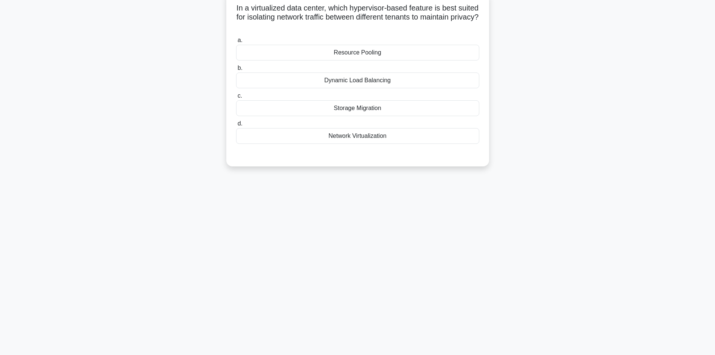
scroll to position [0, 0]
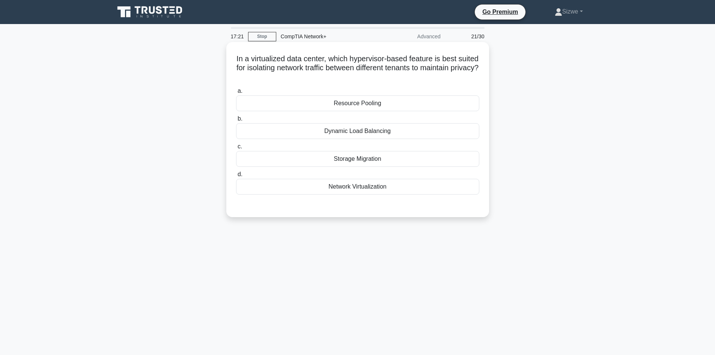
click at [376, 133] on div "Dynamic Load Balancing" at bounding box center [357, 131] width 243 height 16
click at [236, 121] on input "b. Dynamic Load Balancing" at bounding box center [236, 118] width 0 height 5
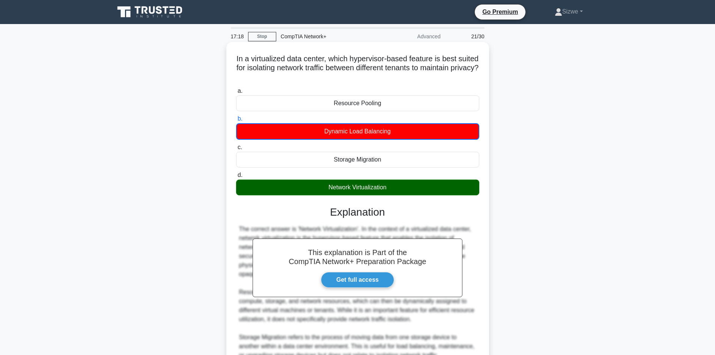
scroll to position [118, 0]
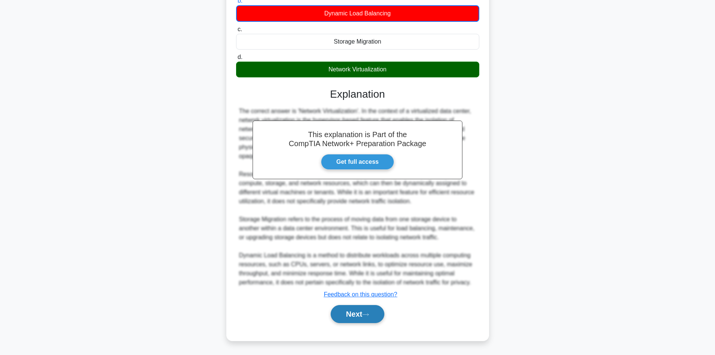
click at [358, 310] on button "Next" at bounding box center [358, 314] width 54 height 18
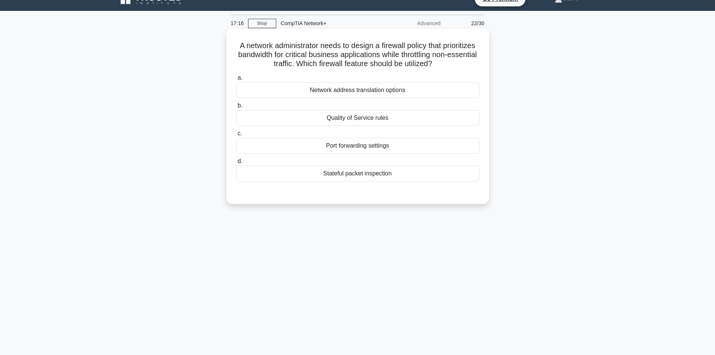
scroll to position [0, 0]
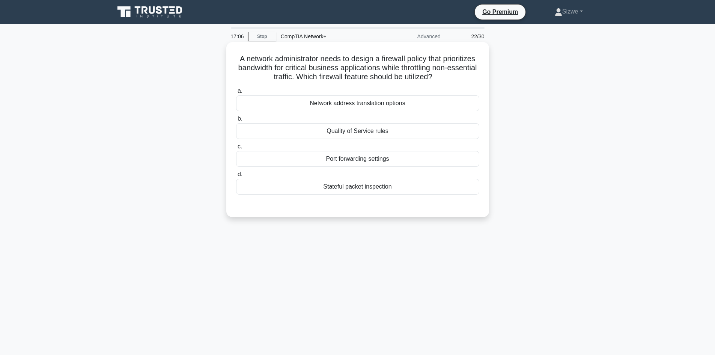
click at [366, 131] on div "Quality of Service rules" at bounding box center [357, 131] width 243 height 16
click at [236, 121] on input "b. Quality of Service rules" at bounding box center [236, 118] width 0 height 5
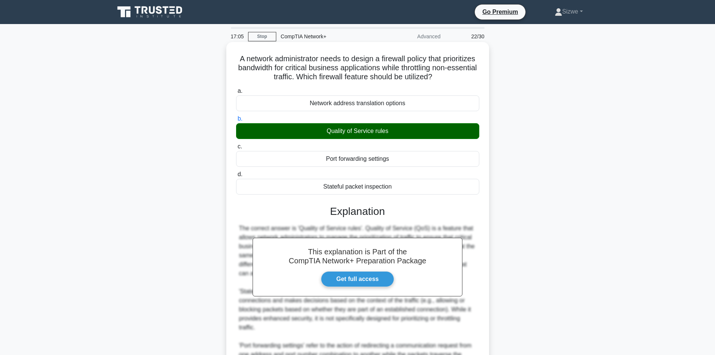
scroll to position [135, 0]
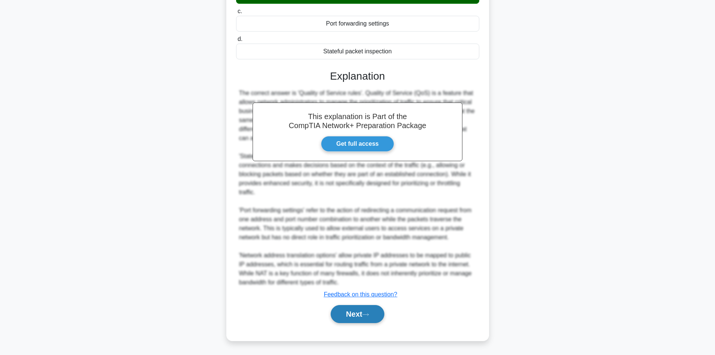
click at [367, 310] on button "Next" at bounding box center [358, 314] width 54 height 18
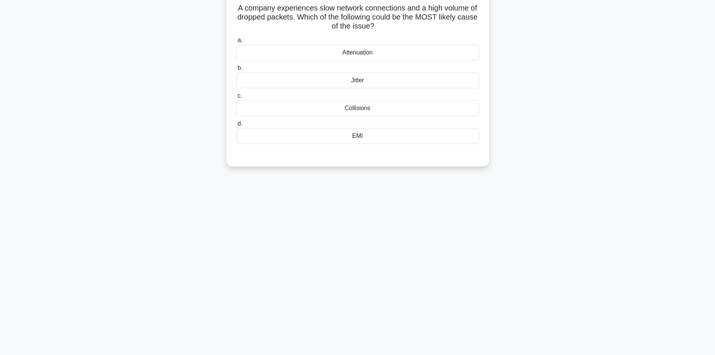
scroll to position [0, 0]
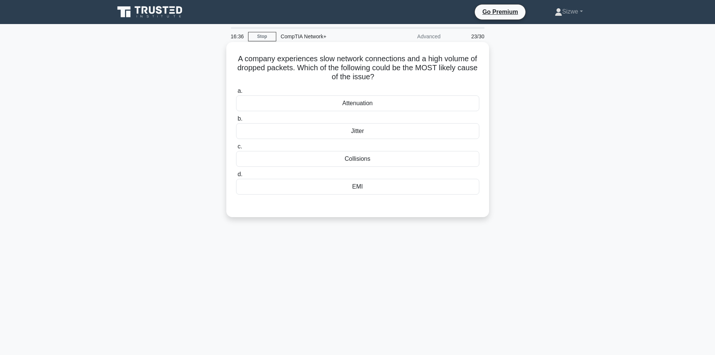
click at [347, 162] on div "Collisions" at bounding box center [357, 159] width 243 height 16
click at [236, 149] on input "c. Collisions" at bounding box center [236, 146] width 0 height 5
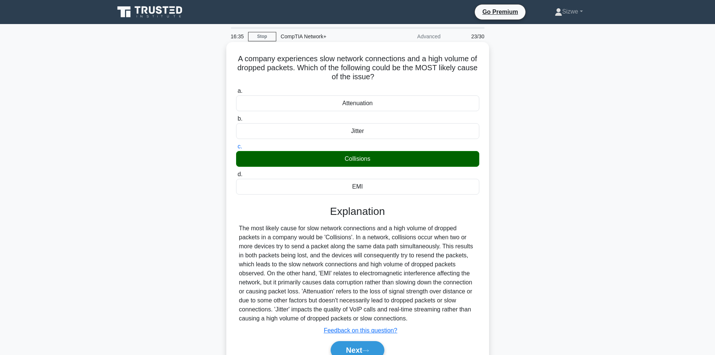
scroll to position [51, 0]
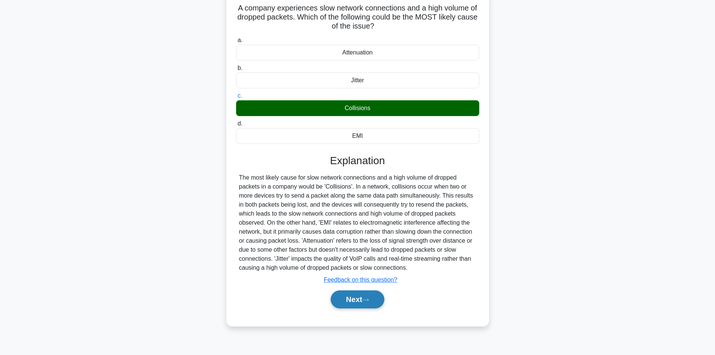
click at [358, 300] on button "Next" at bounding box center [358, 299] width 54 height 18
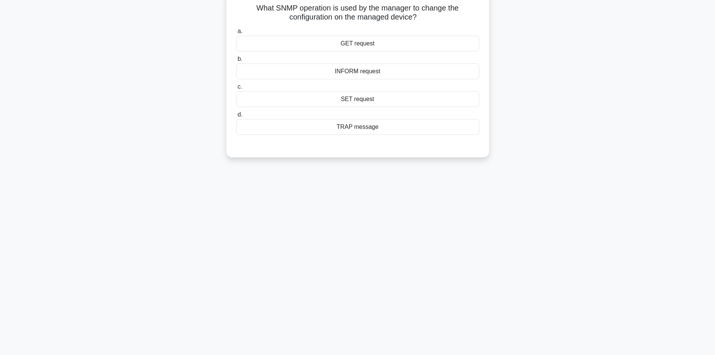
scroll to position [0, 0]
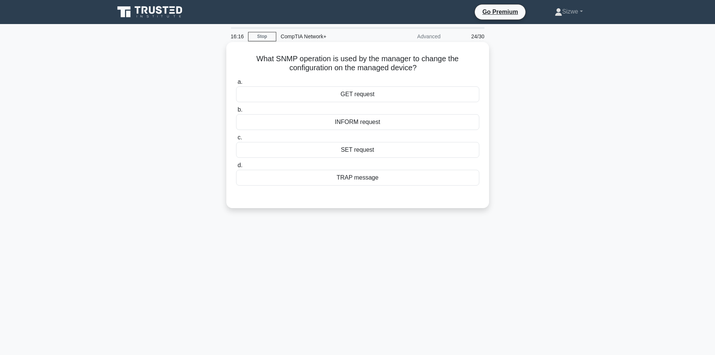
click at [361, 166] on label "d. TRAP message" at bounding box center [357, 173] width 243 height 25
click at [236, 166] on input "d. TRAP message" at bounding box center [236, 165] width 0 height 5
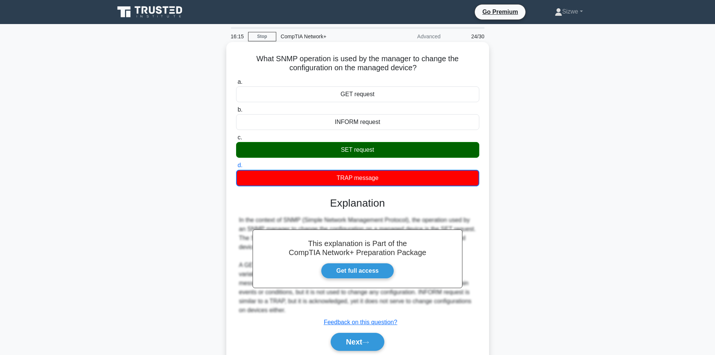
scroll to position [51, 0]
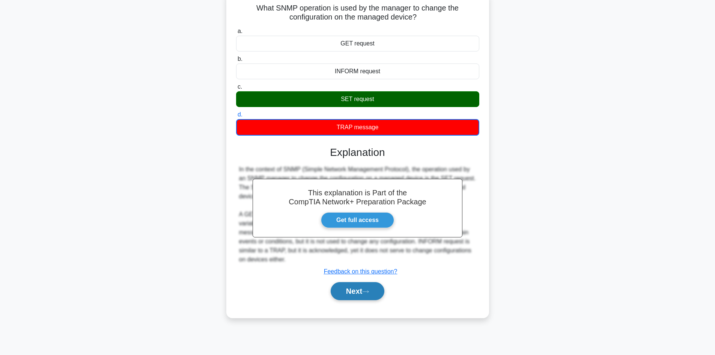
click at [353, 290] on button "Next" at bounding box center [358, 291] width 54 height 18
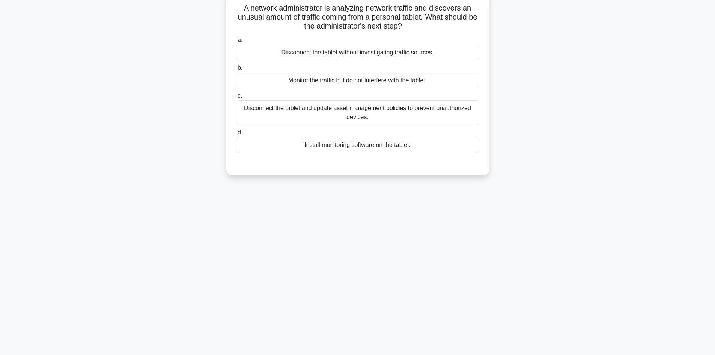
scroll to position [0, 0]
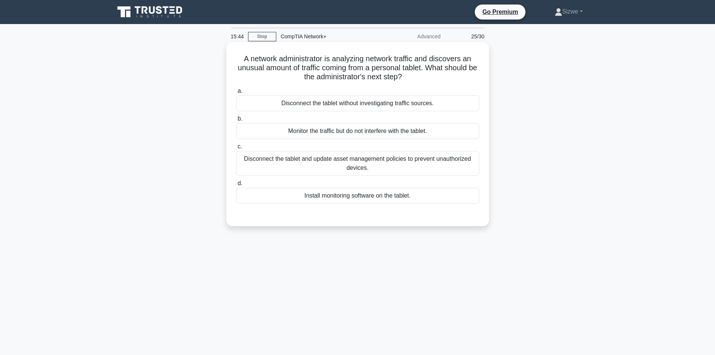
click at [368, 156] on div "Disconnect the tablet and update asset management policies to prevent unauthori…" at bounding box center [357, 163] width 243 height 25
click at [236, 149] on input "c. Disconnect the tablet and update asset management policies to prevent unauth…" at bounding box center [236, 146] width 0 height 5
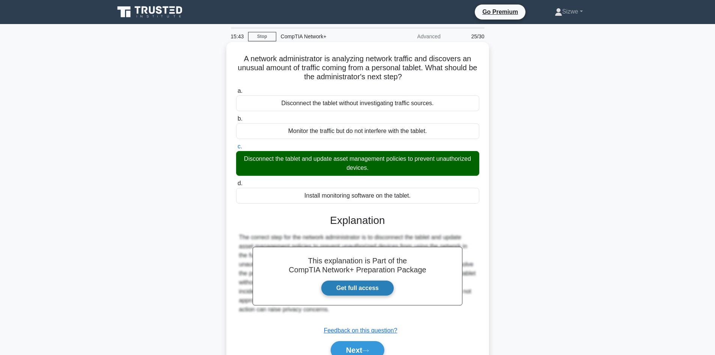
scroll to position [51, 0]
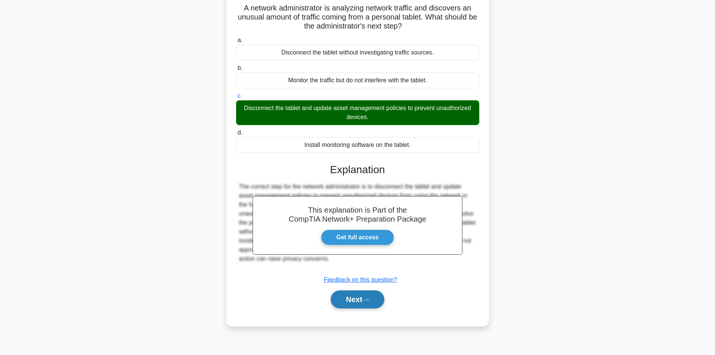
click at [346, 294] on button "Next" at bounding box center [358, 299] width 54 height 18
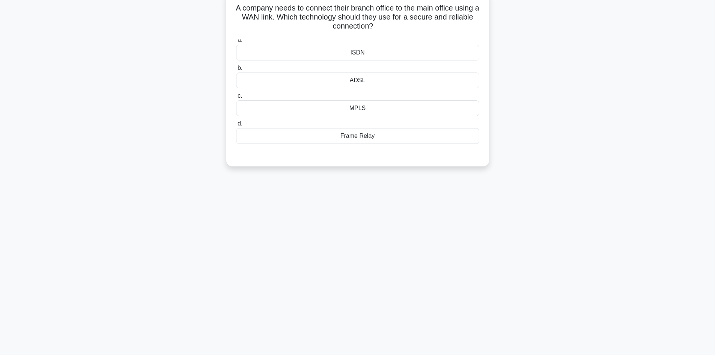
scroll to position [0, 0]
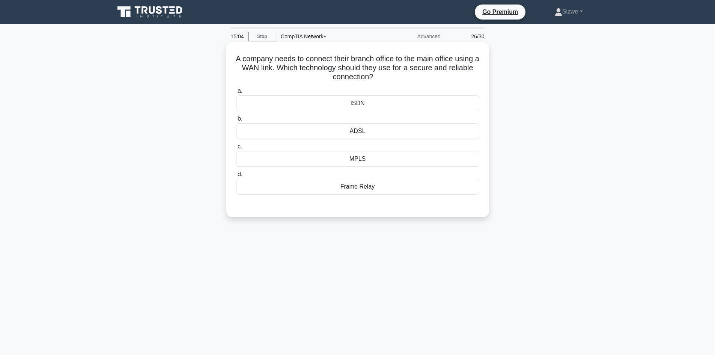
click at [358, 154] on div "MPLS" at bounding box center [357, 159] width 243 height 16
click at [236, 149] on input "c. MPLS" at bounding box center [236, 146] width 0 height 5
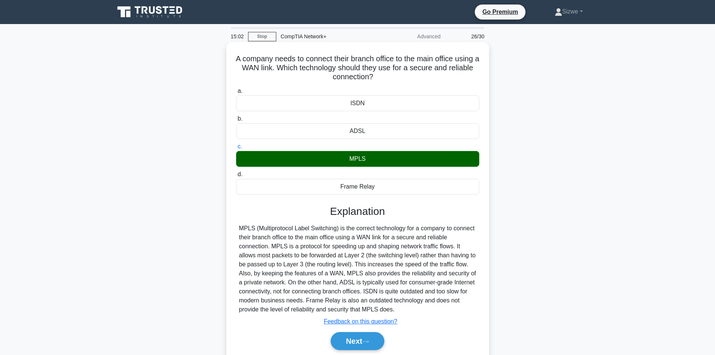
scroll to position [38, 0]
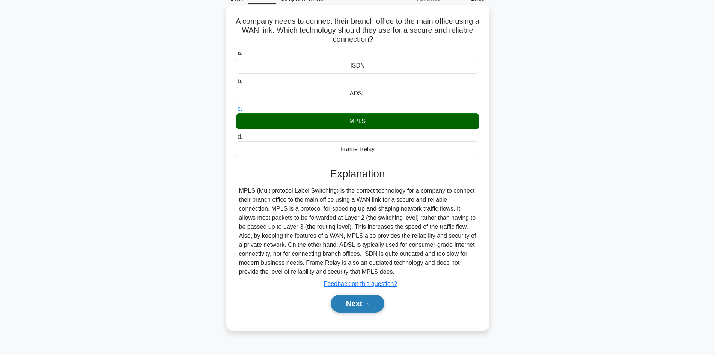
click at [363, 301] on button "Next" at bounding box center [358, 303] width 54 height 18
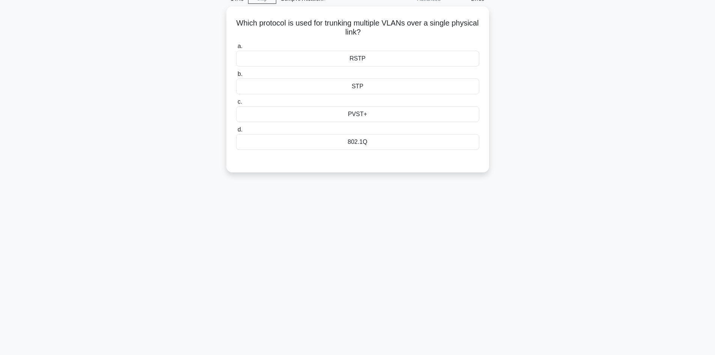
scroll to position [0, 0]
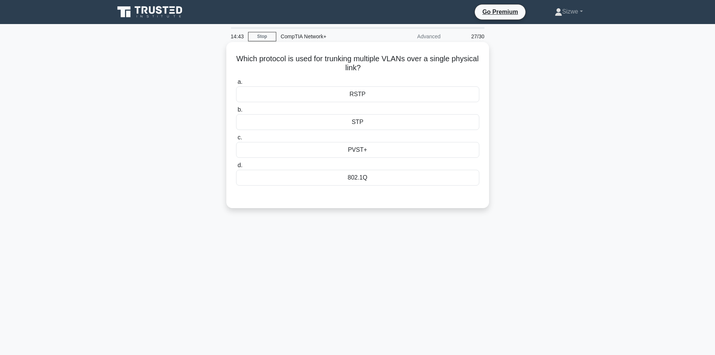
click at [358, 176] on div "802.1Q" at bounding box center [357, 178] width 243 height 16
click at [236, 168] on input "d. 802.1Q" at bounding box center [236, 165] width 0 height 5
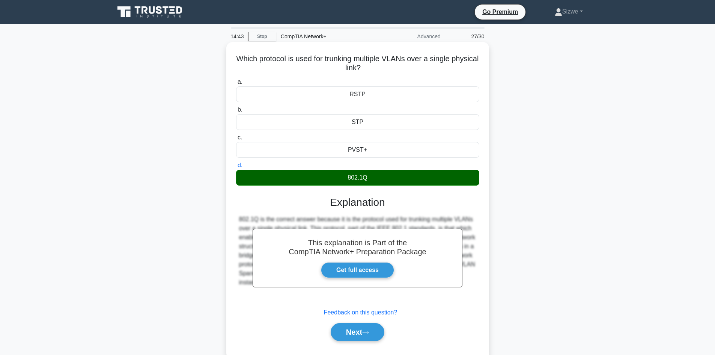
scroll to position [51, 0]
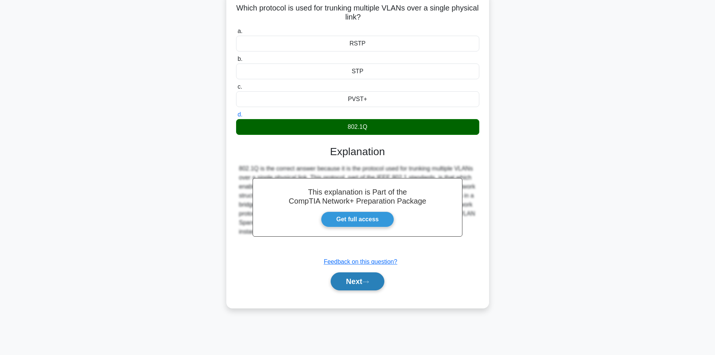
click at [360, 284] on button "Next" at bounding box center [358, 281] width 54 height 18
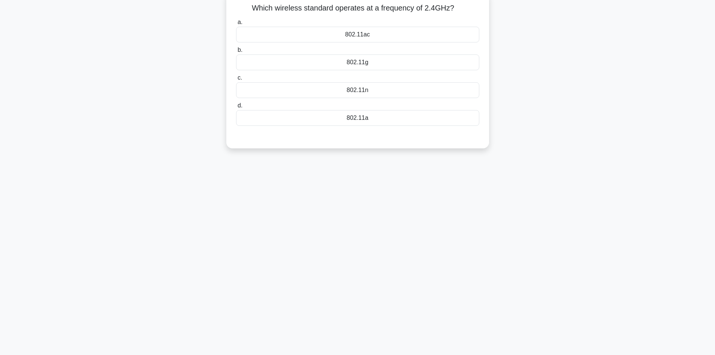
scroll to position [0, 0]
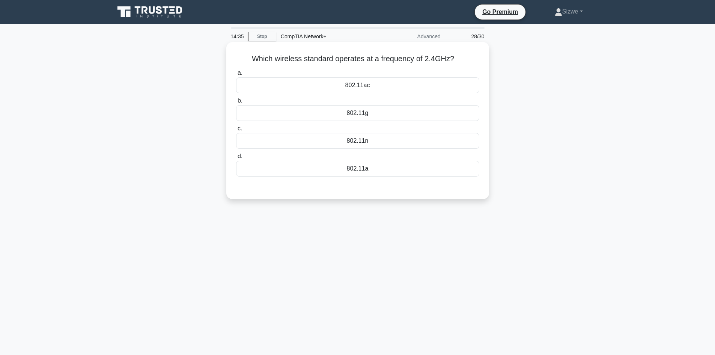
click at [362, 172] on div "802.11a" at bounding box center [357, 169] width 243 height 16
click at [236, 159] on input "d. 802.11a" at bounding box center [236, 156] width 0 height 5
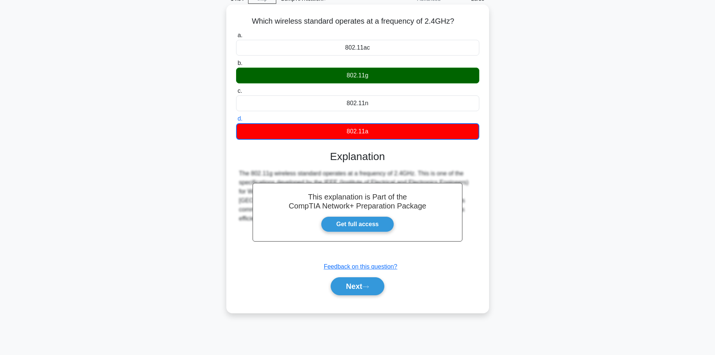
scroll to position [51, 0]
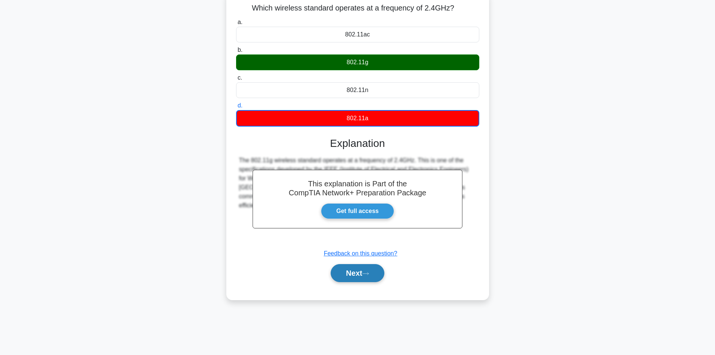
click at [350, 268] on button "Next" at bounding box center [358, 273] width 54 height 18
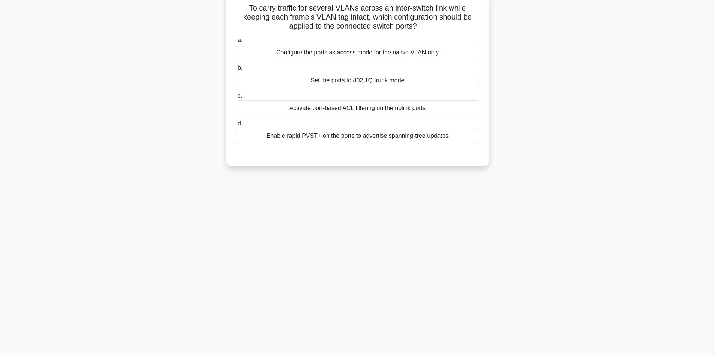
scroll to position [0, 0]
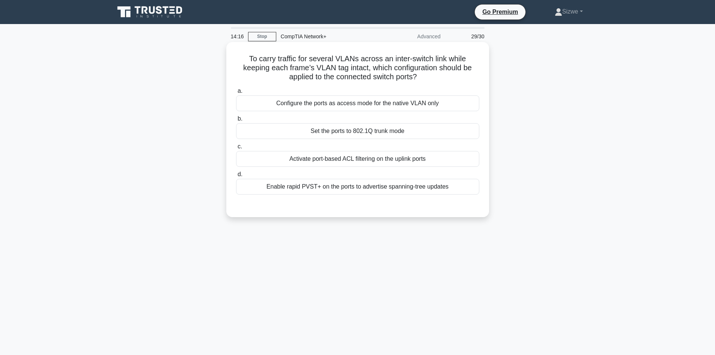
click at [339, 132] on div "Set the ports to 802.1Q trunk mode" at bounding box center [357, 131] width 243 height 16
click at [236, 121] on input "b. Set the ports to 802.1Q trunk mode" at bounding box center [236, 118] width 0 height 5
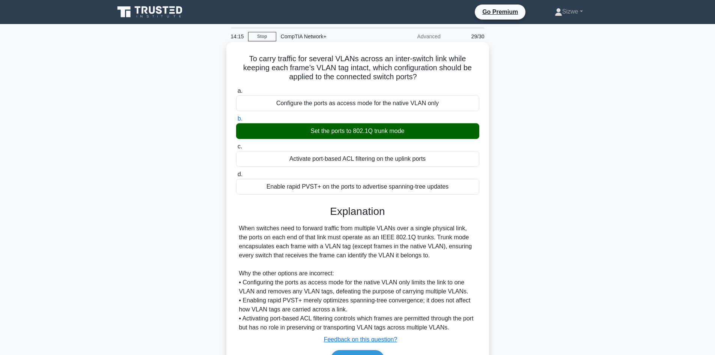
scroll to position [51, 0]
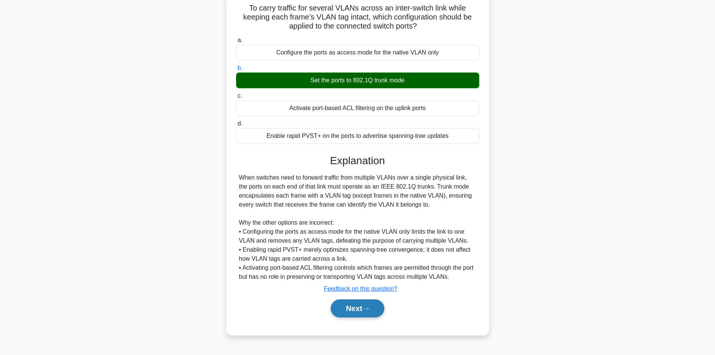
click at [347, 311] on button "Next" at bounding box center [358, 308] width 54 height 18
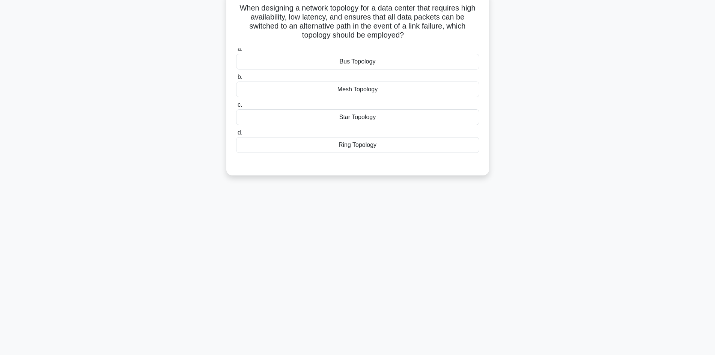
scroll to position [0, 0]
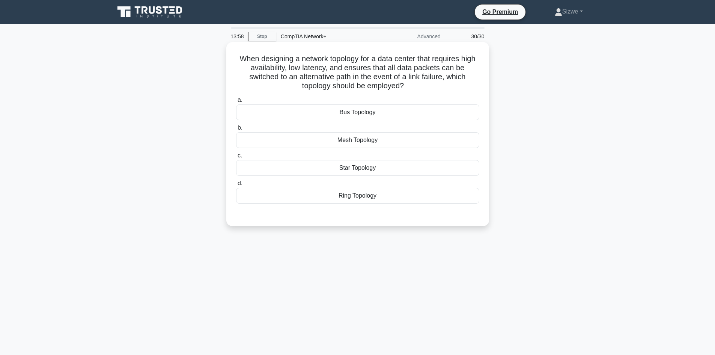
click at [372, 140] on div "Mesh Topology" at bounding box center [357, 140] width 243 height 16
click at [236, 130] on input "b. Mesh Topology" at bounding box center [236, 127] width 0 height 5
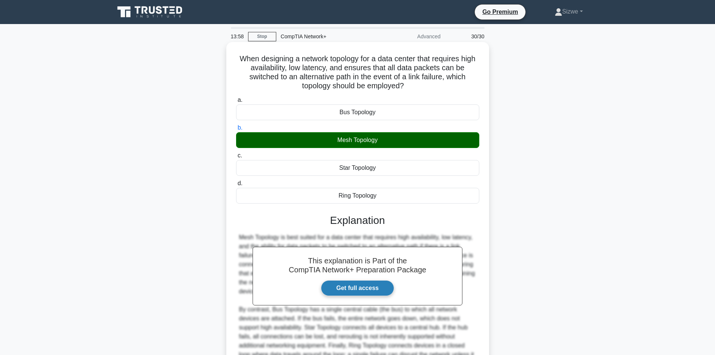
scroll to position [81, 0]
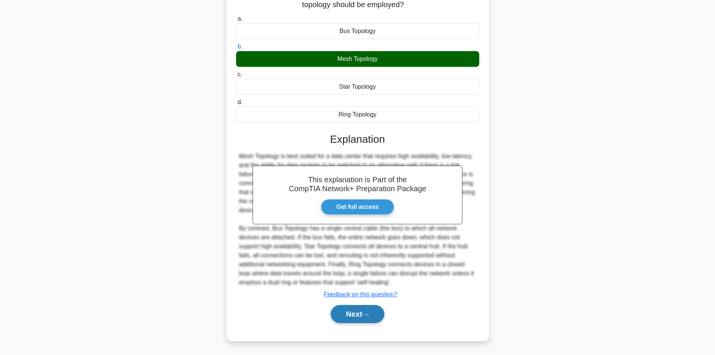
click at [366, 318] on button "Next" at bounding box center [358, 314] width 54 height 18
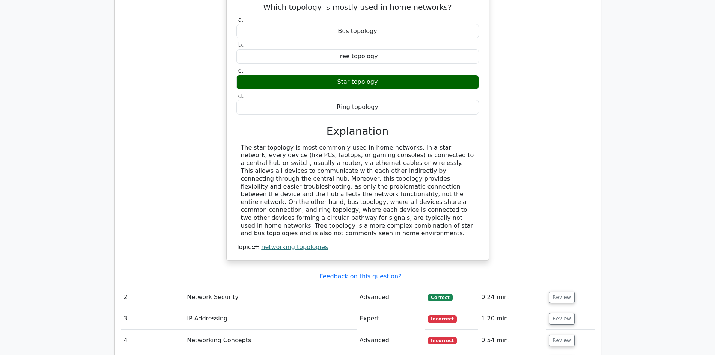
scroll to position [901, 0]
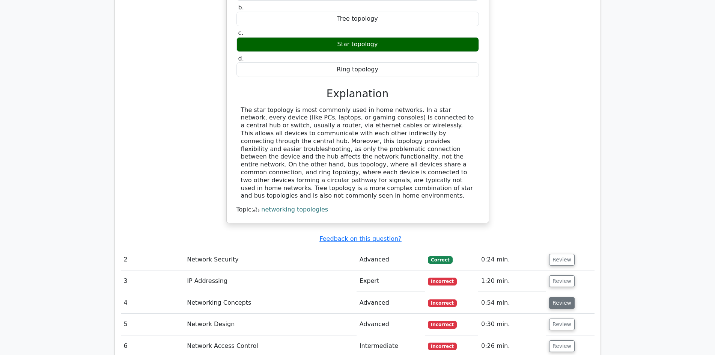
click at [564, 297] on button "Review" at bounding box center [562, 303] width 26 height 12
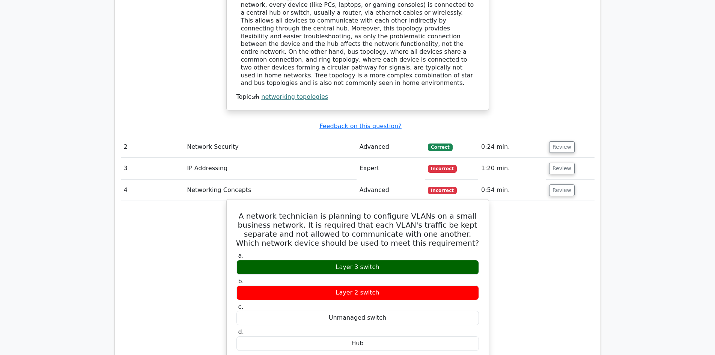
scroll to position [976, 0]
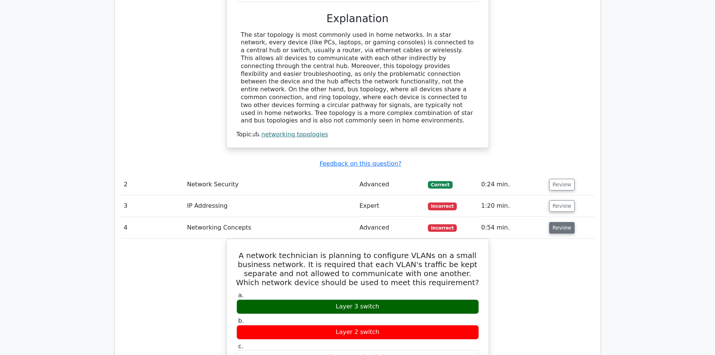
click at [559, 222] on button "Review" at bounding box center [562, 228] width 26 height 12
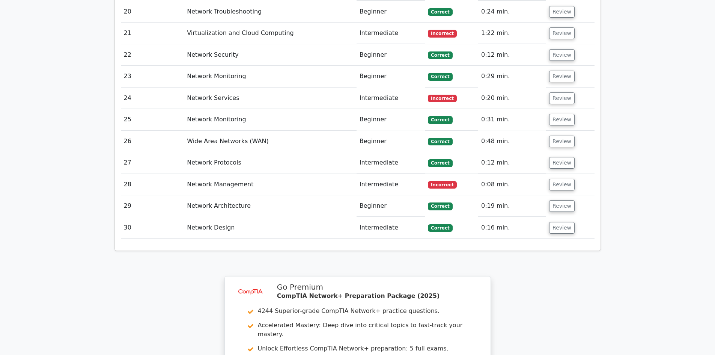
scroll to position [1730, 0]
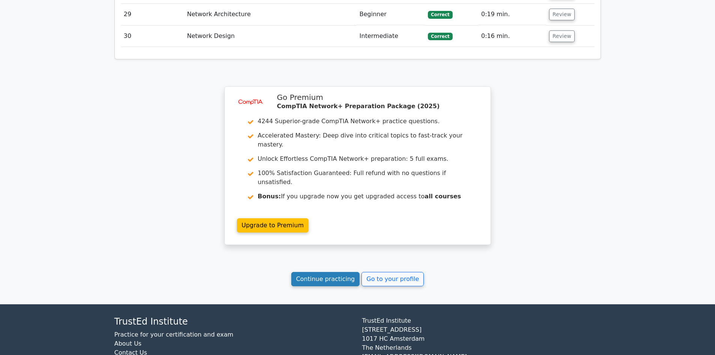
click at [323, 272] on link "Continue practicing" at bounding box center [325, 279] width 69 height 14
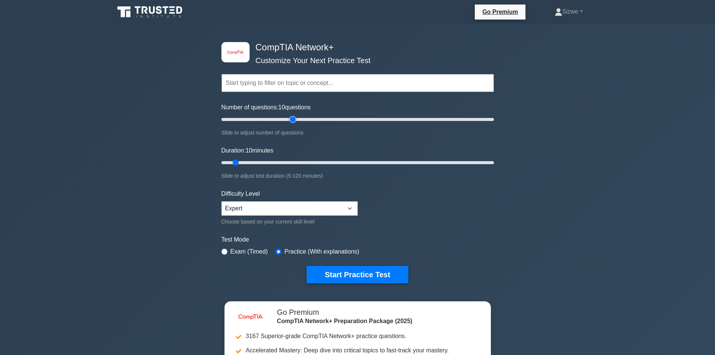
click at [289, 117] on input "Number of questions: 10 questions" at bounding box center [357, 119] width 272 height 9
type input "60"
click at [298, 118] on input "Number of questions: 60 questions" at bounding box center [357, 119] width 272 height 9
click at [292, 161] on input "Duration: 35 minutes" at bounding box center [357, 162] width 272 height 9
click at [304, 163] on input "Duration: 40 minutes" at bounding box center [357, 162] width 272 height 9
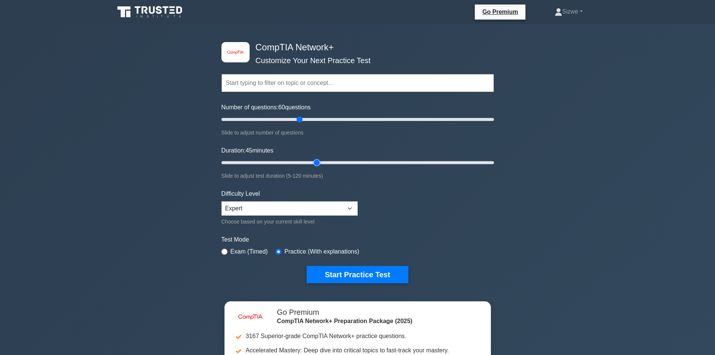
type input "45"
click at [317, 161] on input "Duration: 45 minutes" at bounding box center [357, 162] width 272 height 9
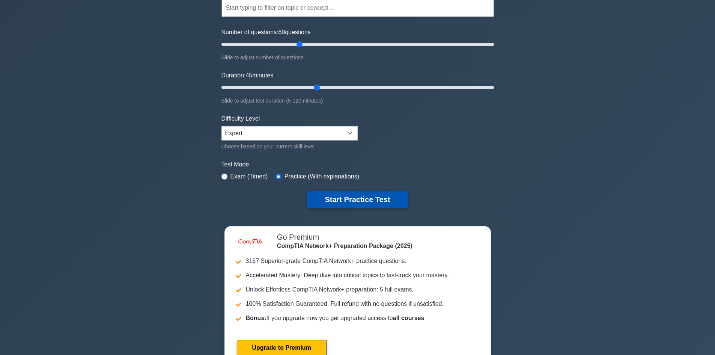
click at [359, 199] on button "Start Practice Test" at bounding box center [357, 199] width 101 height 17
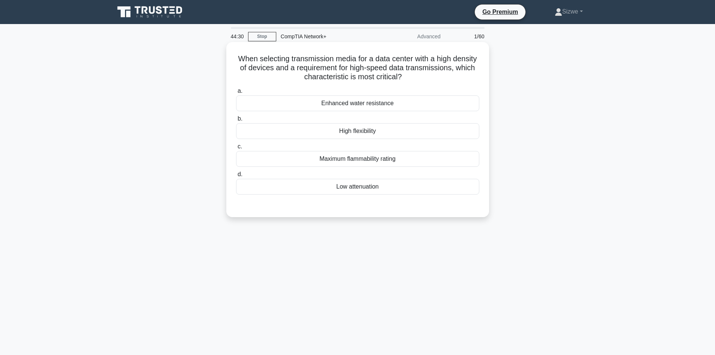
click at [359, 185] on div "Low attenuation" at bounding box center [357, 187] width 243 height 16
click at [236, 177] on input "d. Low attenuation" at bounding box center [236, 174] width 0 height 5
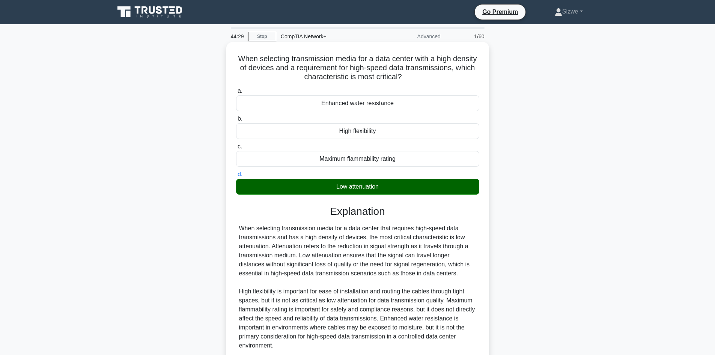
scroll to position [63, 0]
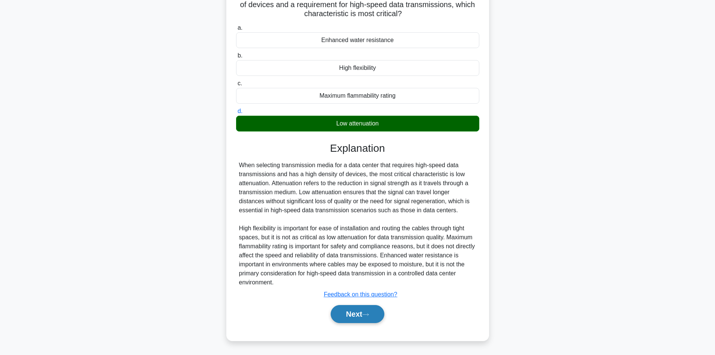
click at [354, 308] on button "Next" at bounding box center [358, 314] width 54 height 18
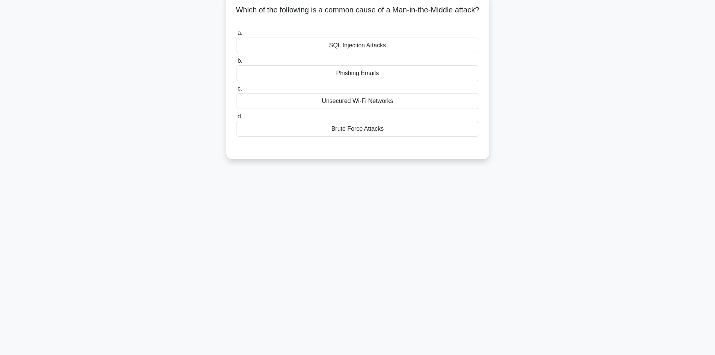
scroll to position [0, 0]
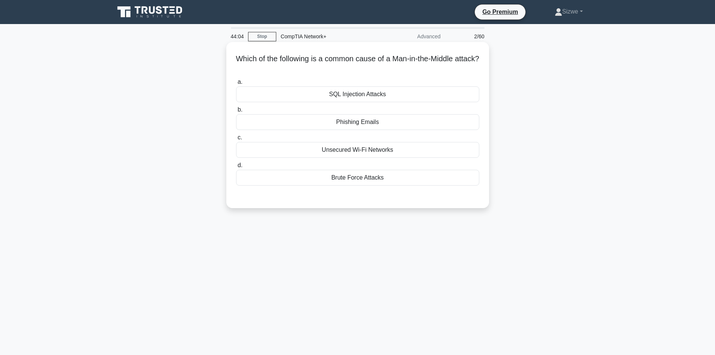
click at [361, 149] on div "Unsecured Wi-Fi Networks" at bounding box center [357, 150] width 243 height 16
click at [236, 140] on input "c. Unsecured Wi-Fi Networks" at bounding box center [236, 137] width 0 height 5
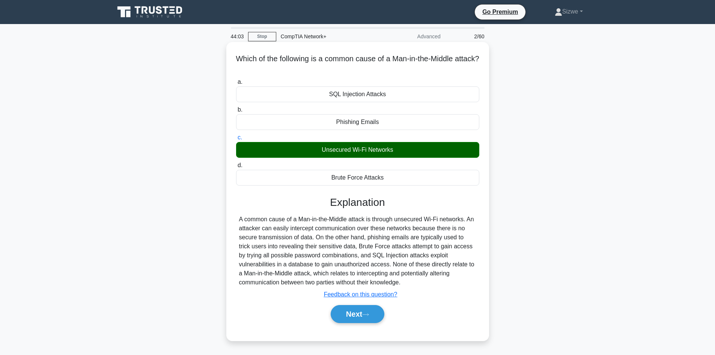
scroll to position [51, 0]
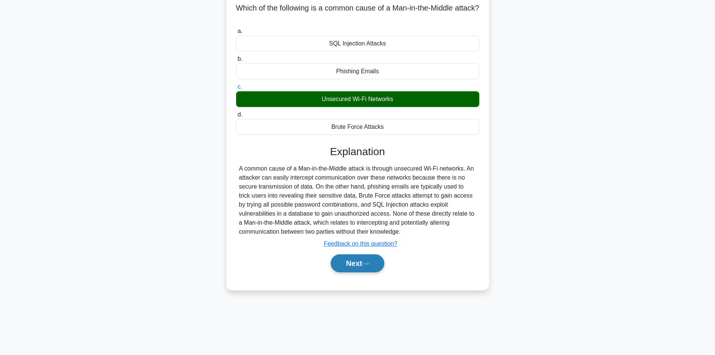
click at [355, 265] on button "Next" at bounding box center [358, 263] width 54 height 18
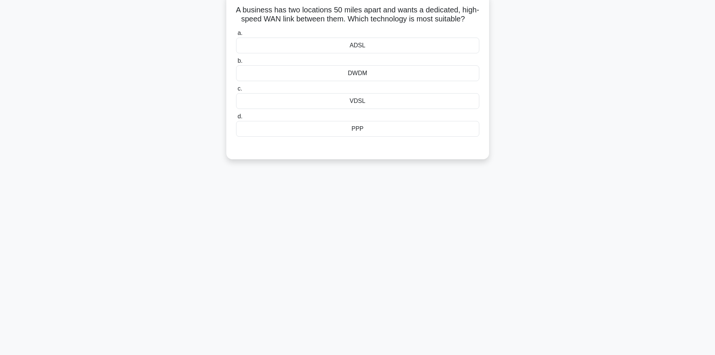
scroll to position [0, 0]
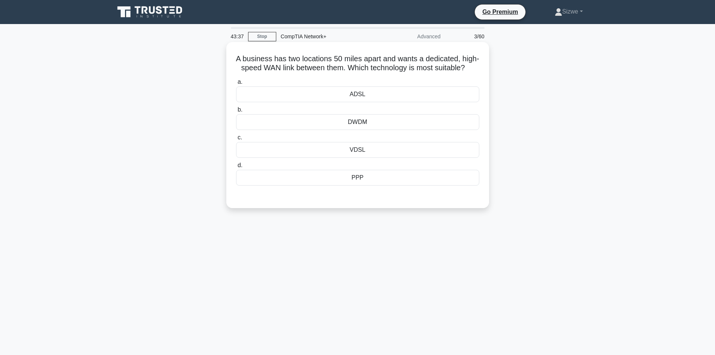
click at [367, 130] on div "DWDM" at bounding box center [357, 122] width 243 height 16
click at [236, 112] on input "b. DWDM" at bounding box center [236, 109] width 0 height 5
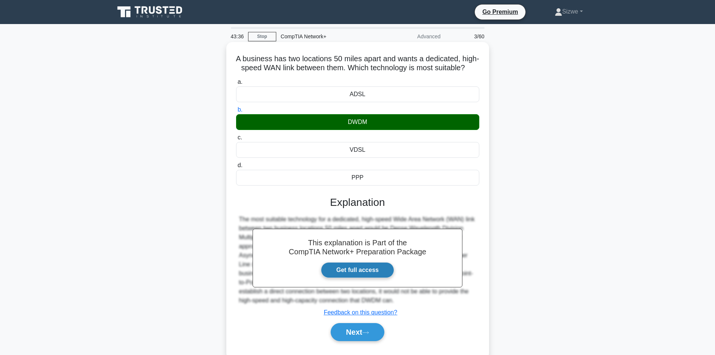
scroll to position [51, 0]
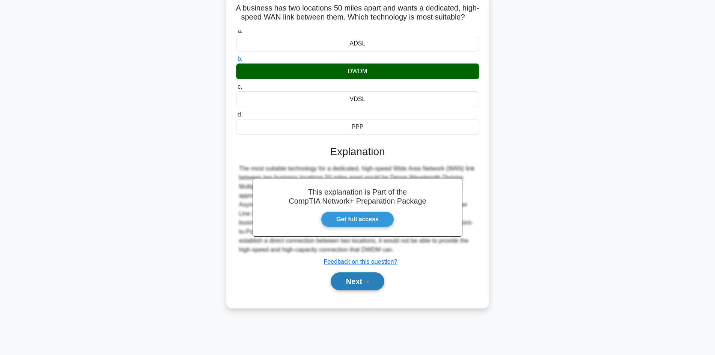
click at [363, 290] on button "Next" at bounding box center [358, 281] width 54 height 18
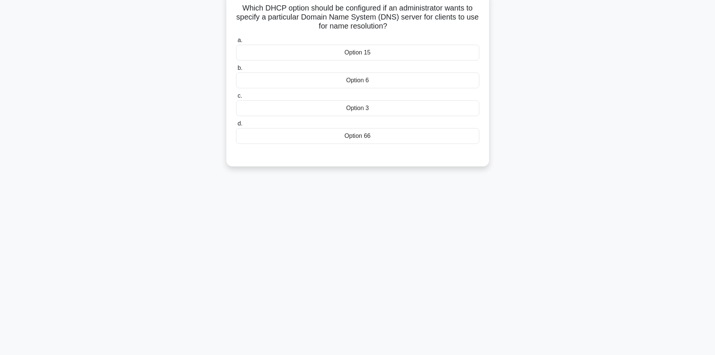
scroll to position [0, 0]
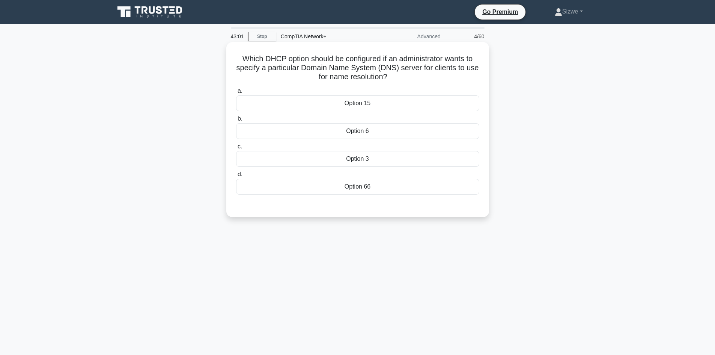
click at [343, 128] on div "Option 6" at bounding box center [357, 131] width 243 height 16
click at [236, 121] on input "b. Option 6" at bounding box center [236, 118] width 0 height 5
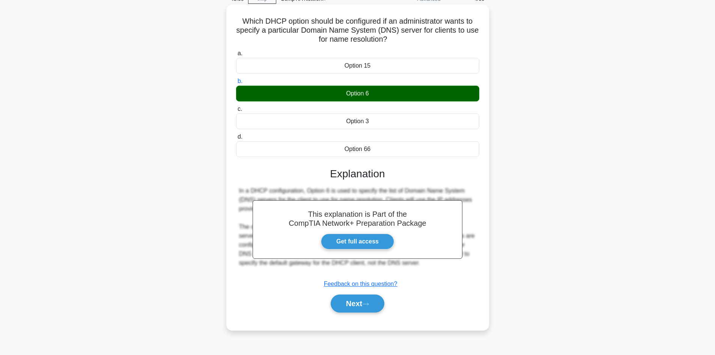
scroll to position [51, 0]
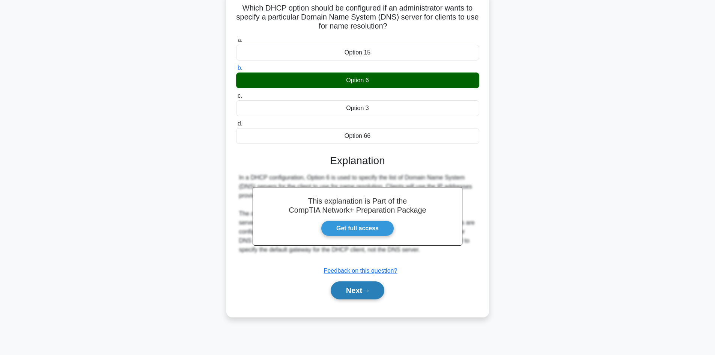
click at [361, 292] on button "Next" at bounding box center [358, 290] width 54 height 18
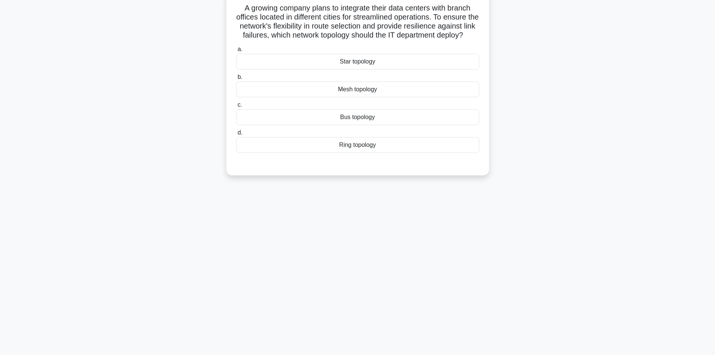
scroll to position [0, 0]
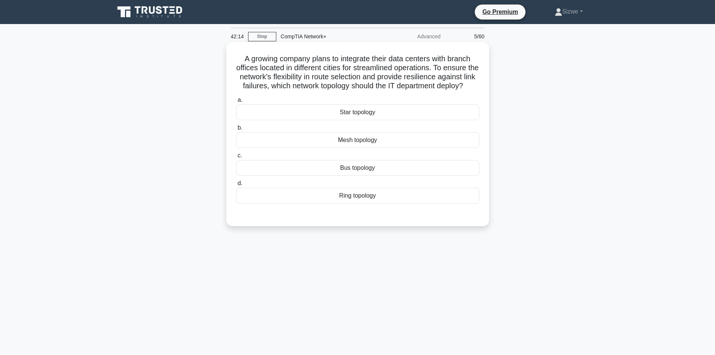
click at [354, 148] on div "Mesh topology" at bounding box center [357, 140] width 243 height 16
click at [236, 130] on input "b. Mesh topology" at bounding box center [236, 127] width 0 height 5
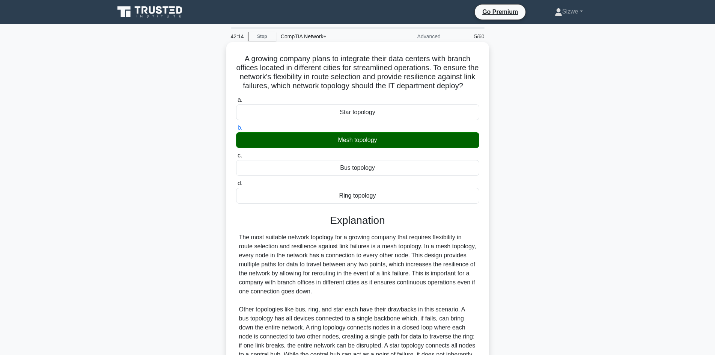
scroll to position [108, 0]
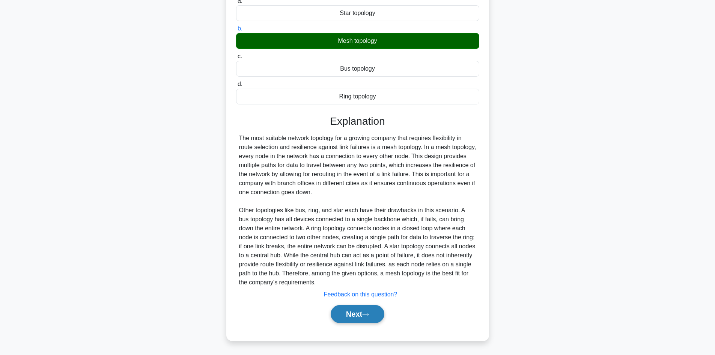
click at [363, 312] on button "Next" at bounding box center [358, 314] width 54 height 18
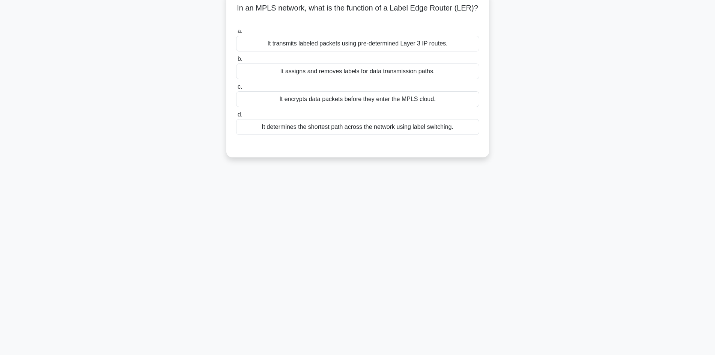
scroll to position [0, 0]
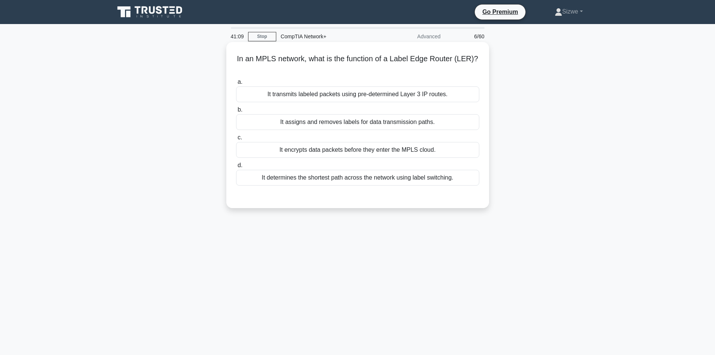
click at [363, 115] on div "It assigns and removes labels for data transmission paths." at bounding box center [357, 122] width 243 height 16
click at [236, 112] on input "b. It assigns and removes labels for data transmission paths." at bounding box center [236, 109] width 0 height 5
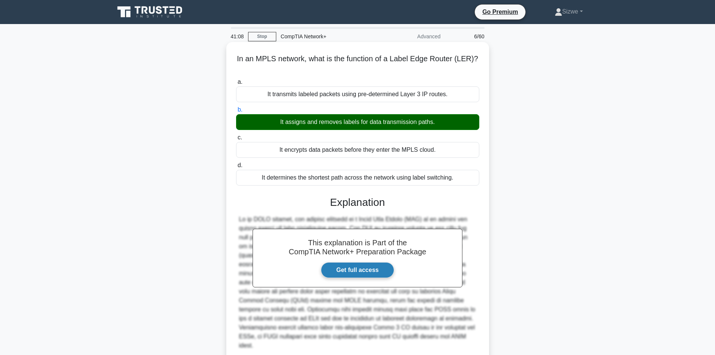
scroll to position [54, 0]
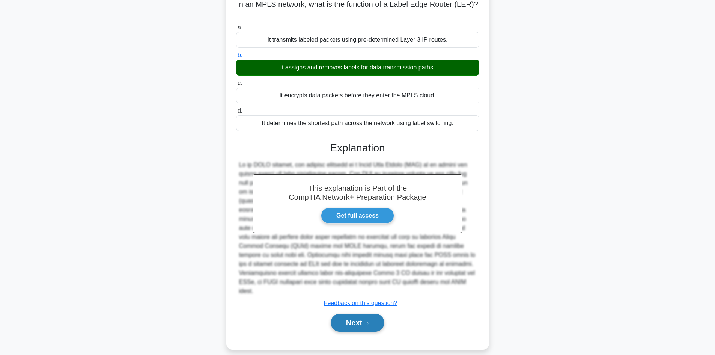
click at [349, 313] on button "Next" at bounding box center [358, 322] width 54 height 18
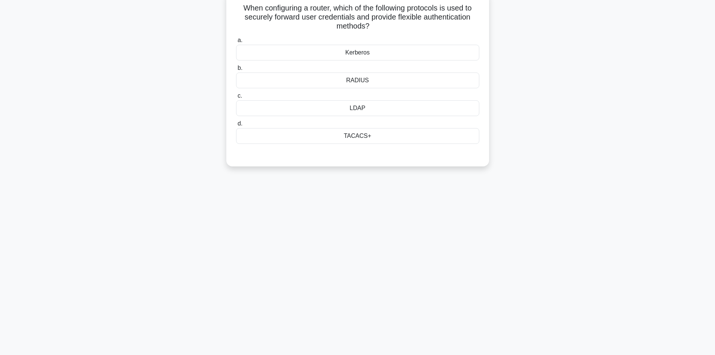
scroll to position [0, 0]
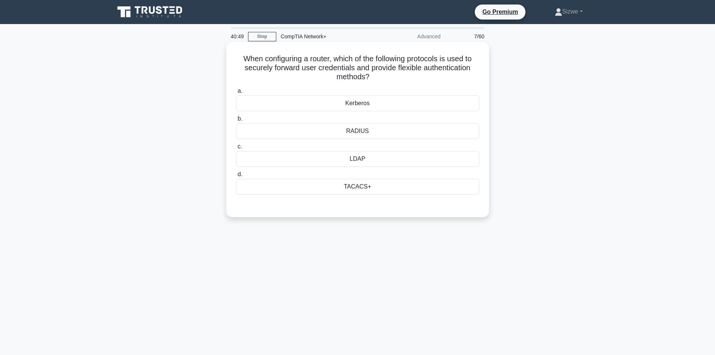
click at [369, 101] on div "Kerberos" at bounding box center [357, 103] width 243 height 16
click at [236, 93] on input "a. Kerberos" at bounding box center [236, 91] width 0 height 5
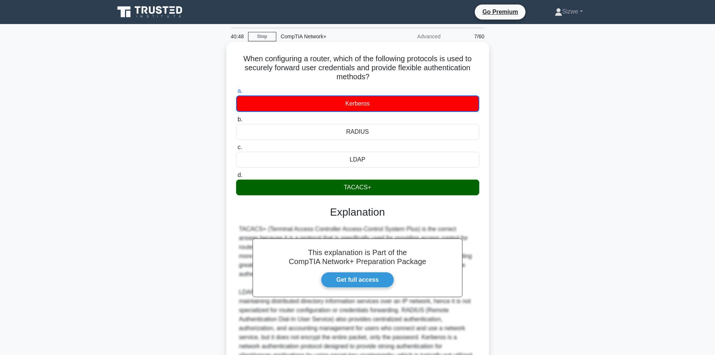
scroll to position [82, 0]
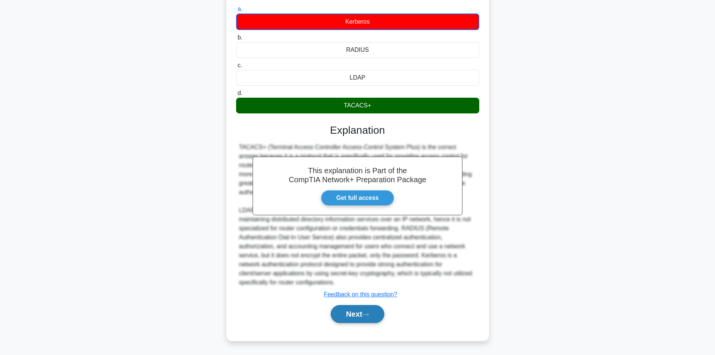
click at [364, 313] on button "Next" at bounding box center [358, 314] width 54 height 18
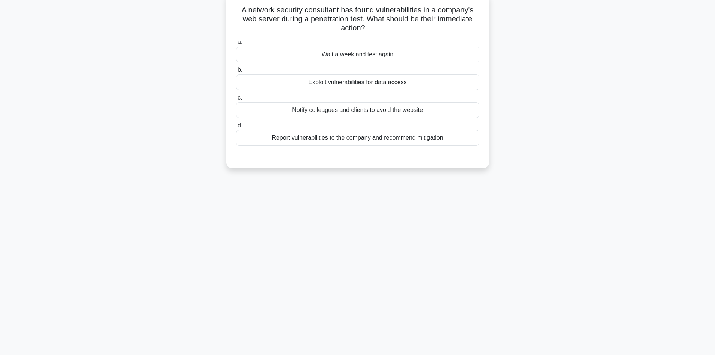
scroll to position [0, 0]
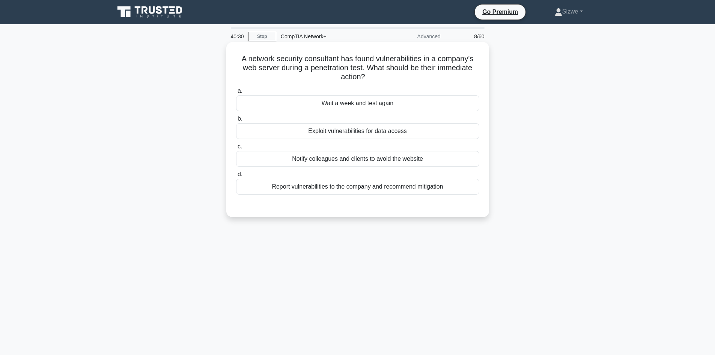
click at [398, 189] on div "Report vulnerabilities to the company and recommend mitigation" at bounding box center [357, 187] width 243 height 16
click at [236, 177] on input "d. Report vulnerabilities to the company and recommend mitigation" at bounding box center [236, 174] width 0 height 5
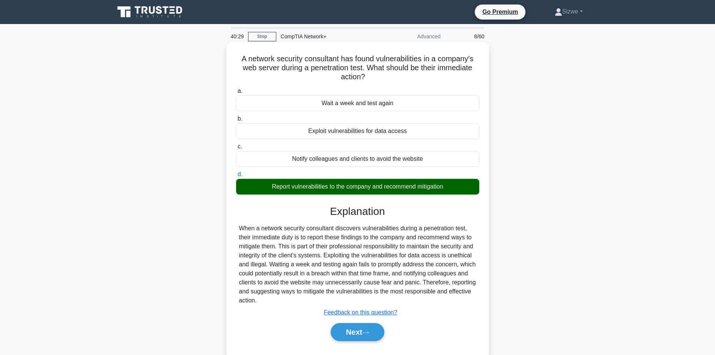
scroll to position [51, 0]
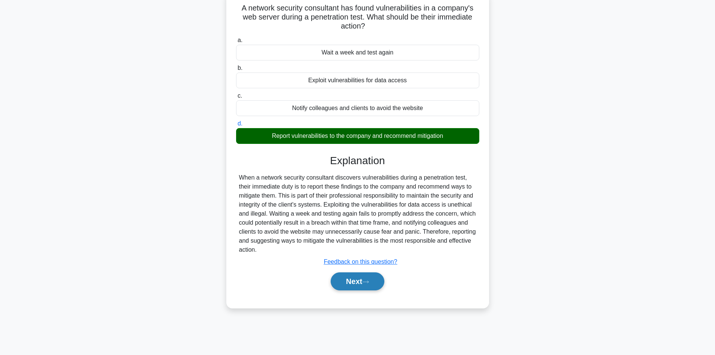
click at [358, 277] on button "Next" at bounding box center [358, 281] width 54 height 18
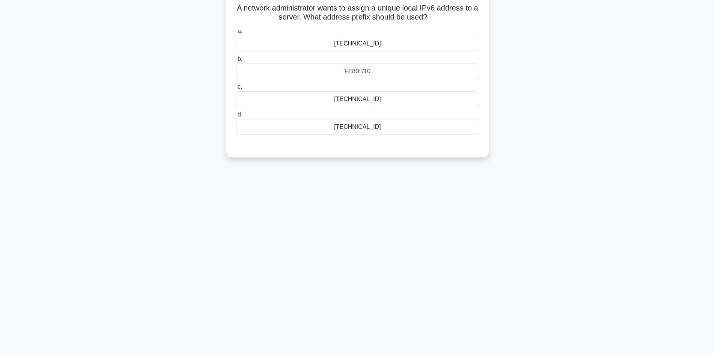
scroll to position [0, 0]
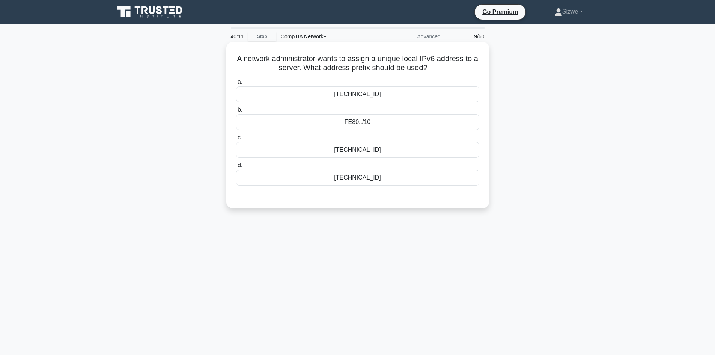
click at [349, 125] on div "FE80::/10" at bounding box center [357, 122] width 243 height 16
click at [236, 112] on input "b. FE80::/10" at bounding box center [236, 109] width 0 height 5
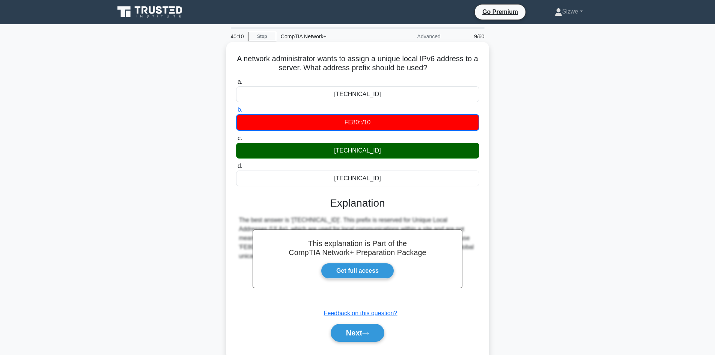
scroll to position [51, 0]
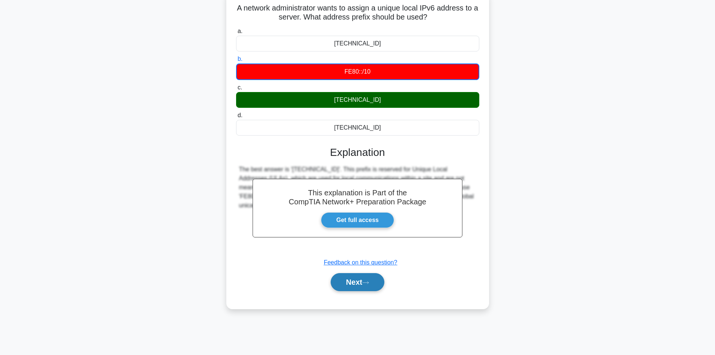
click at [353, 281] on button "Next" at bounding box center [358, 282] width 54 height 18
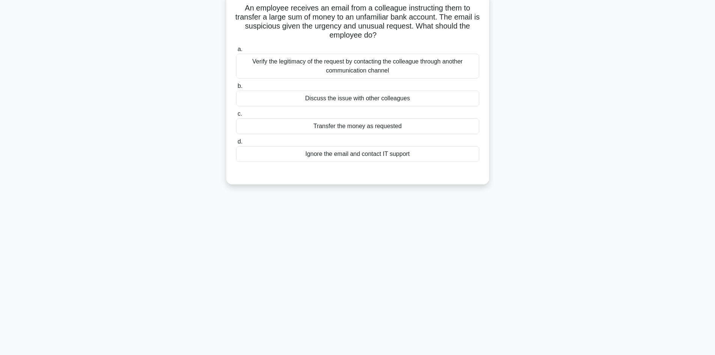
scroll to position [0, 0]
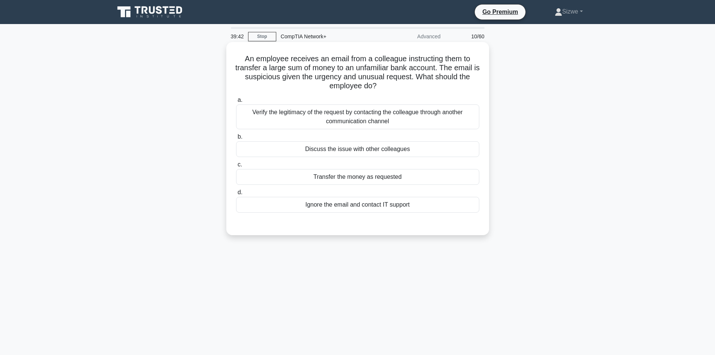
click at [366, 117] on div "Verify the legitimacy of the request by contacting the colleague through anothe…" at bounding box center [357, 116] width 243 height 25
click at [236, 102] on input "a. Verify the legitimacy of the request by contacting the colleague through ano…" at bounding box center [236, 100] width 0 height 5
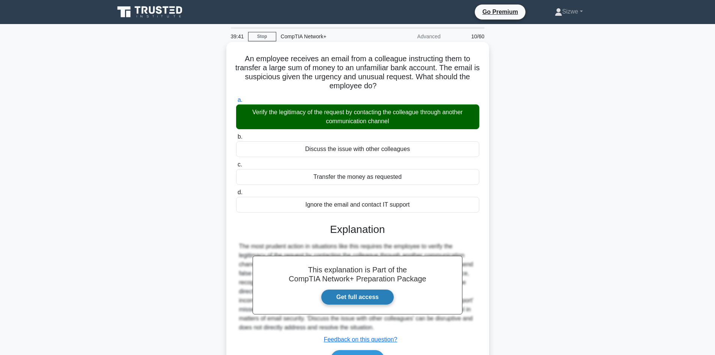
scroll to position [51, 0]
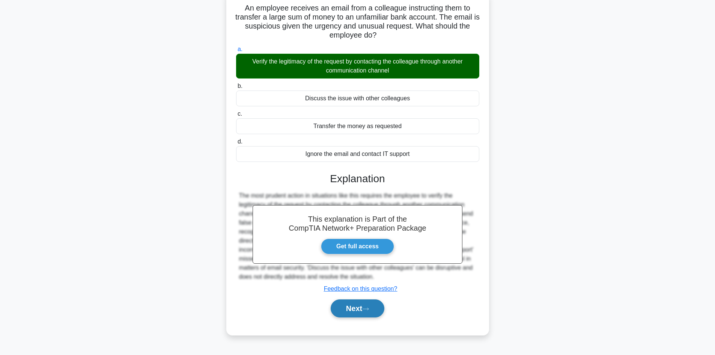
click at [362, 302] on button "Next" at bounding box center [358, 308] width 54 height 18
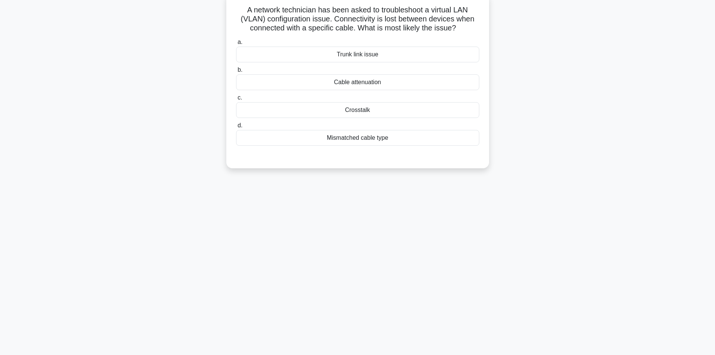
scroll to position [0, 0]
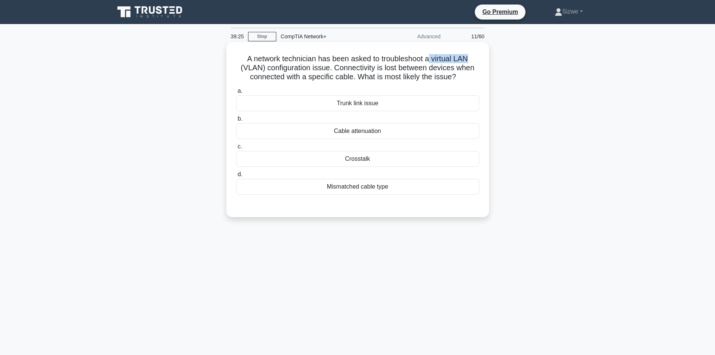
drag, startPoint x: 432, startPoint y: 61, endPoint x: 474, endPoint y: 56, distance: 42.6
click at [474, 56] on h5 "A network technician has been asked to troubleshoot a virtual LAN (VLAN) config…" at bounding box center [357, 68] width 245 height 28
drag, startPoint x: 267, startPoint y: 70, endPoint x: 334, endPoint y: 69, distance: 66.8
click at [334, 69] on h5 "A network technician has been asked to troubleshoot a virtual LAN (VLAN) config…" at bounding box center [357, 68] width 245 height 28
click at [376, 191] on div "Mismatched cable type" at bounding box center [357, 187] width 243 height 16
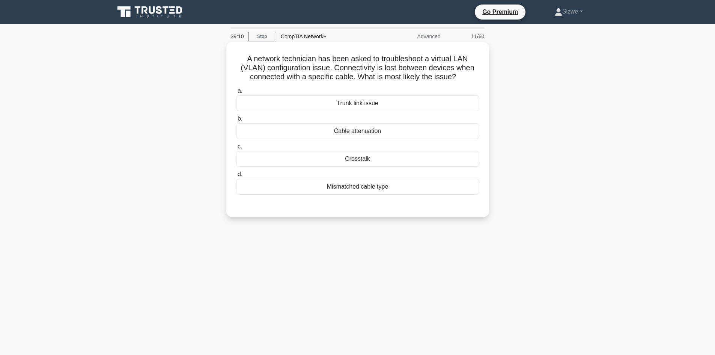
click at [236, 177] on input "d. Mismatched cable type" at bounding box center [236, 174] width 0 height 5
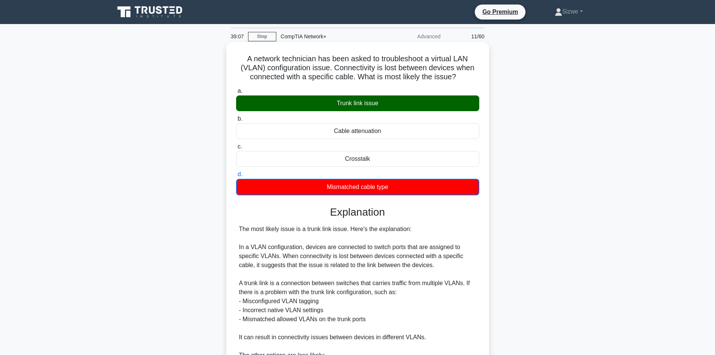
scroll to position [154, 0]
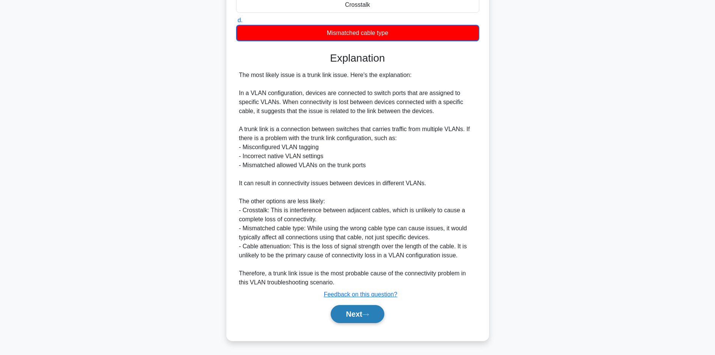
click at [352, 313] on button "Next" at bounding box center [358, 314] width 54 height 18
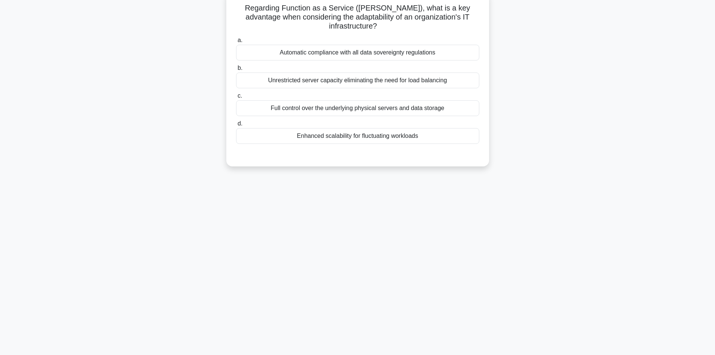
scroll to position [0, 0]
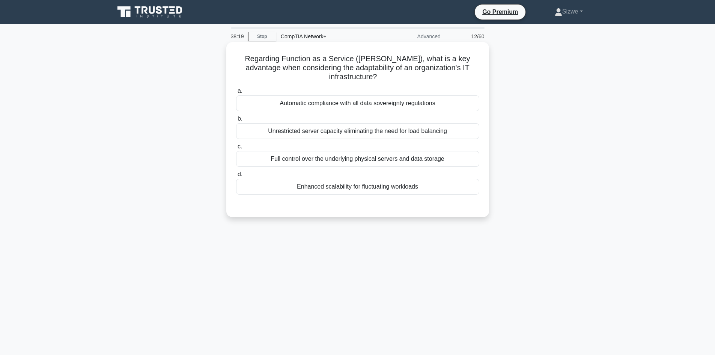
click at [397, 151] on div "Full control over the underlying physical servers and data storage" at bounding box center [357, 159] width 243 height 16
click at [236, 149] on input "c. Full control over the underlying physical servers and data storage" at bounding box center [236, 146] width 0 height 5
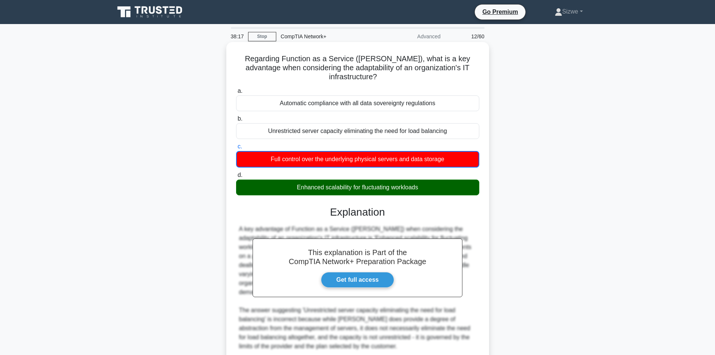
scroll to position [127, 0]
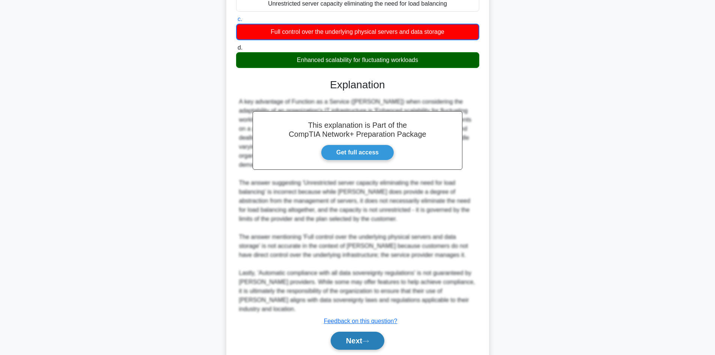
click at [357, 331] on button "Next" at bounding box center [358, 340] width 54 height 18
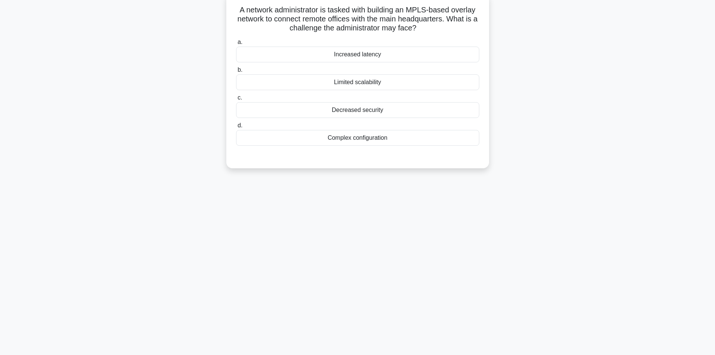
scroll to position [0, 0]
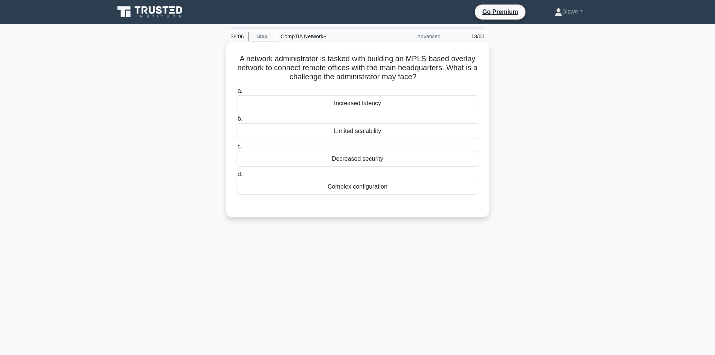
click at [387, 186] on div "Complex configuration" at bounding box center [357, 187] width 243 height 16
click at [236, 177] on input "d. Complex configuration" at bounding box center [236, 174] width 0 height 5
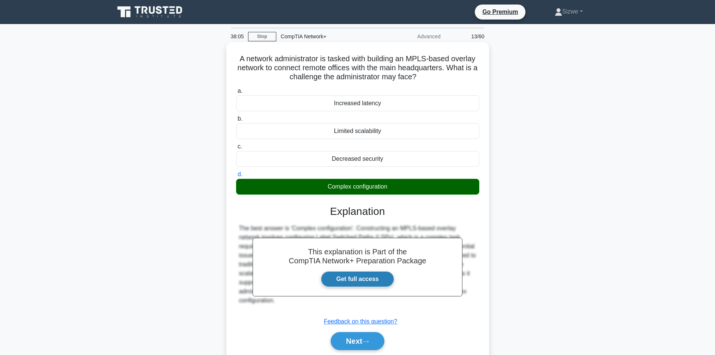
scroll to position [51, 0]
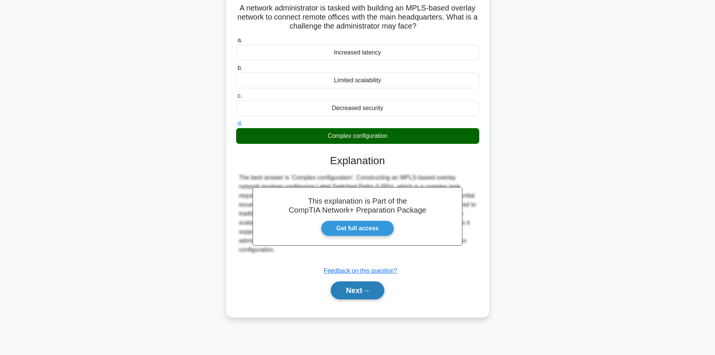
click at [361, 292] on button "Next" at bounding box center [358, 290] width 54 height 18
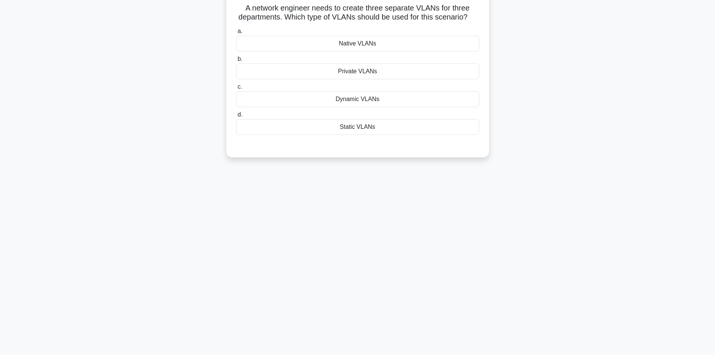
scroll to position [0, 0]
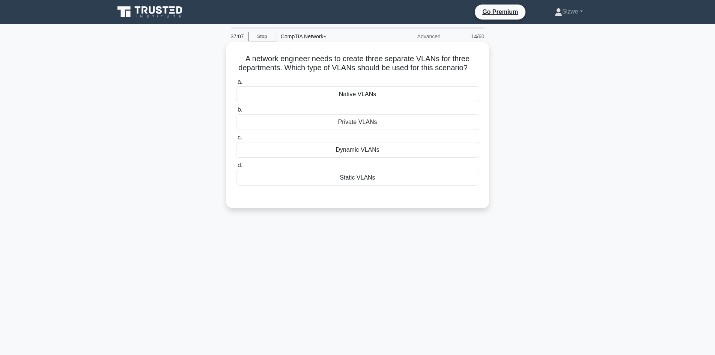
click at [350, 152] on div "Dynamic VLANs" at bounding box center [357, 150] width 243 height 16
click at [236, 140] on input "c. Dynamic VLANs" at bounding box center [236, 137] width 0 height 5
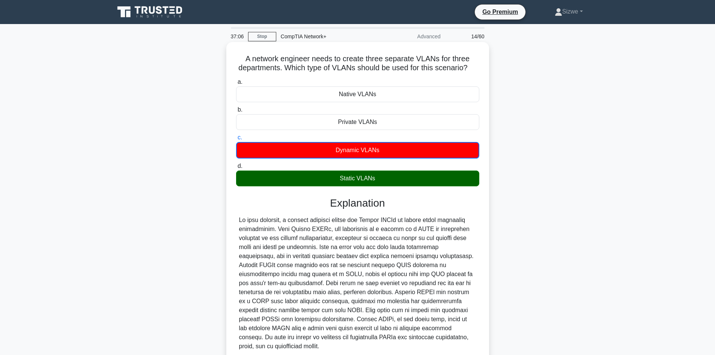
scroll to position [55, 0]
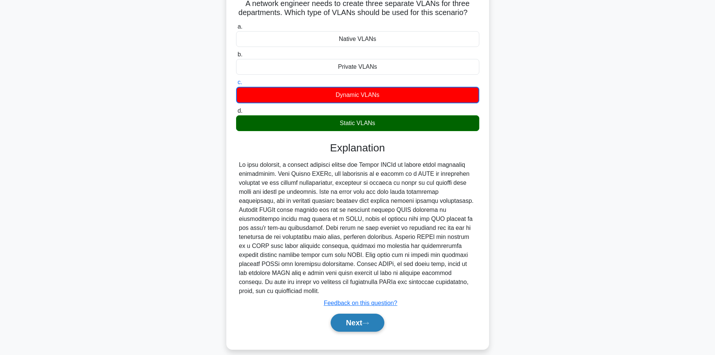
click at [360, 315] on button "Next" at bounding box center [358, 322] width 54 height 18
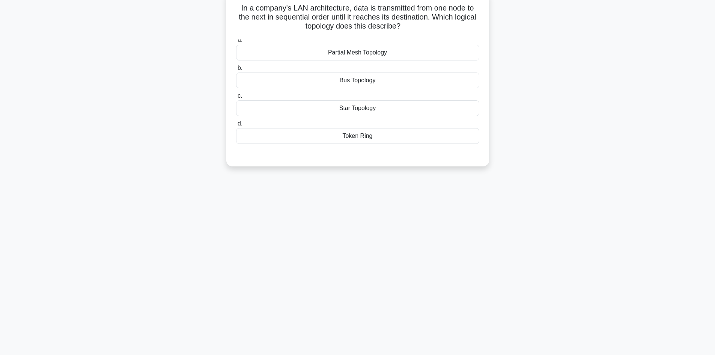
scroll to position [0, 0]
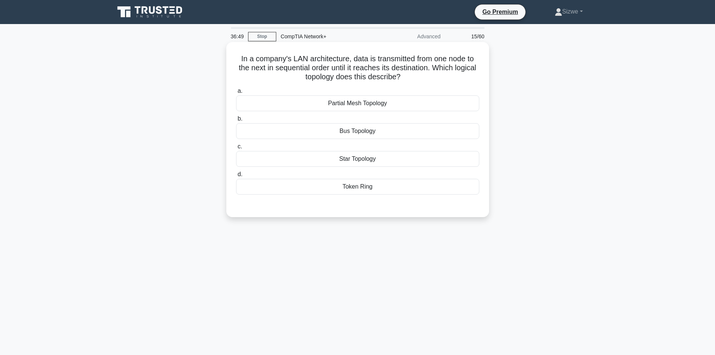
click at [376, 105] on div "Partial Mesh Topology" at bounding box center [357, 103] width 243 height 16
click at [236, 93] on input "a. Partial Mesh Topology" at bounding box center [236, 91] width 0 height 5
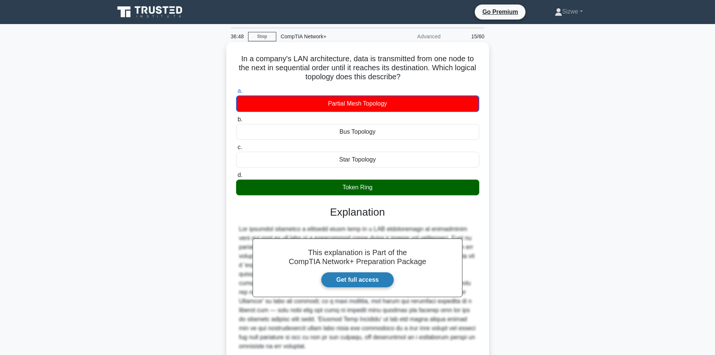
scroll to position [64, 0]
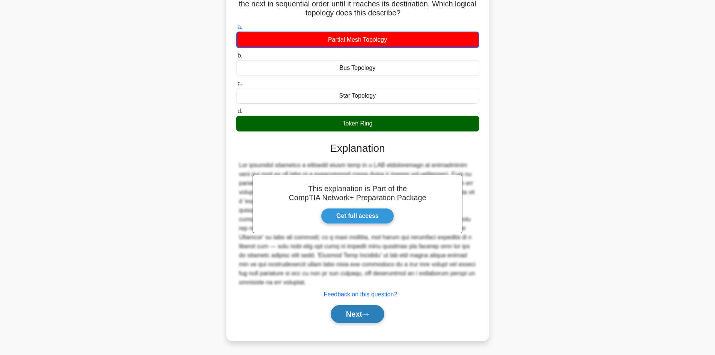
click at [358, 310] on button "Next" at bounding box center [358, 314] width 54 height 18
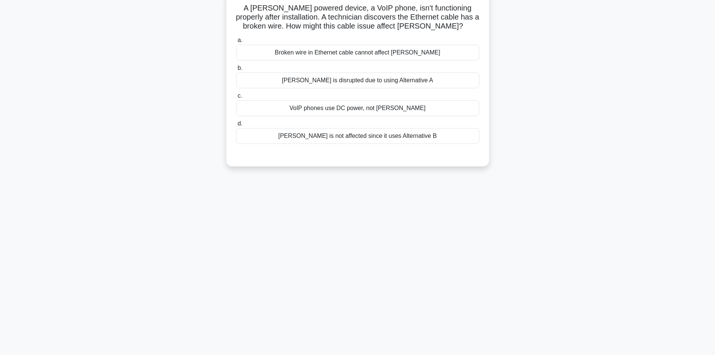
scroll to position [0, 0]
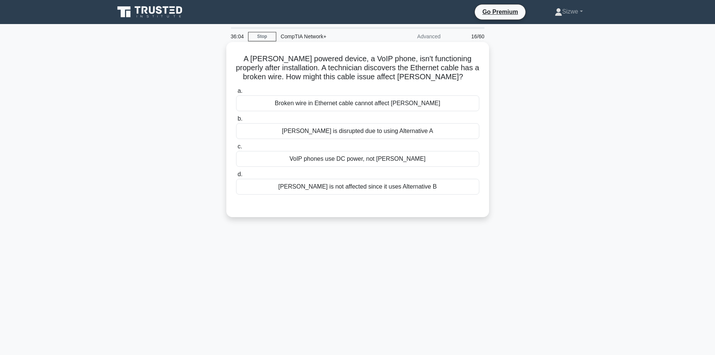
click at [400, 132] on div "PoE is disrupted due to using Alternative A" at bounding box center [357, 131] width 243 height 16
click at [236, 121] on input "b. PoE is disrupted due to using Alternative A" at bounding box center [236, 118] width 0 height 5
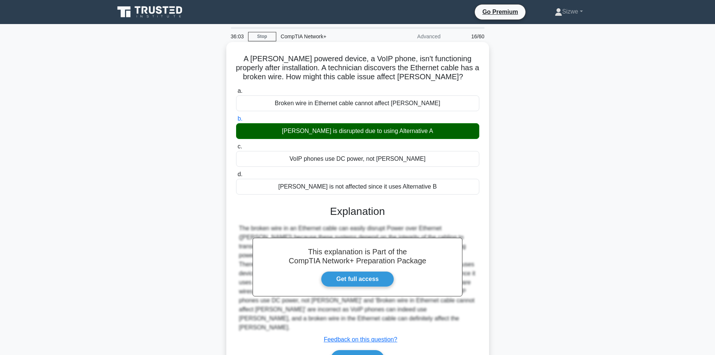
scroll to position [51, 0]
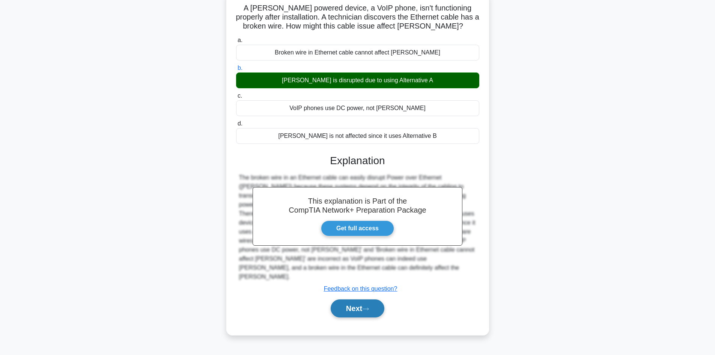
click at [359, 299] on button "Next" at bounding box center [358, 308] width 54 height 18
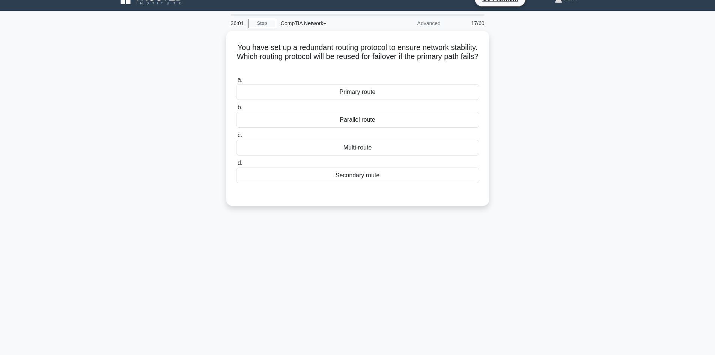
scroll to position [0, 0]
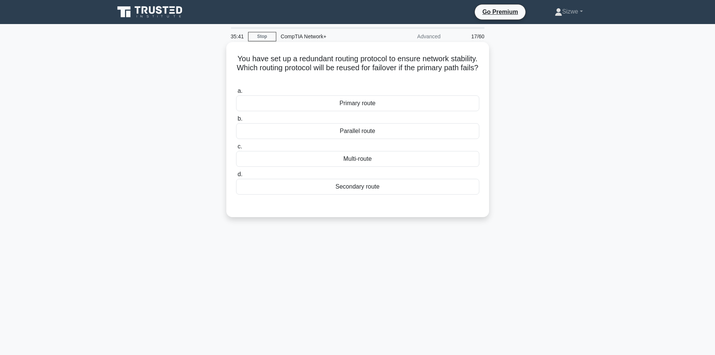
click at [382, 191] on div "Secondary route" at bounding box center [357, 187] width 243 height 16
click at [236, 177] on input "d. Secondary route" at bounding box center [236, 174] width 0 height 5
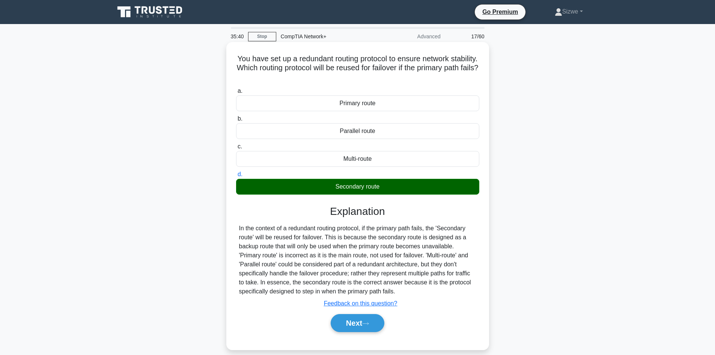
scroll to position [51, 0]
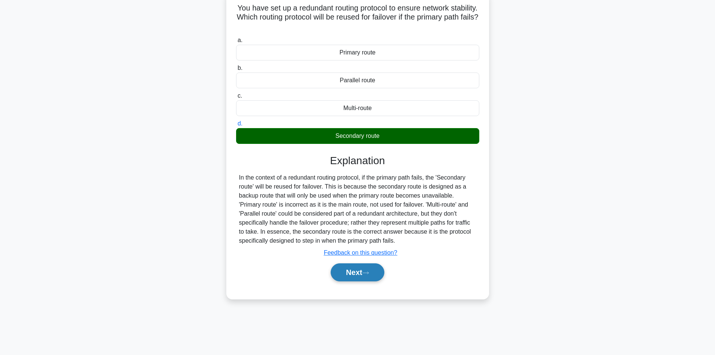
click at [351, 269] on button "Next" at bounding box center [358, 272] width 54 height 18
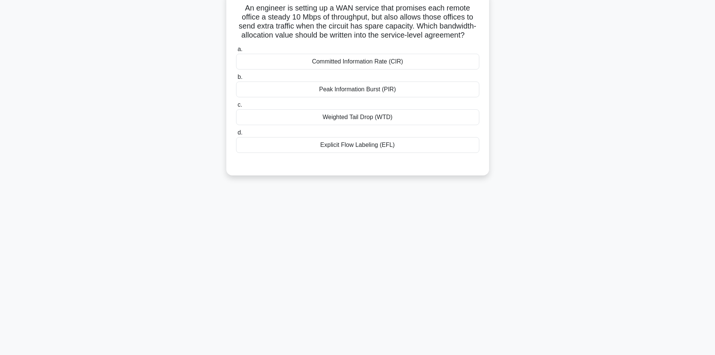
scroll to position [0, 0]
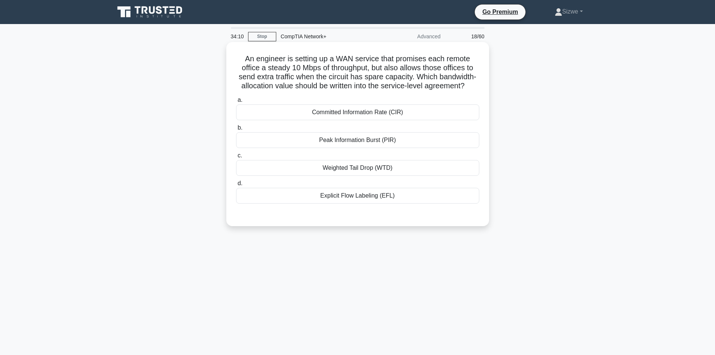
click at [376, 144] on div "Peak Information Burst (PIR)" at bounding box center [357, 140] width 243 height 16
click at [236, 130] on input "b. Peak Information Burst (PIR)" at bounding box center [236, 127] width 0 height 5
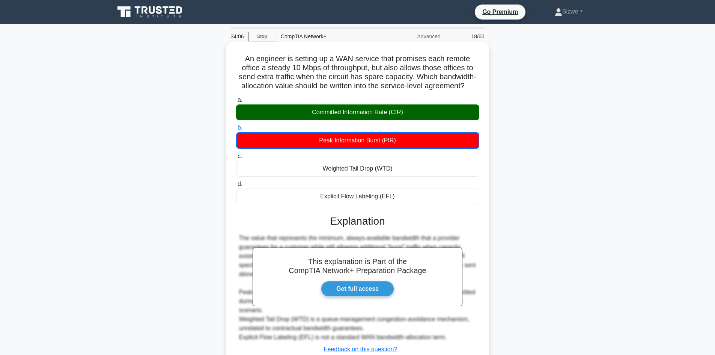
scroll to position [55, 0]
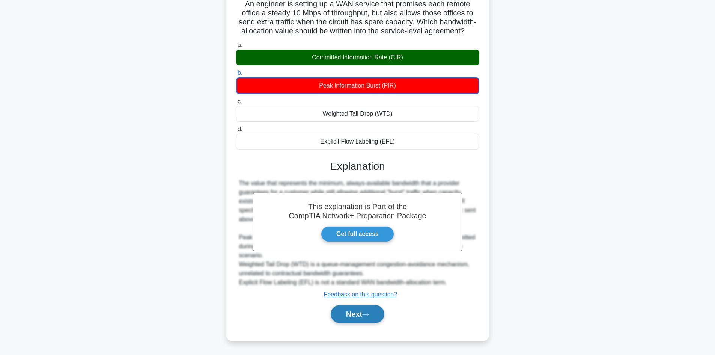
click at [352, 316] on button "Next" at bounding box center [358, 314] width 54 height 18
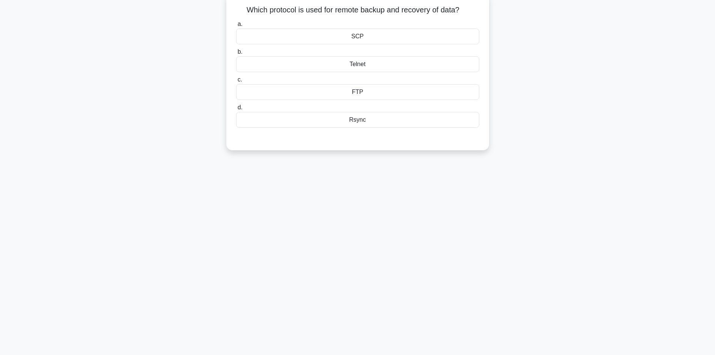
scroll to position [0, 0]
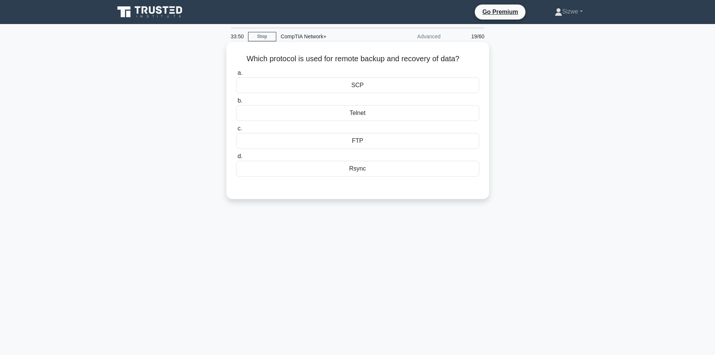
click at [367, 85] on div "SCP" at bounding box center [357, 85] width 243 height 16
click at [236, 75] on input "a. SCP" at bounding box center [236, 73] width 0 height 5
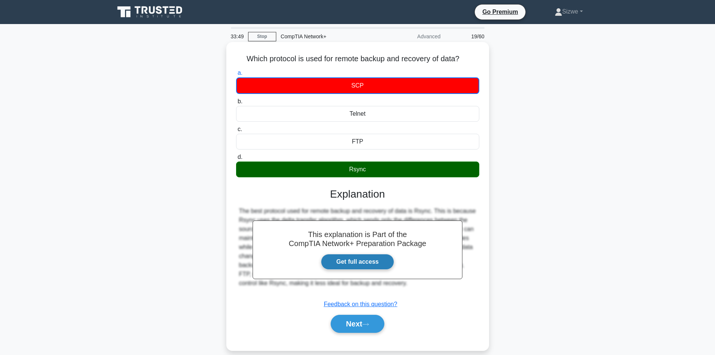
scroll to position [51, 0]
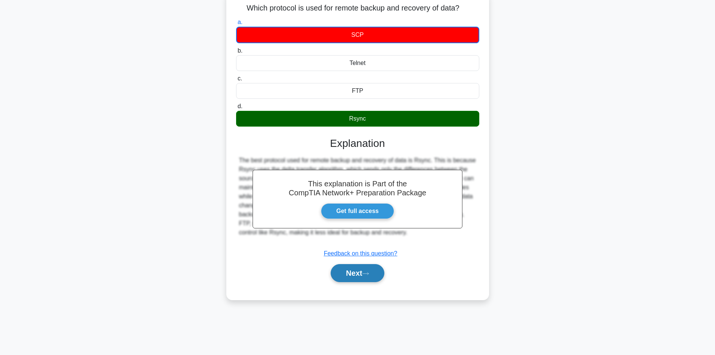
click at [342, 277] on button "Next" at bounding box center [358, 273] width 54 height 18
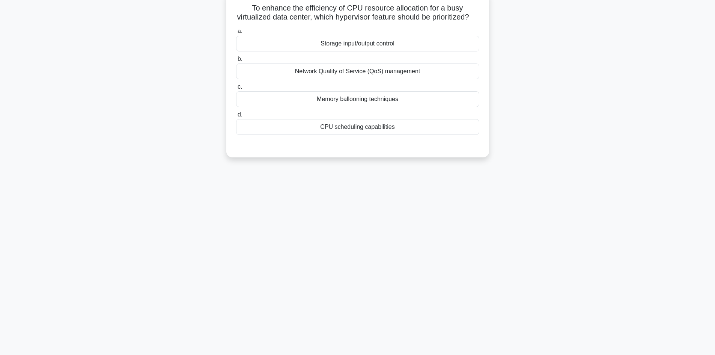
scroll to position [0, 0]
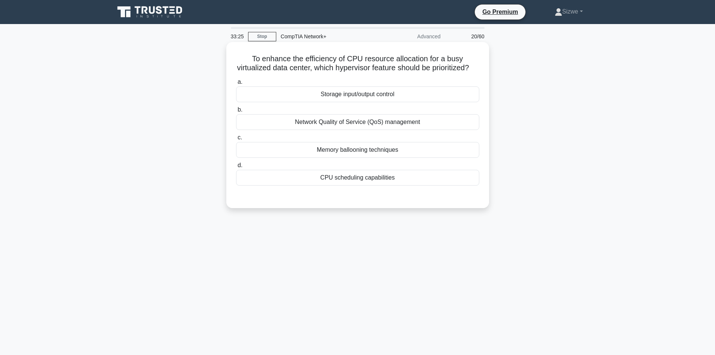
click at [352, 185] on div "CPU scheduling capabilities" at bounding box center [357, 178] width 243 height 16
click at [236, 168] on input "d. CPU scheduling capabilities" at bounding box center [236, 165] width 0 height 5
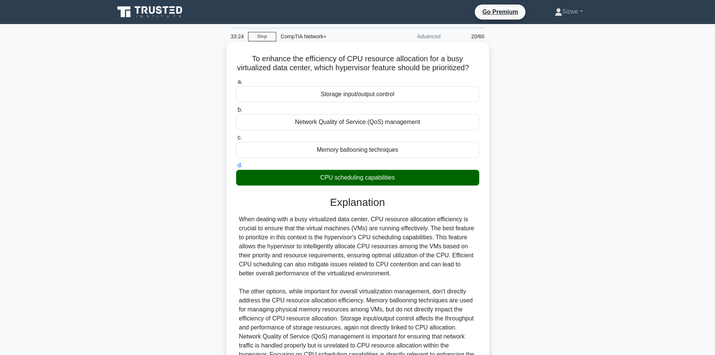
scroll to position [90, 0]
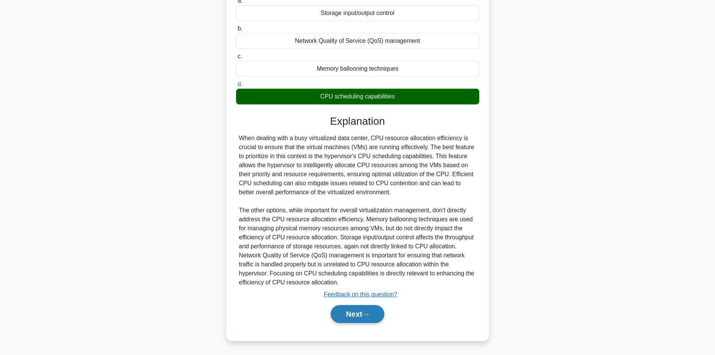
click at [358, 311] on button "Next" at bounding box center [358, 314] width 54 height 18
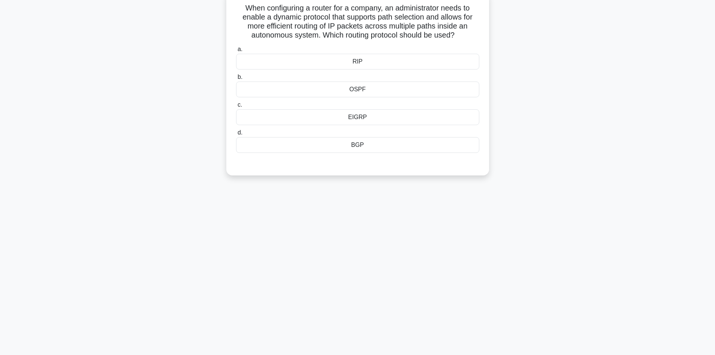
scroll to position [0, 0]
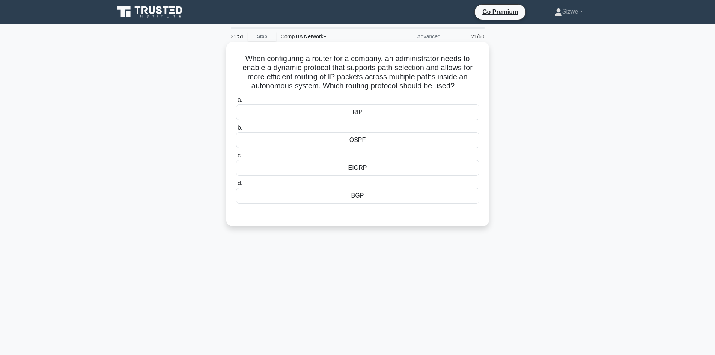
click at [340, 200] on div "BGP" at bounding box center [357, 196] width 243 height 16
click at [236, 186] on input "d. BGP" at bounding box center [236, 183] width 0 height 5
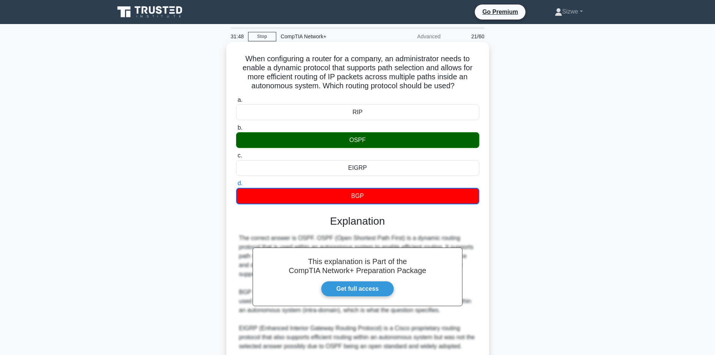
scroll to position [109, 0]
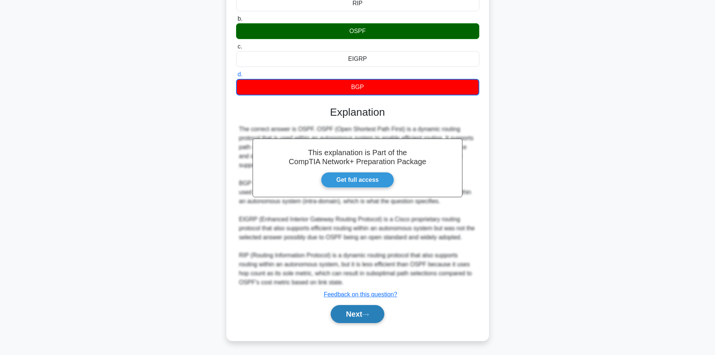
click at [360, 310] on button "Next" at bounding box center [358, 314] width 54 height 18
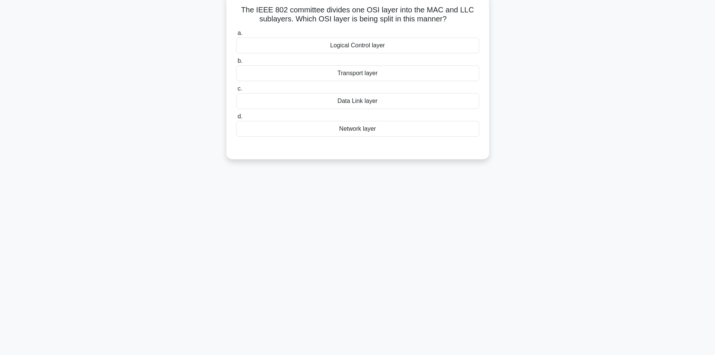
scroll to position [0, 0]
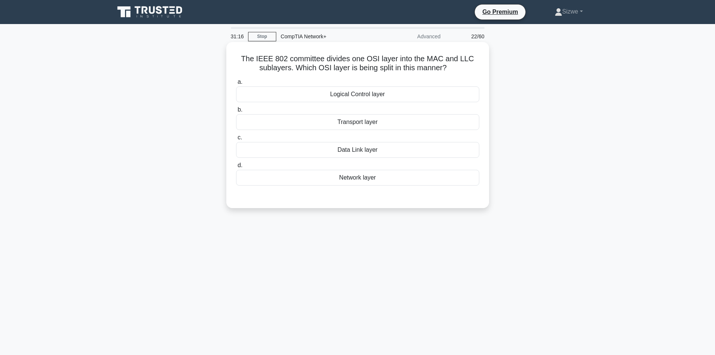
click at [353, 181] on div "Network layer" at bounding box center [357, 178] width 243 height 16
click at [236, 168] on input "d. Network layer" at bounding box center [236, 165] width 0 height 5
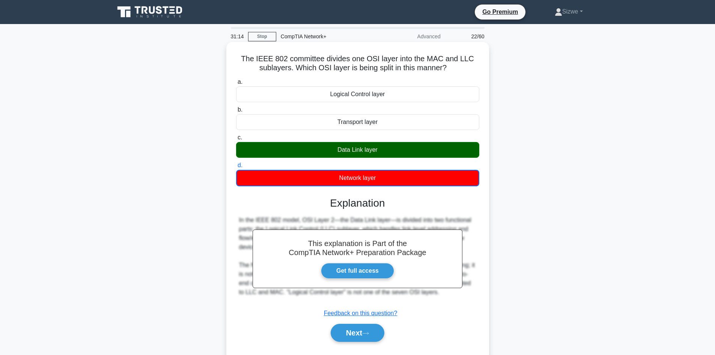
scroll to position [51, 0]
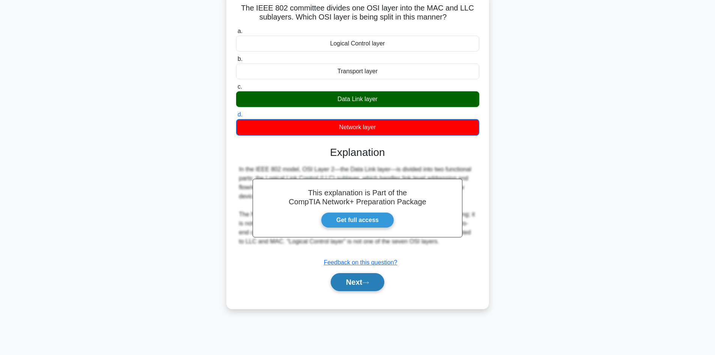
click at [355, 277] on button "Next" at bounding box center [358, 282] width 54 height 18
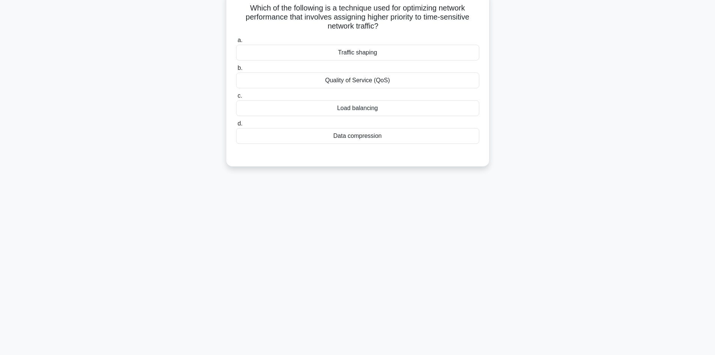
scroll to position [0, 0]
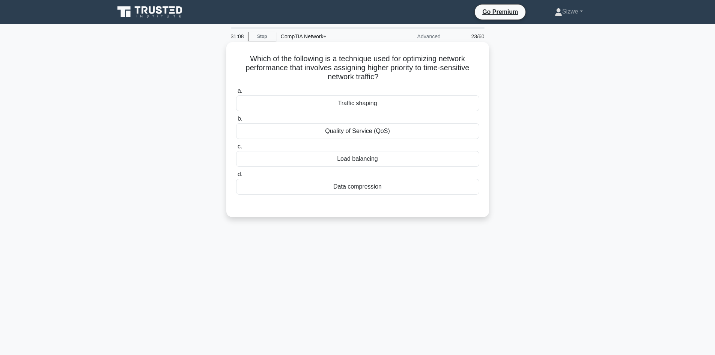
click at [361, 127] on div "Quality of Service (QoS)" at bounding box center [357, 131] width 243 height 16
click at [381, 135] on div "Quality of Service (QoS)" at bounding box center [357, 131] width 243 height 16
click at [236, 121] on input "b. Quality of Service (QoS)" at bounding box center [236, 118] width 0 height 5
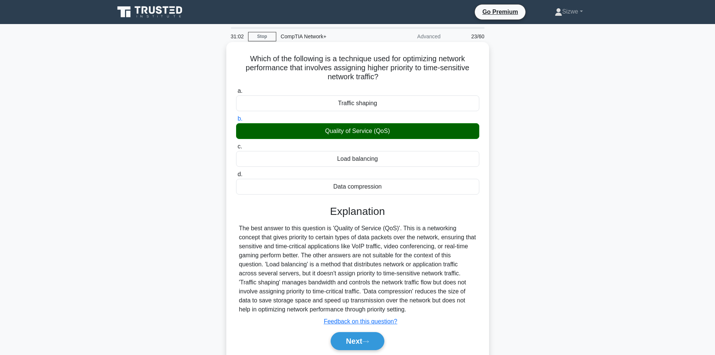
scroll to position [51, 0]
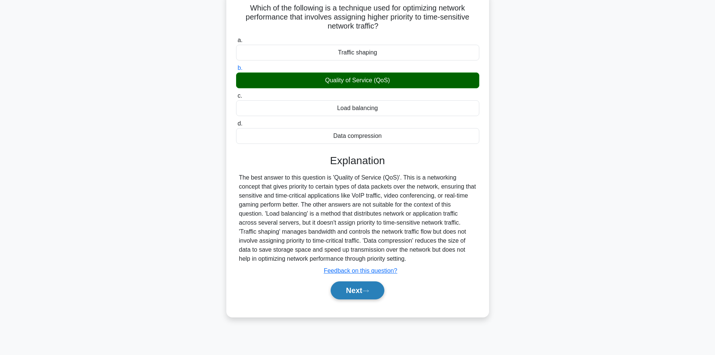
click at [353, 290] on button "Next" at bounding box center [358, 290] width 54 height 18
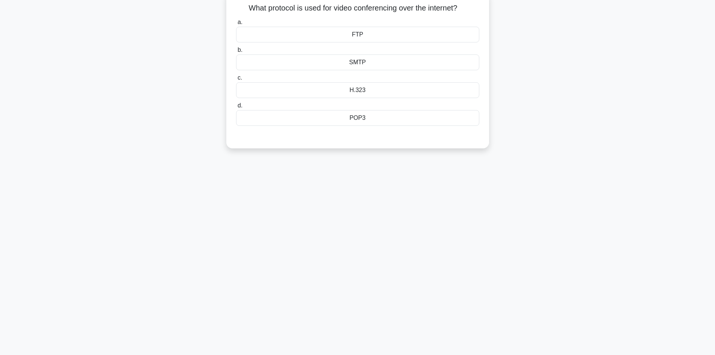
scroll to position [0, 0]
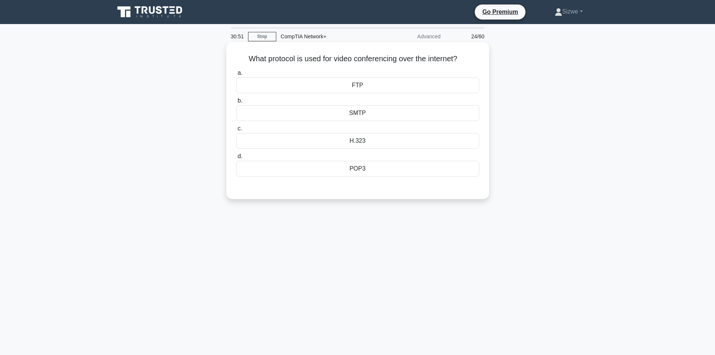
click at [357, 141] on div "H.323" at bounding box center [357, 141] width 243 height 16
click at [236, 131] on input "c. H.323" at bounding box center [236, 128] width 0 height 5
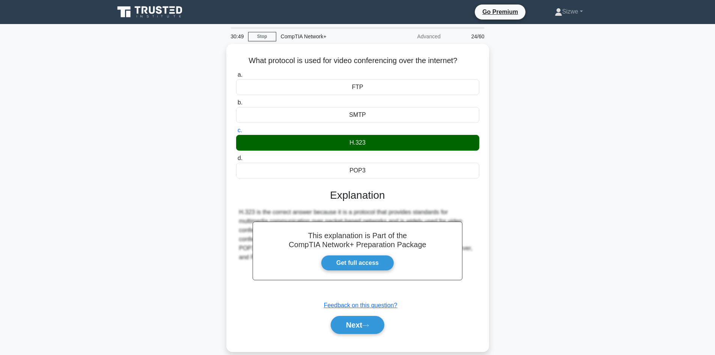
scroll to position [38, 0]
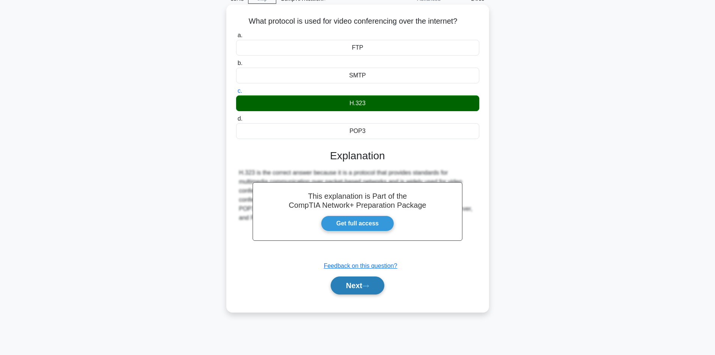
click at [355, 290] on button "Next" at bounding box center [358, 285] width 54 height 18
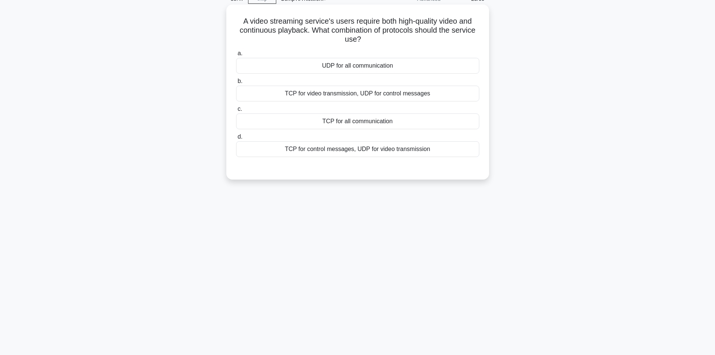
scroll to position [0, 0]
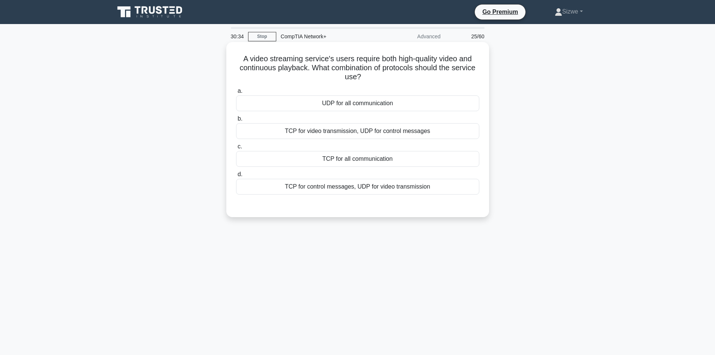
click at [366, 131] on div "TCP for video transmission, UDP for control messages" at bounding box center [357, 131] width 243 height 16
click at [236, 121] on input "b. TCP for video transmission, UDP for control messages" at bounding box center [236, 118] width 0 height 5
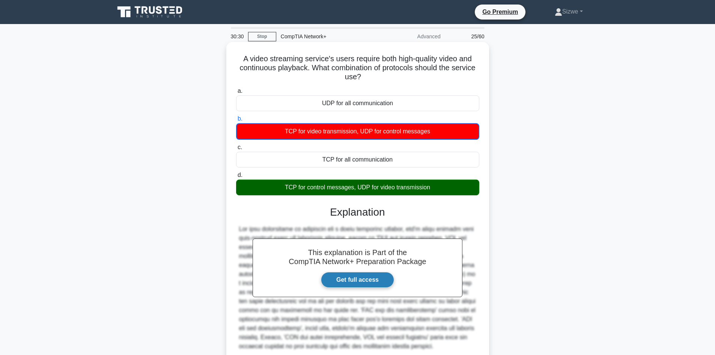
click at [359, 275] on link "Get full access" at bounding box center [357, 280] width 73 height 16
